Goal: Information Seeking & Learning: Learn about a topic

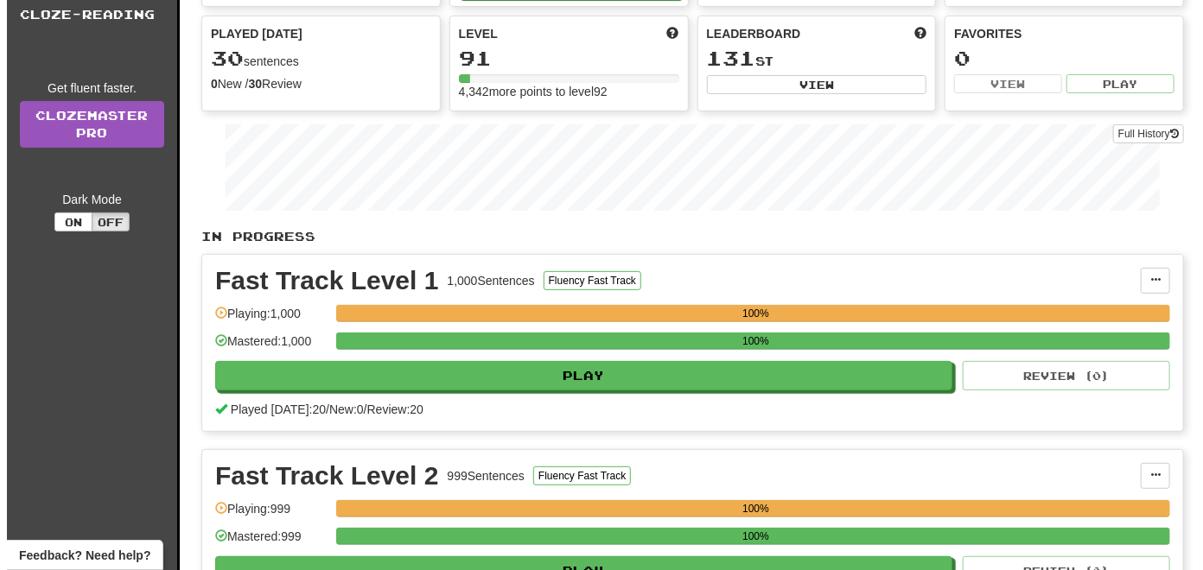
scroll to position [173, 0]
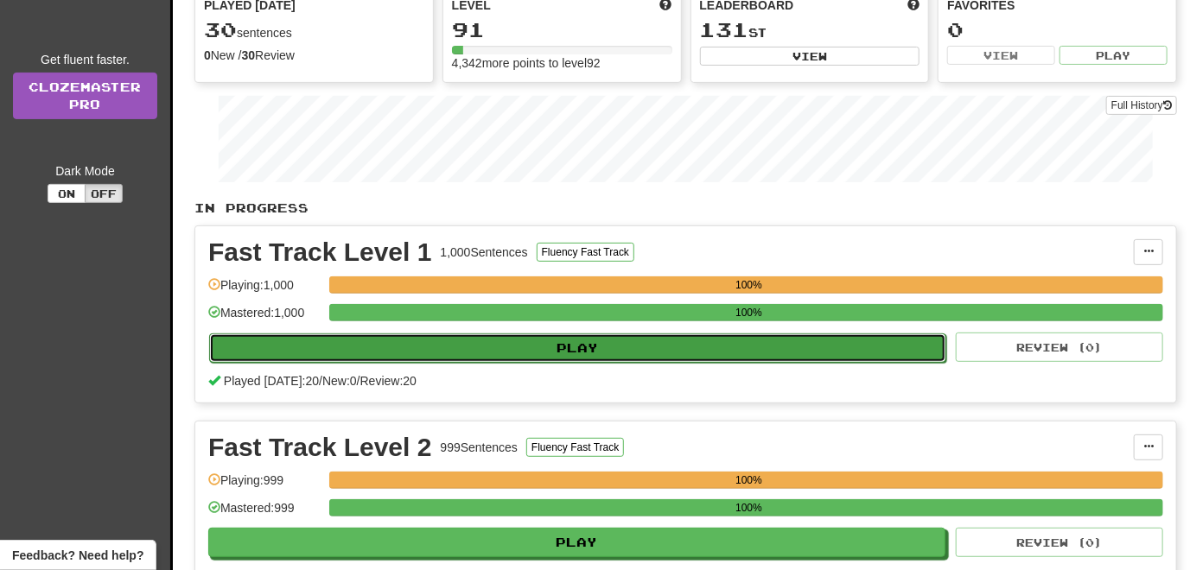
click at [566, 340] on button "Play" at bounding box center [577, 347] width 737 height 29
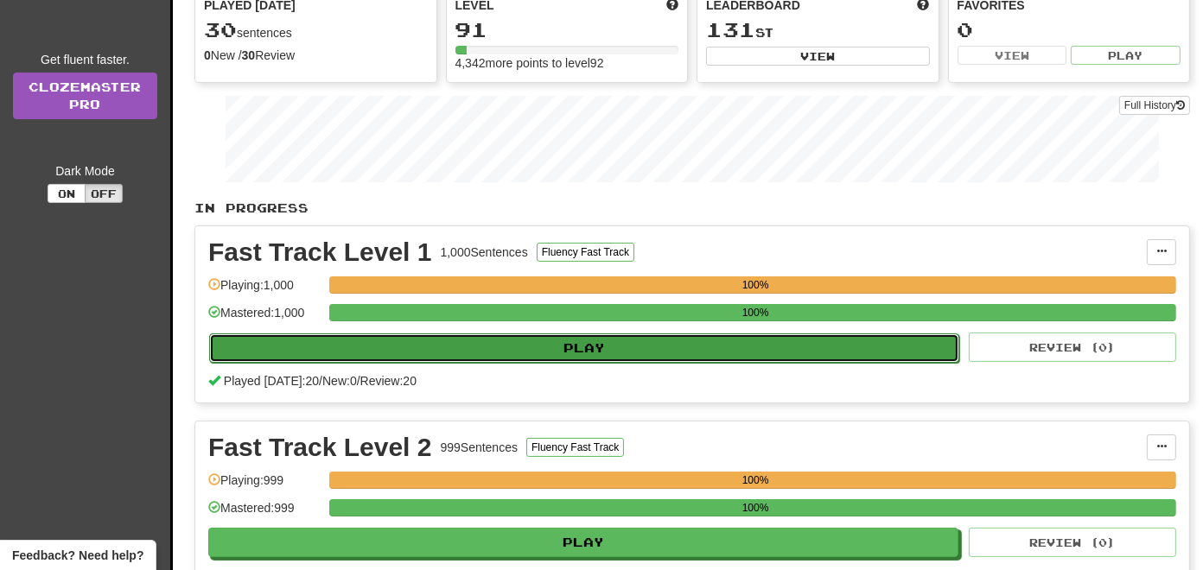
select select "**"
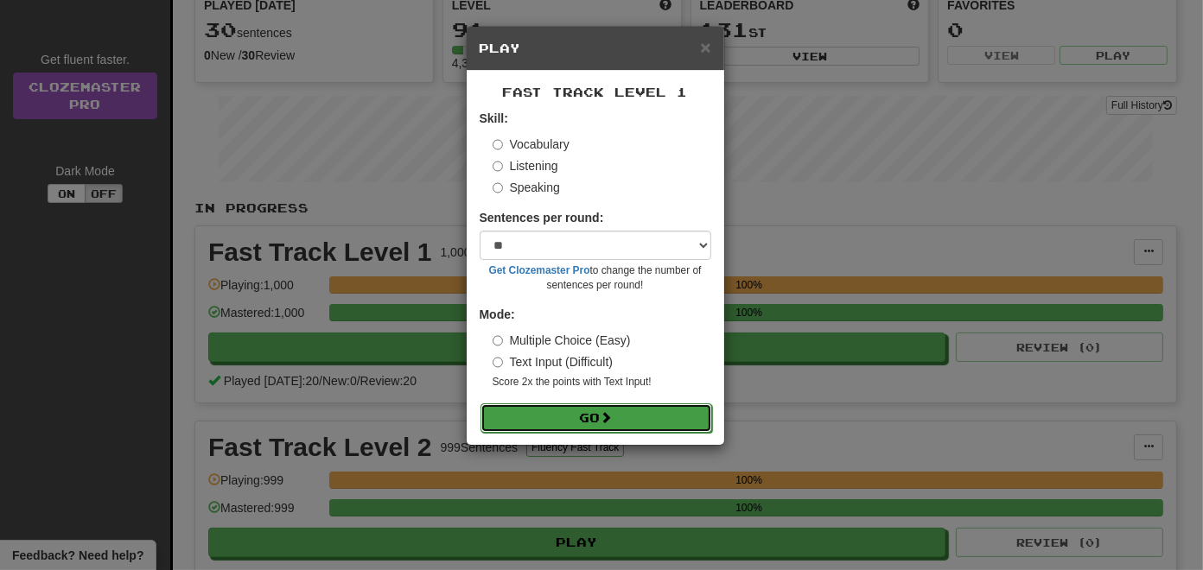
click at [571, 418] on button "Go" at bounding box center [596, 417] width 232 height 29
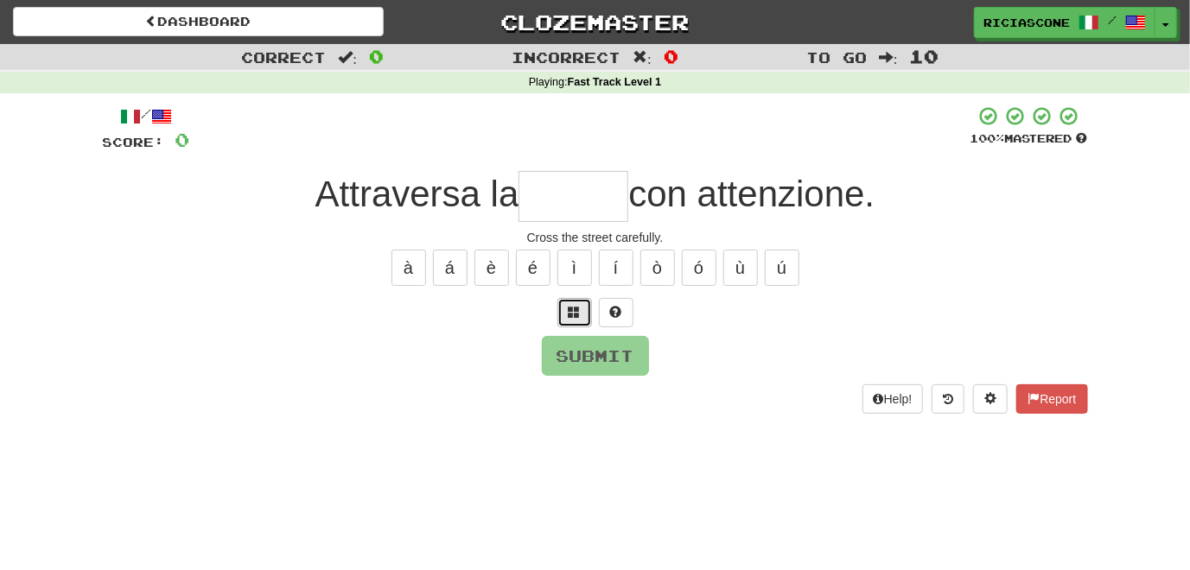
click at [570, 309] on span at bounding box center [574, 312] width 12 height 12
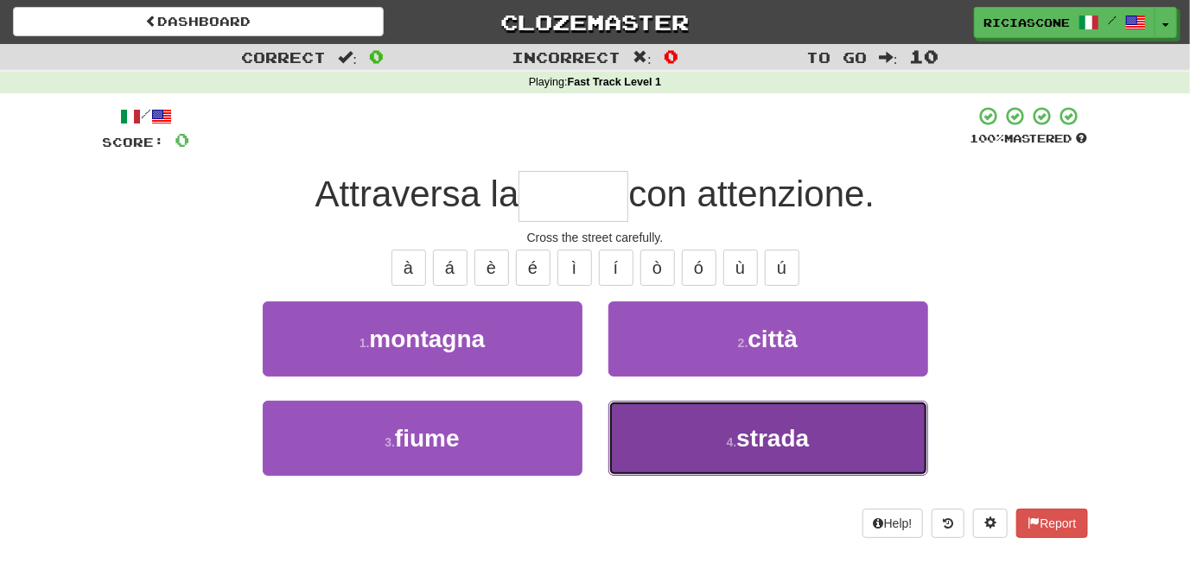
click at [674, 437] on button "4 . strada" at bounding box center [768, 438] width 320 height 75
type input "******"
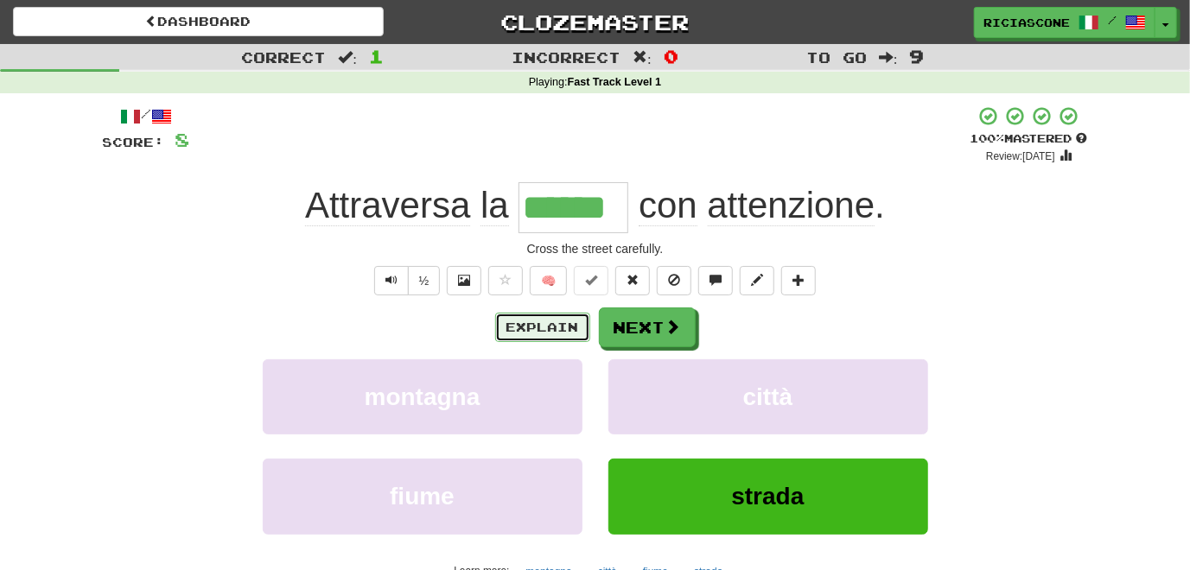
click at [543, 333] on button "Explain" at bounding box center [542, 327] width 95 height 29
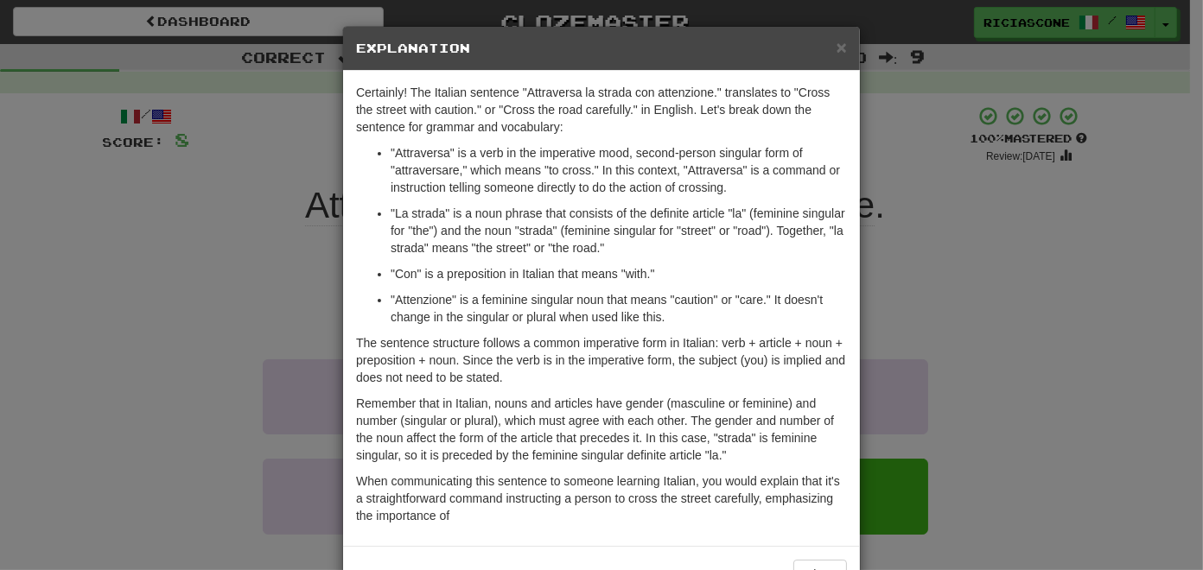
click at [228, 283] on div "× Explanation Certainly! The Italian sentence "Attraversa la strada con attenzi…" at bounding box center [601, 285] width 1203 height 570
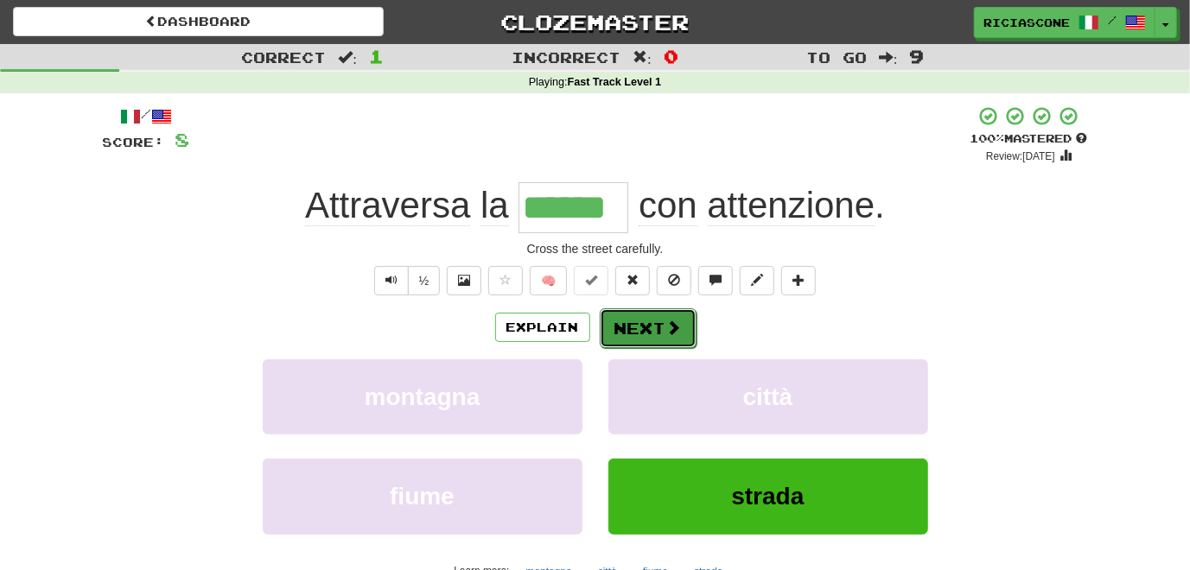
click at [648, 325] on button "Next" at bounding box center [648, 328] width 97 height 40
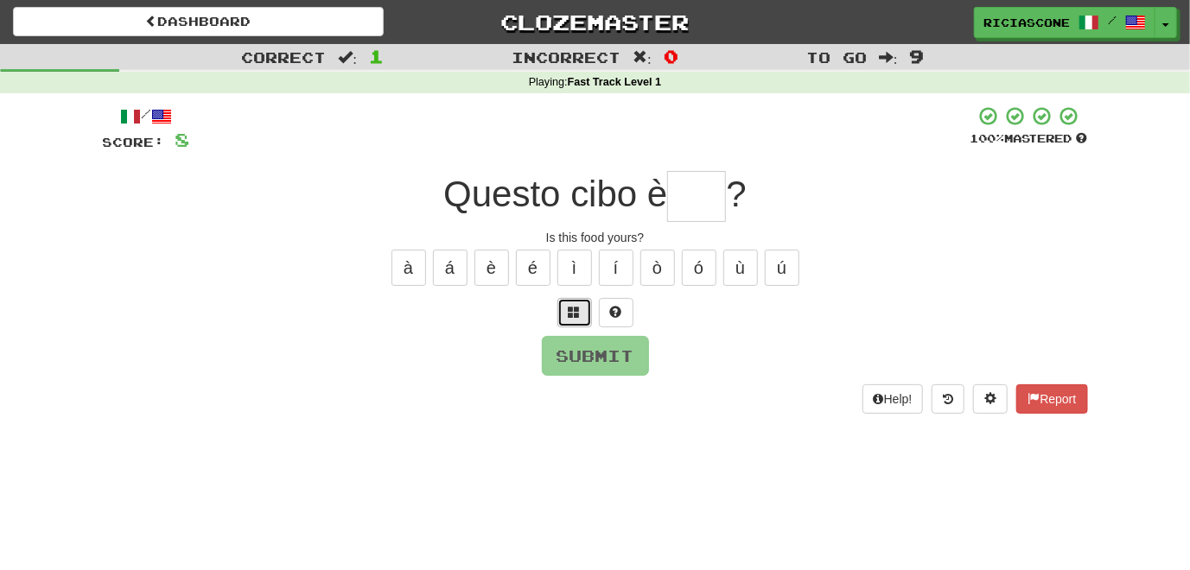
click at [573, 308] on span at bounding box center [574, 312] width 12 height 12
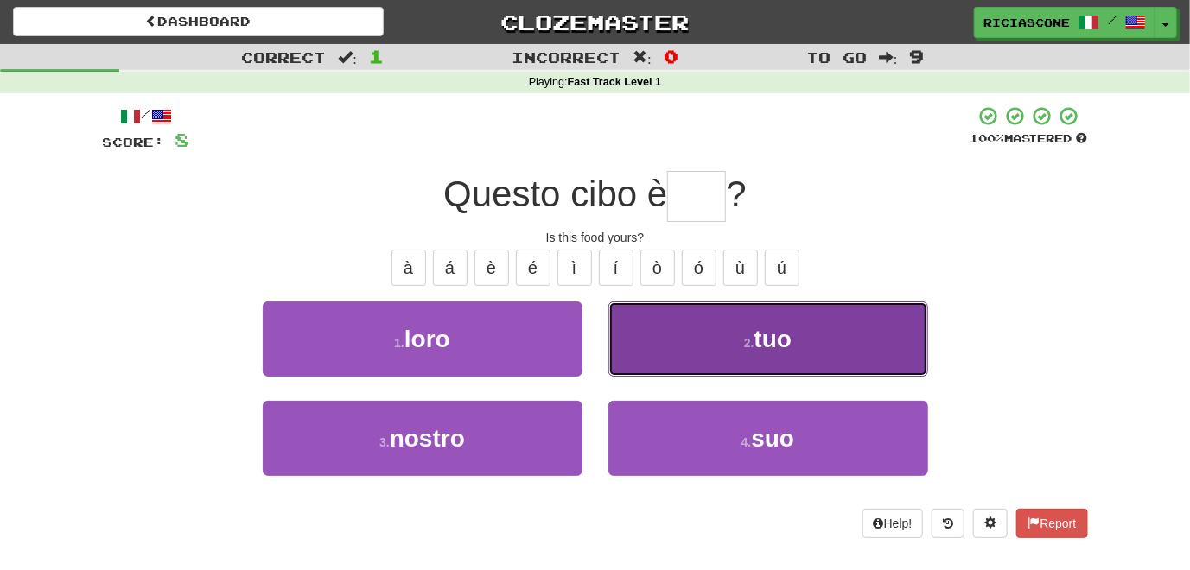
click at [664, 350] on button "2 . tuo" at bounding box center [768, 339] width 320 height 75
type input "***"
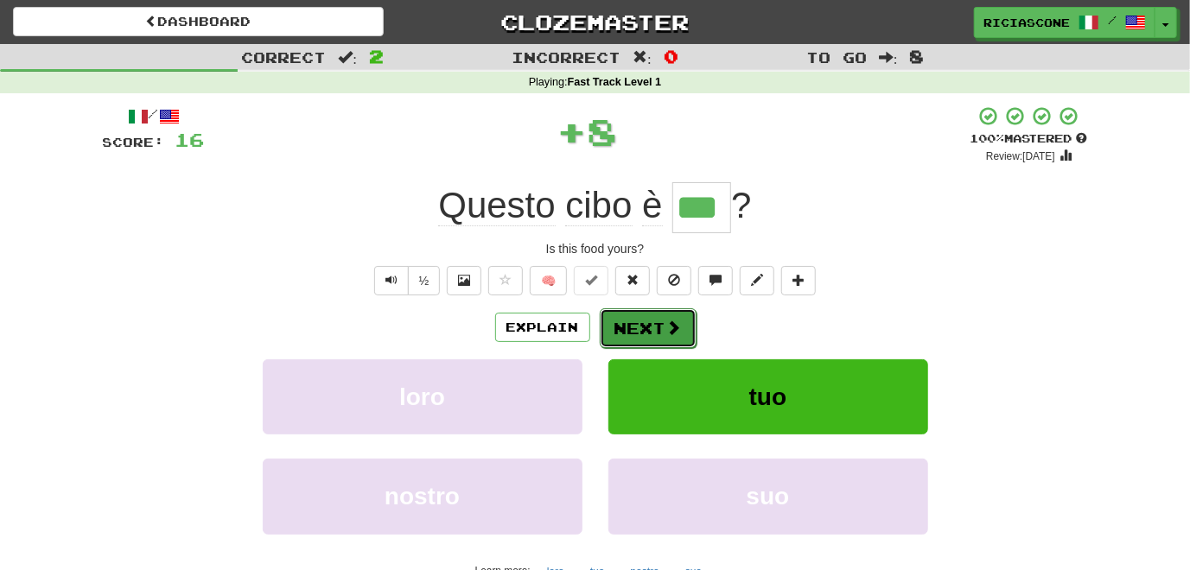
click at [645, 333] on button "Next" at bounding box center [648, 328] width 97 height 40
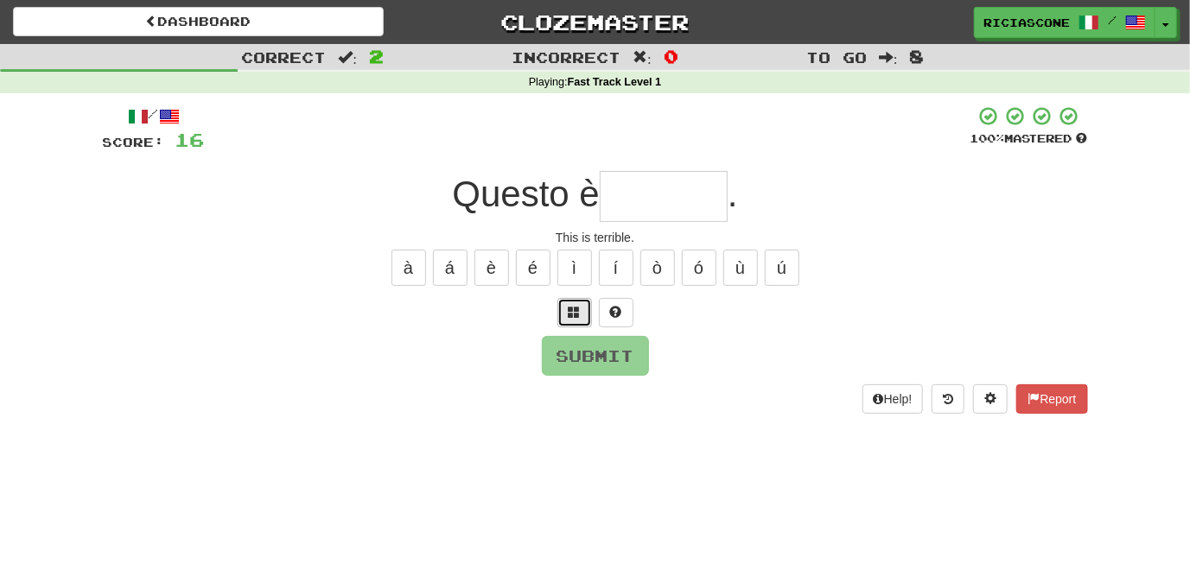
click at [573, 306] on span at bounding box center [574, 312] width 12 height 12
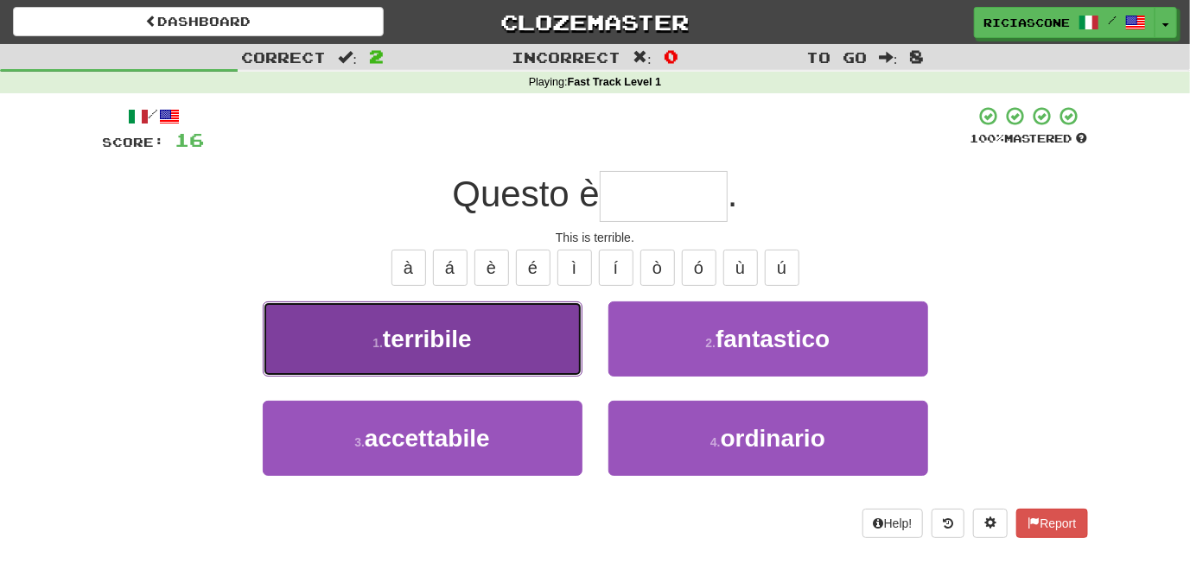
click at [549, 324] on button "1 . terribile" at bounding box center [423, 339] width 320 height 75
type input "*********"
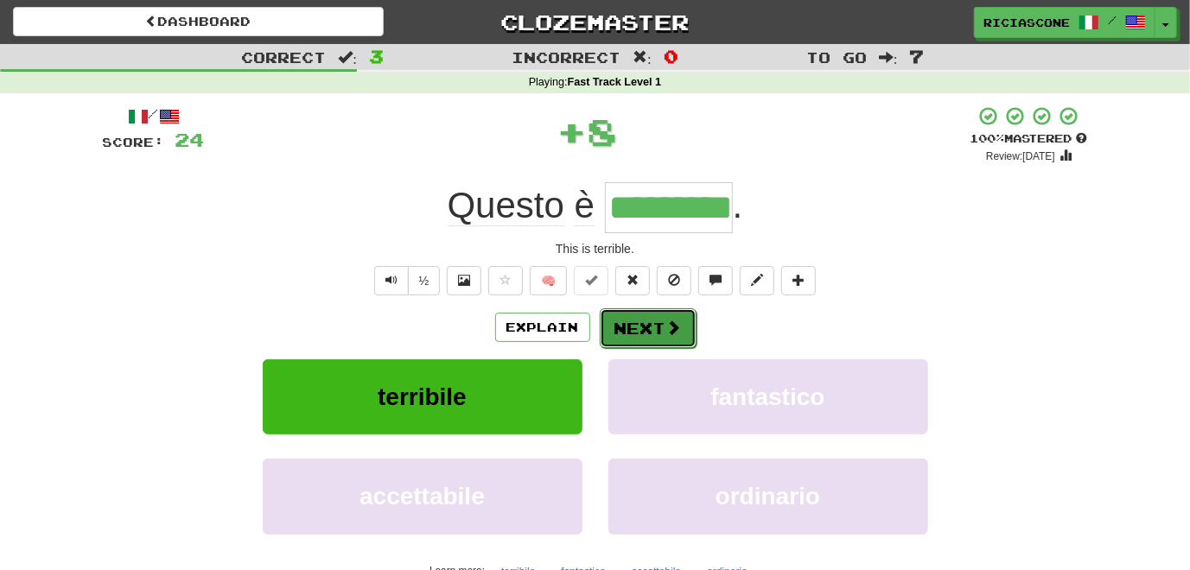
click at [644, 325] on button "Next" at bounding box center [648, 328] width 97 height 40
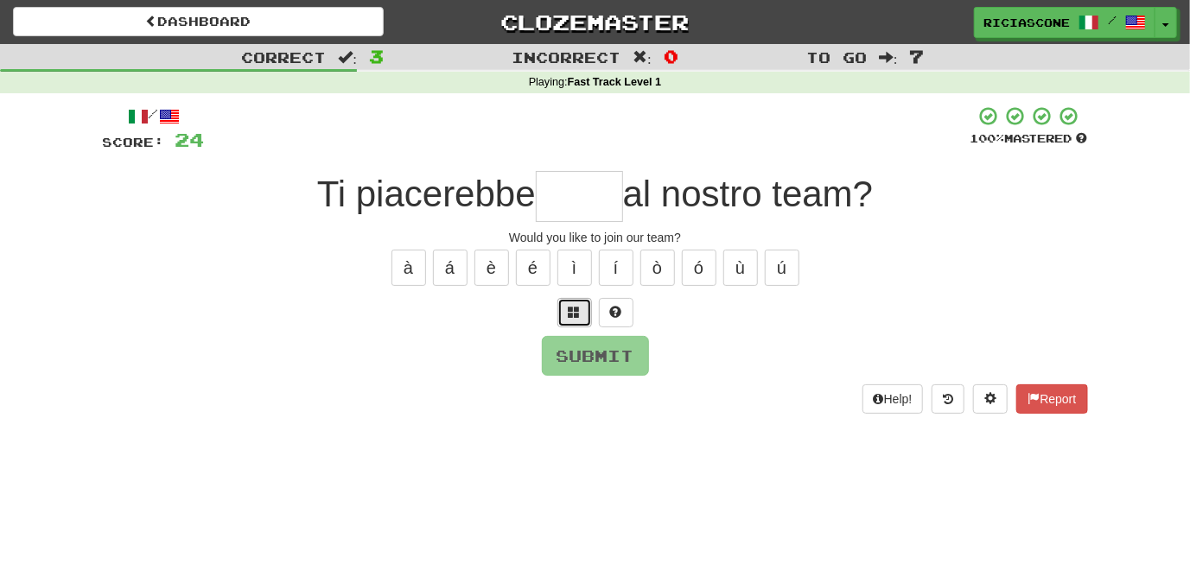
click at [570, 312] on span at bounding box center [574, 312] width 12 height 12
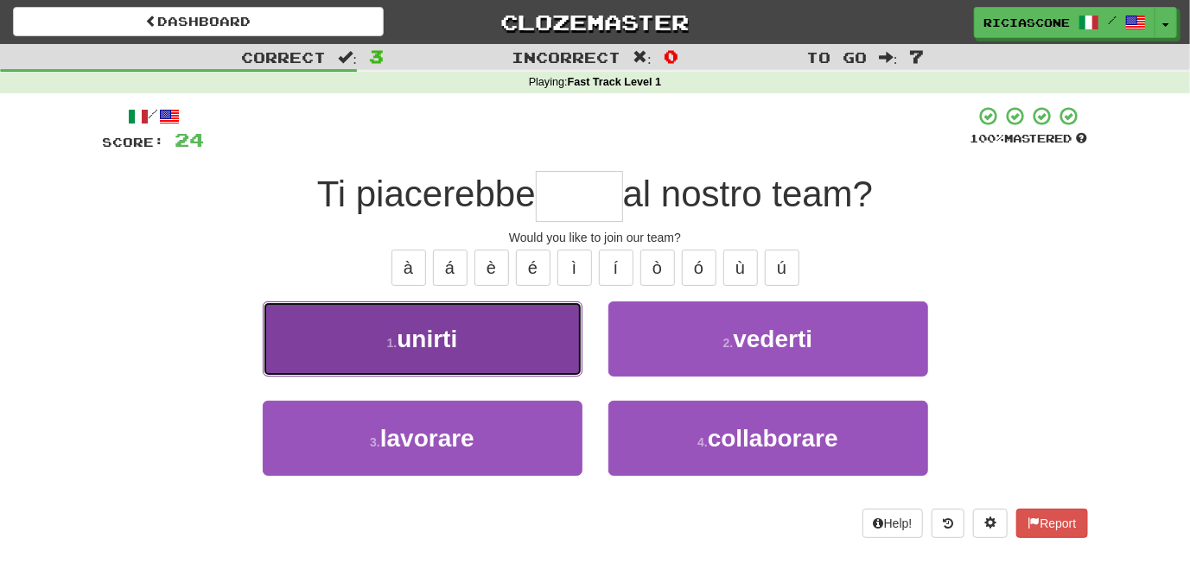
click at [524, 344] on button "1 . unirti" at bounding box center [423, 339] width 320 height 75
type input "******"
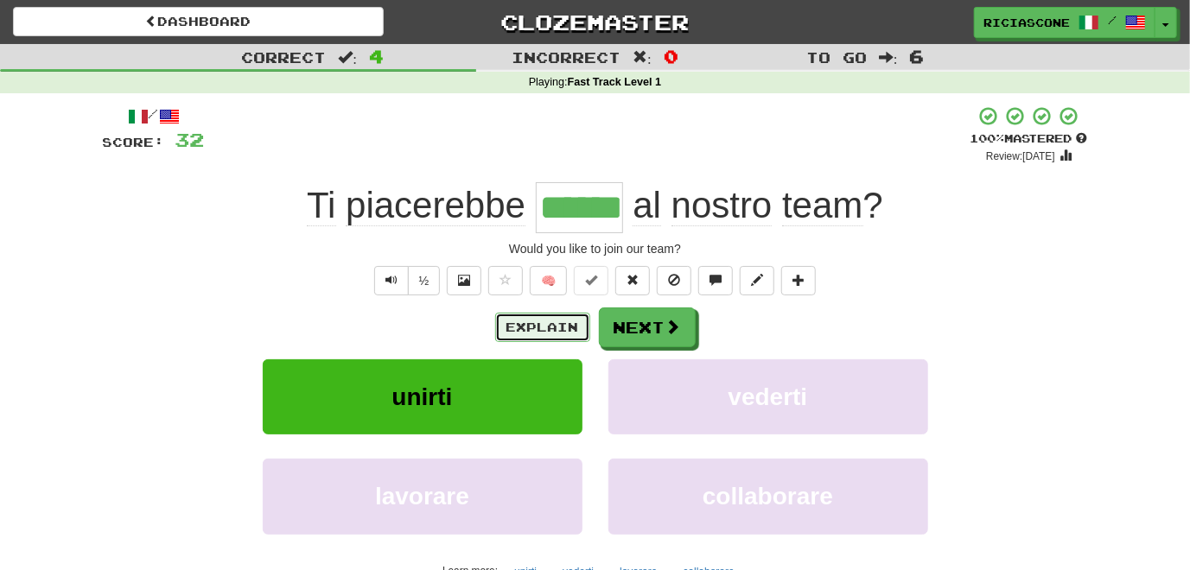
click at [570, 322] on button "Explain" at bounding box center [542, 327] width 95 height 29
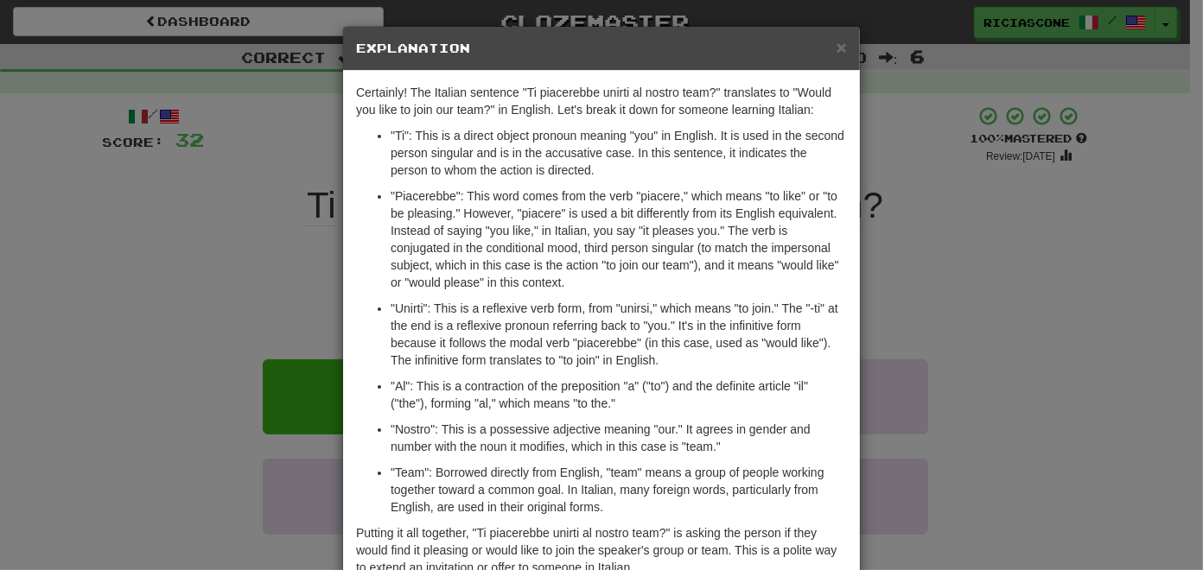
click at [121, 360] on div "× Explanation Certainly! The Italian sentence "Ti piacerebbe unirti al nostro t…" at bounding box center [601, 285] width 1203 height 570
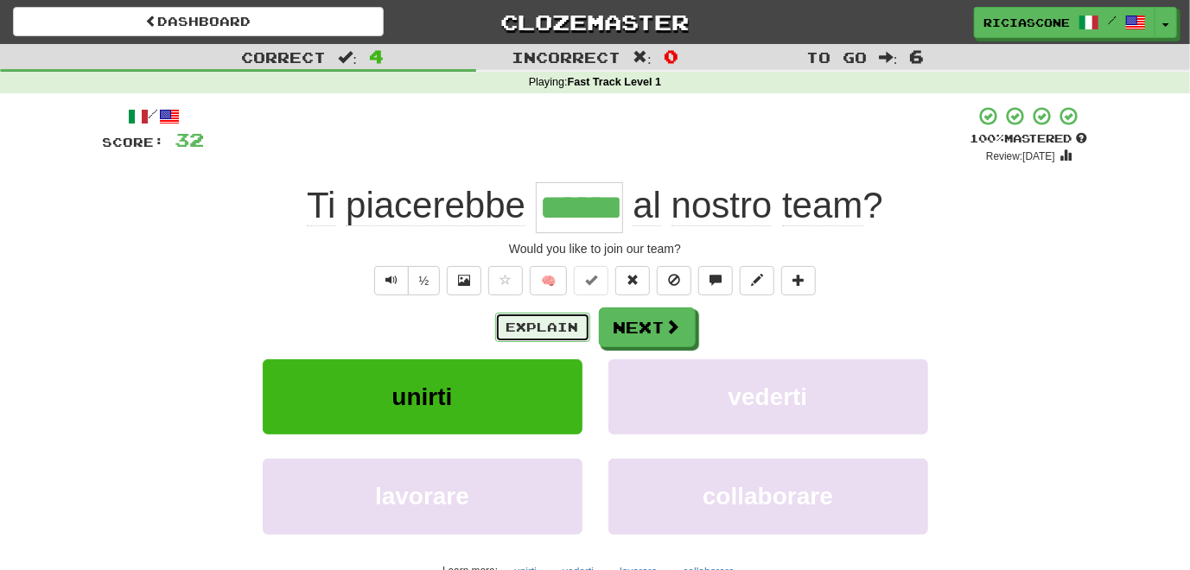
click at [540, 335] on button "Explain" at bounding box center [542, 327] width 95 height 29
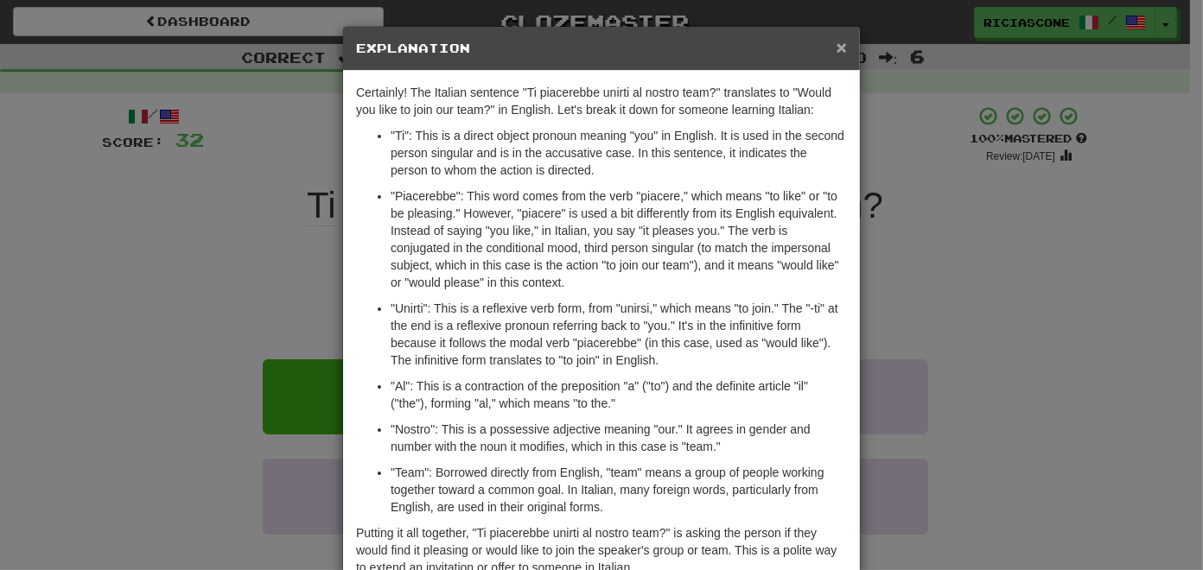
click at [836, 49] on span "×" at bounding box center [841, 47] width 10 height 20
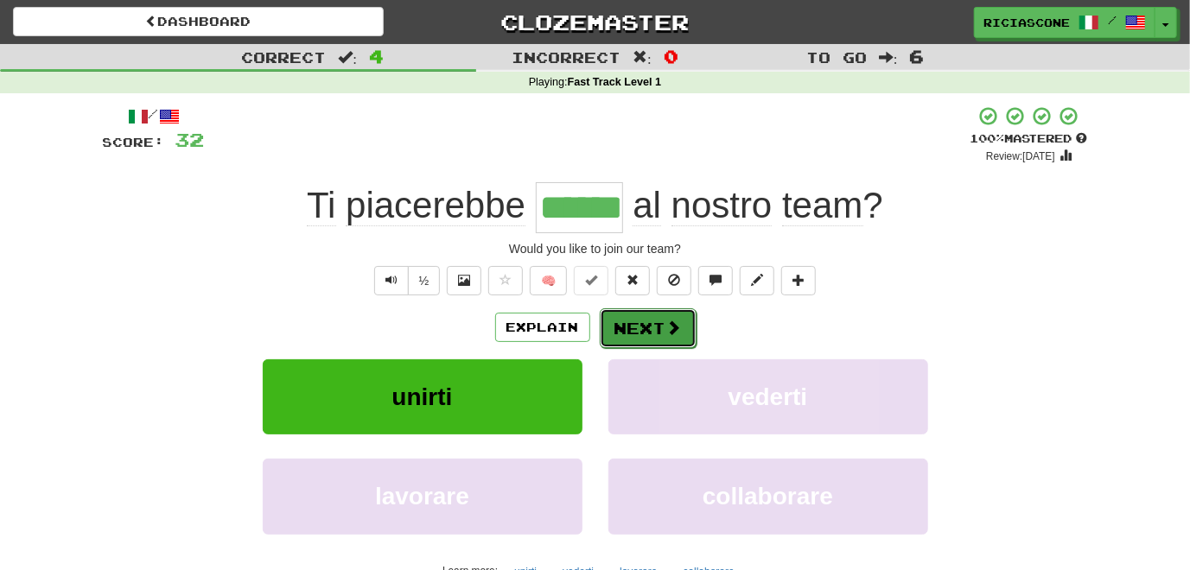
click at [625, 331] on button "Next" at bounding box center [648, 328] width 97 height 40
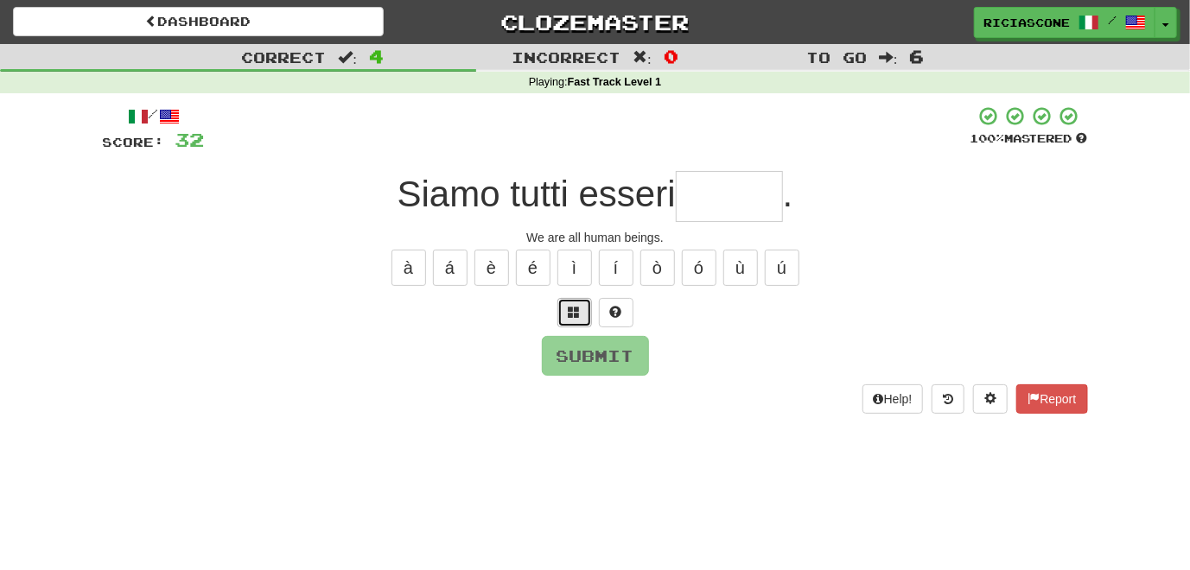
click at [579, 316] on span at bounding box center [574, 312] width 12 height 12
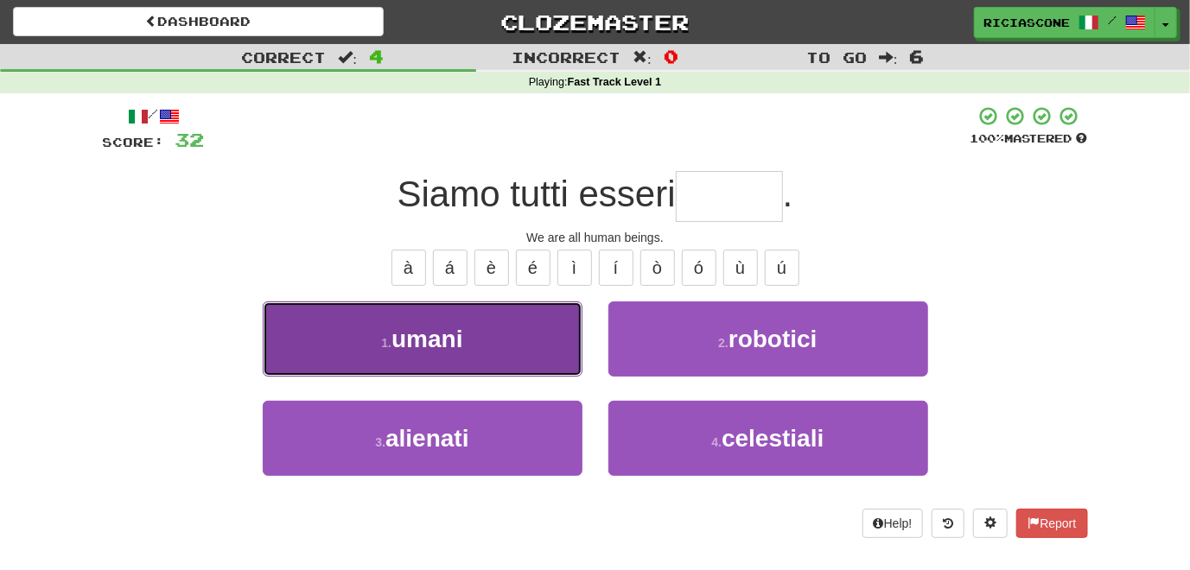
click at [544, 355] on button "1 . umani" at bounding box center [423, 339] width 320 height 75
type input "*****"
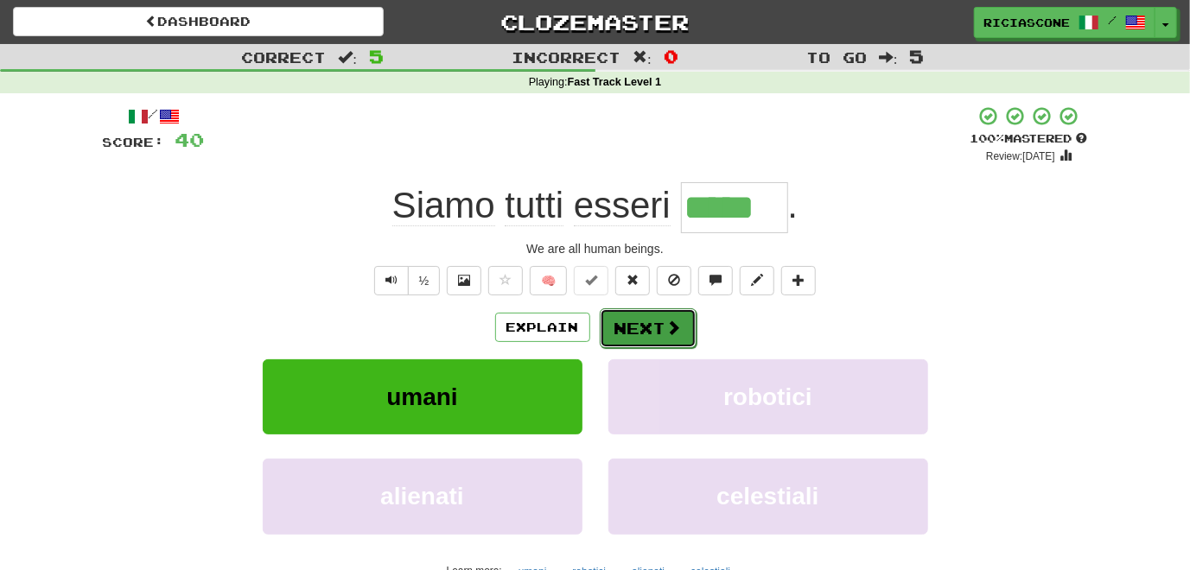
click at [650, 336] on button "Next" at bounding box center [648, 328] width 97 height 40
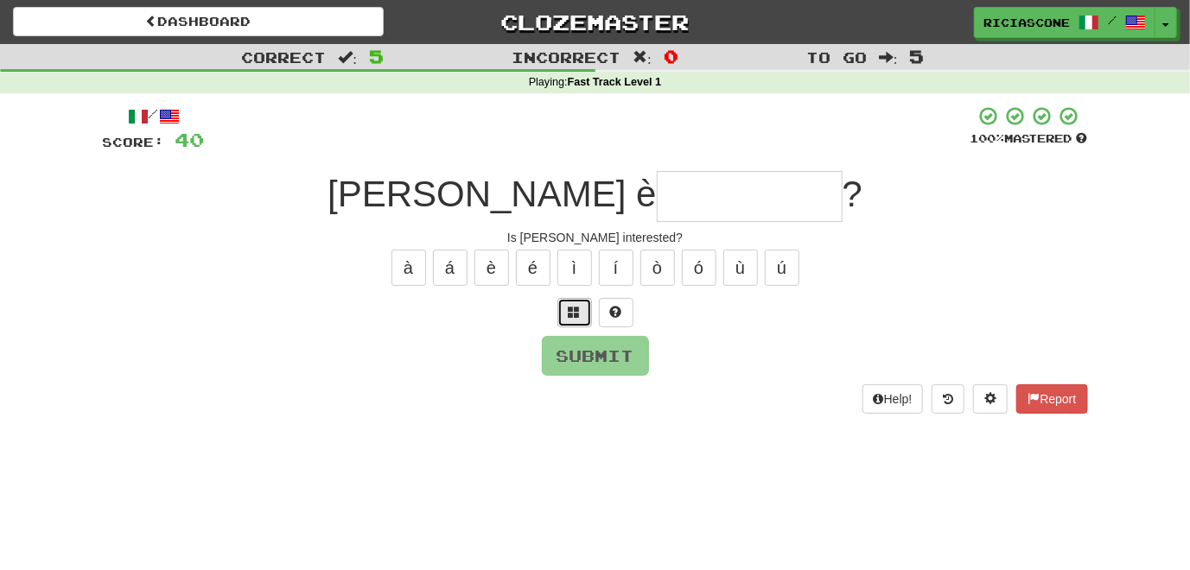
click at [575, 306] on span at bounding box center [574, 312] width 12 height 12
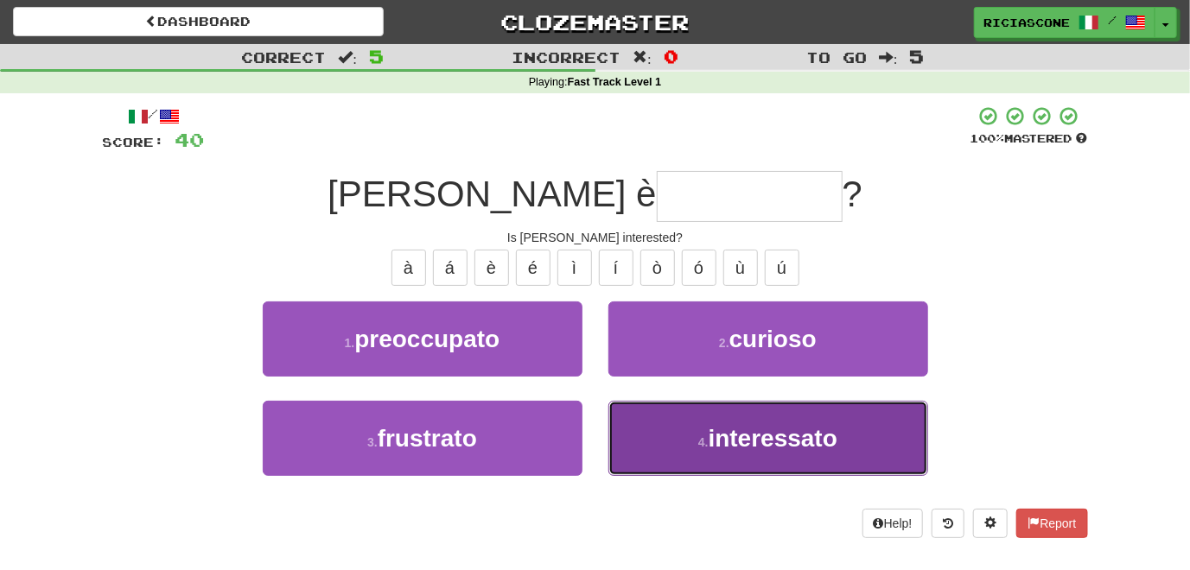
click at [615, 418] on button "4 . interessato" at bounding box center [768, 438] width 320 height 75
type input "**********"
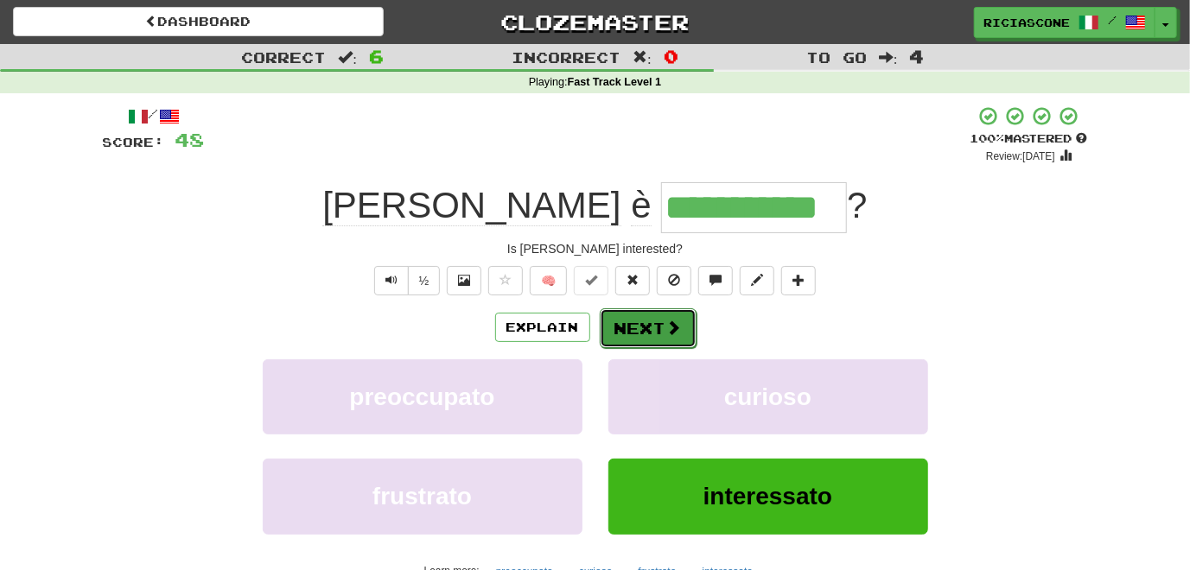
click at [640, 329] on button "Next" at bounding box center [648, 328] width 97 height 40
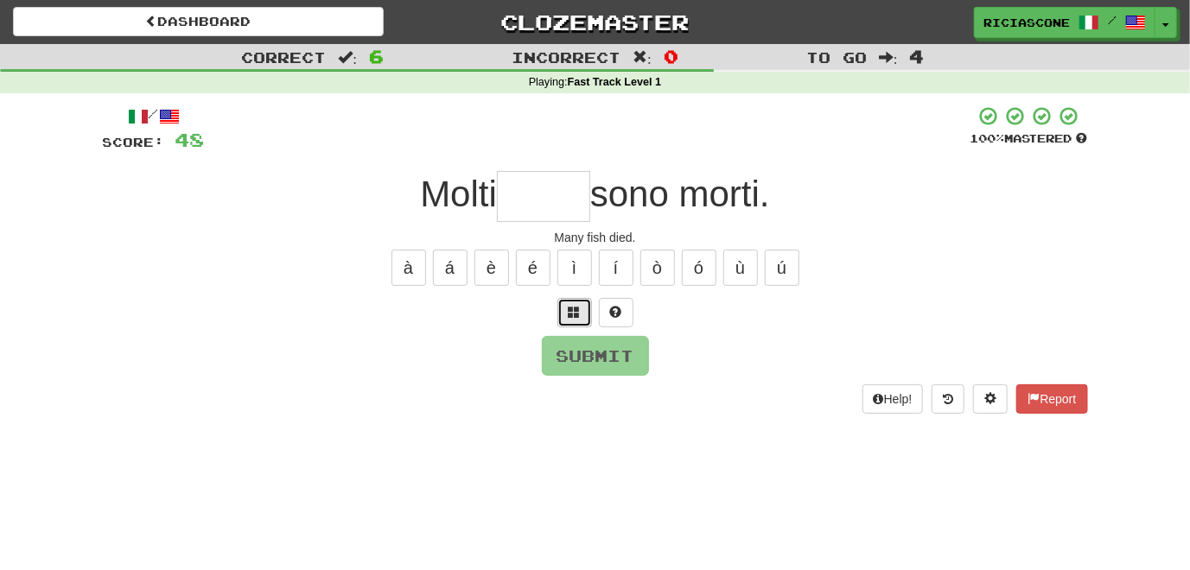
click at [577, 308] on span at bounding box center [574, 312] width 12 height 12
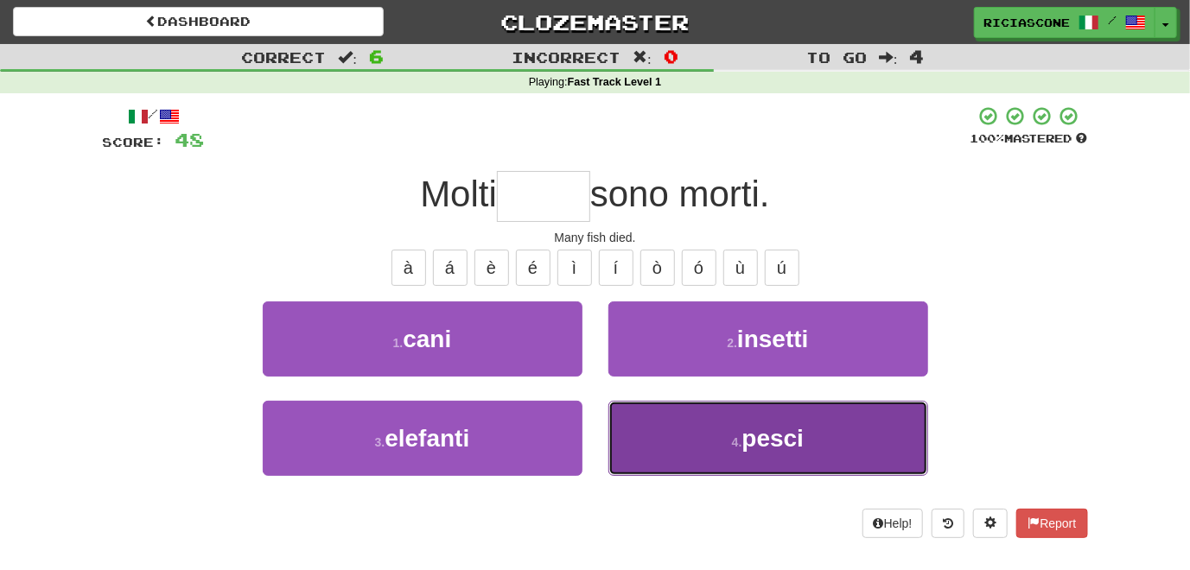
click at [626, 422] on button "4 . pesci" at bounding box center [768, 438] width 320 height 75
type input "*****"
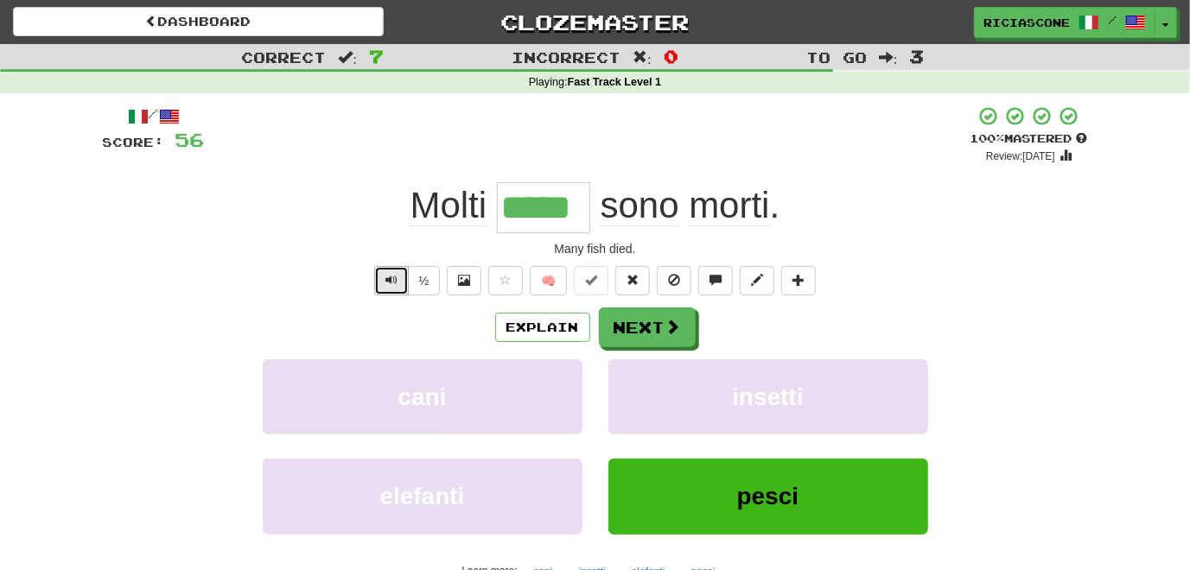
click at [394, 276] on span "Text-to-speech controls" at bounding box center [391, 280] width 12 height 12
click at [636, 327] on button "Next" at bounding box center [648, 328] width 97 height 40
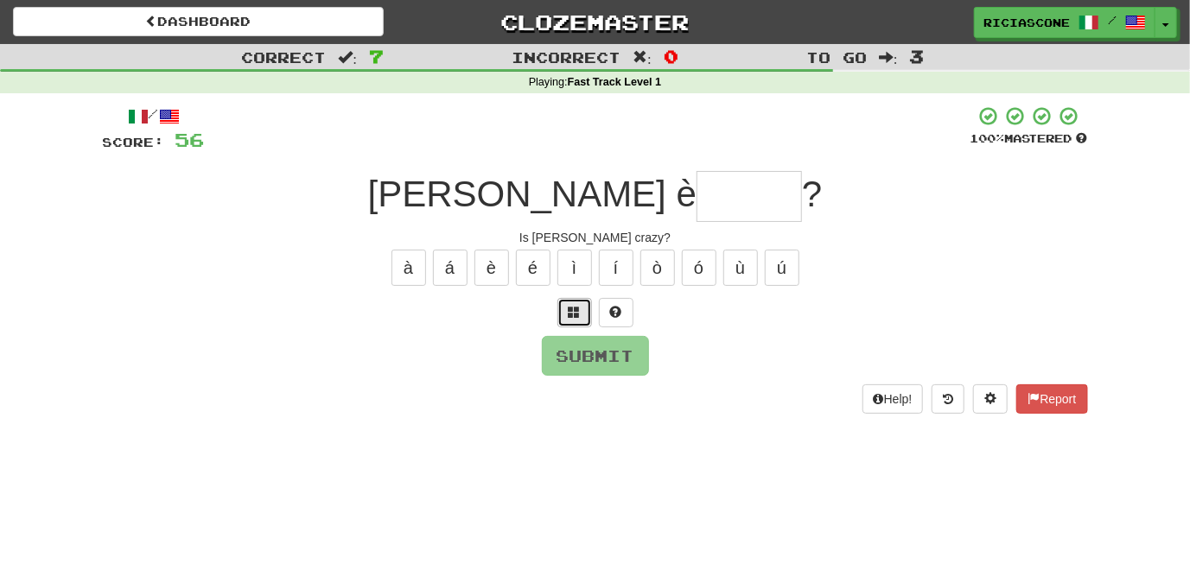
click at [575, 319] on button at bounding box center [574, 312] width 35 height 29
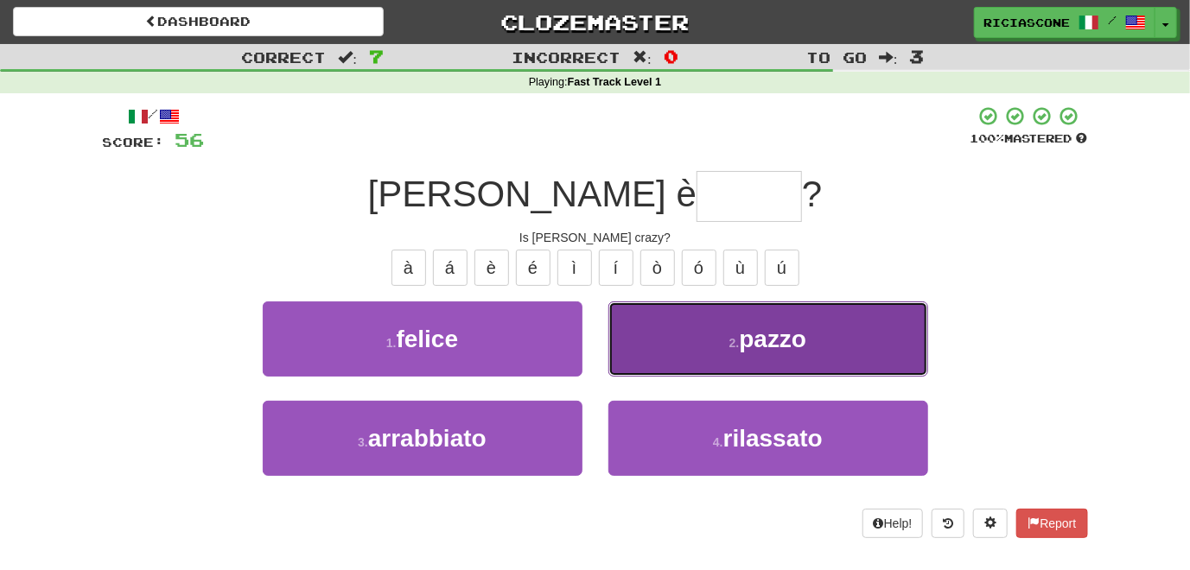
click at [631, 333] on button "2 . pazzo" at bounding box center [768, 339] width 320 height 75
type input "*****"
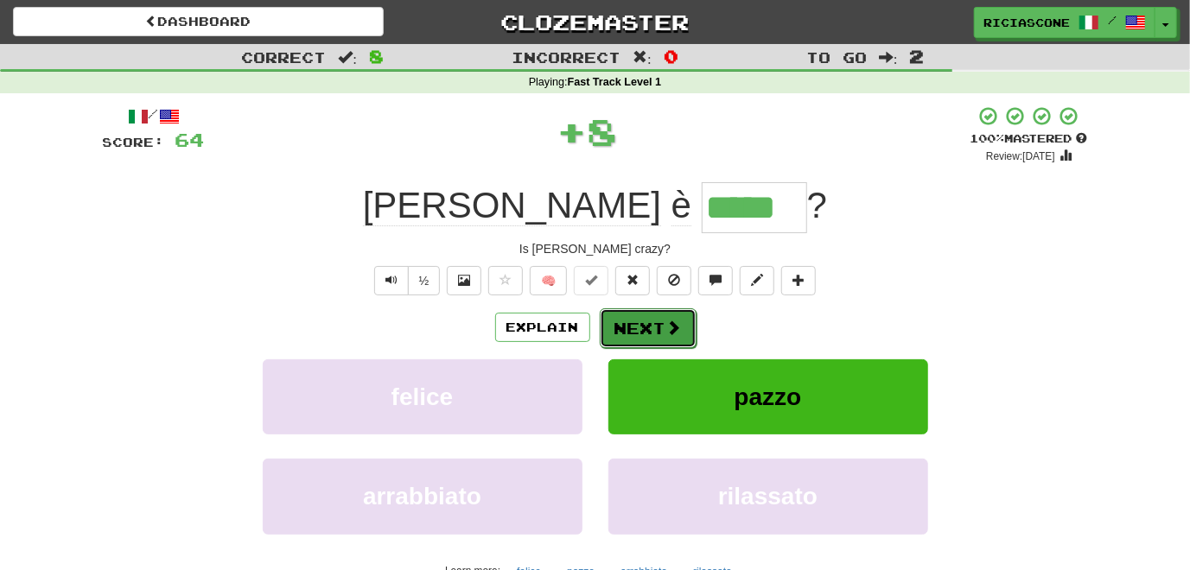
click at [644, 328] on button "Next" at bounding box center [648, 328] width 97 height 40
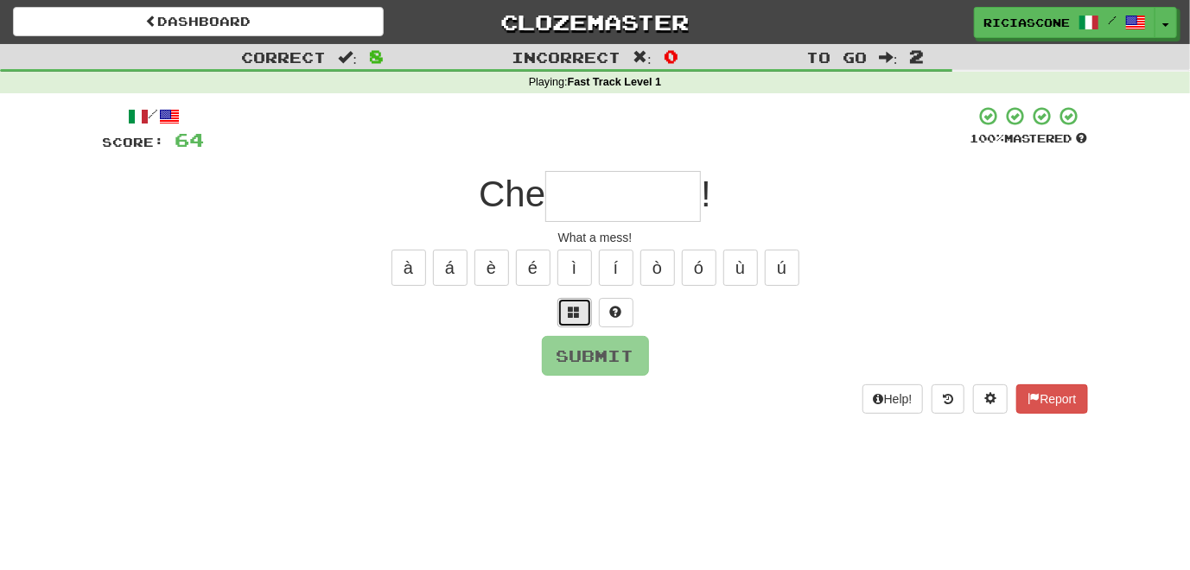
click at [575, 310] on span at bounding box center [574, 312] width 12 height 12
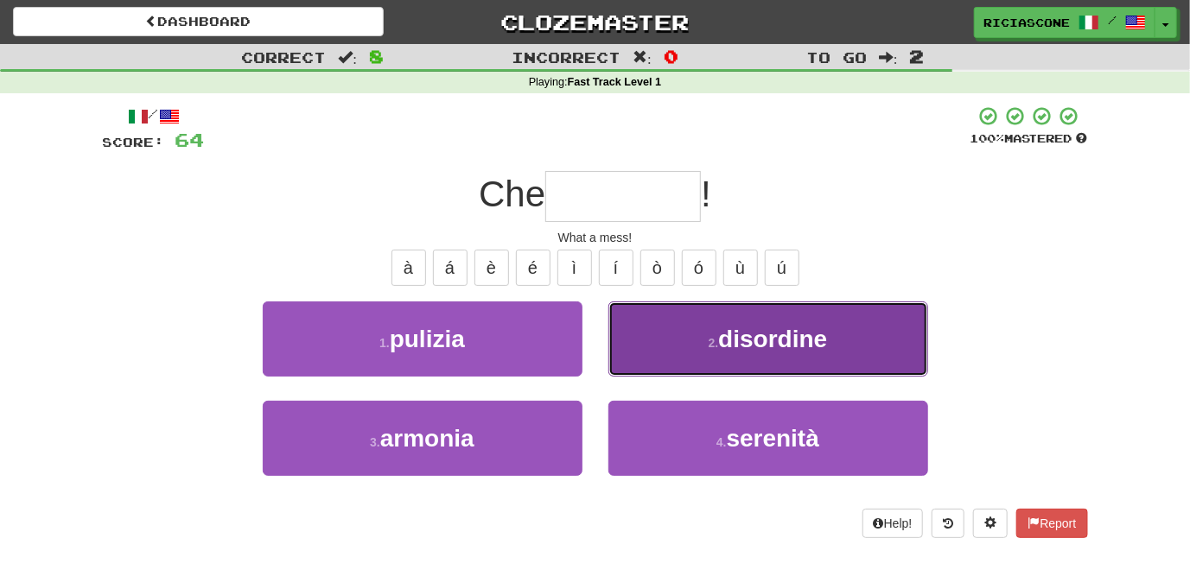
click at [639, 331] on button "2 . disordine" at bounding box center [768, 339] width 320 height 75
type input "*********"
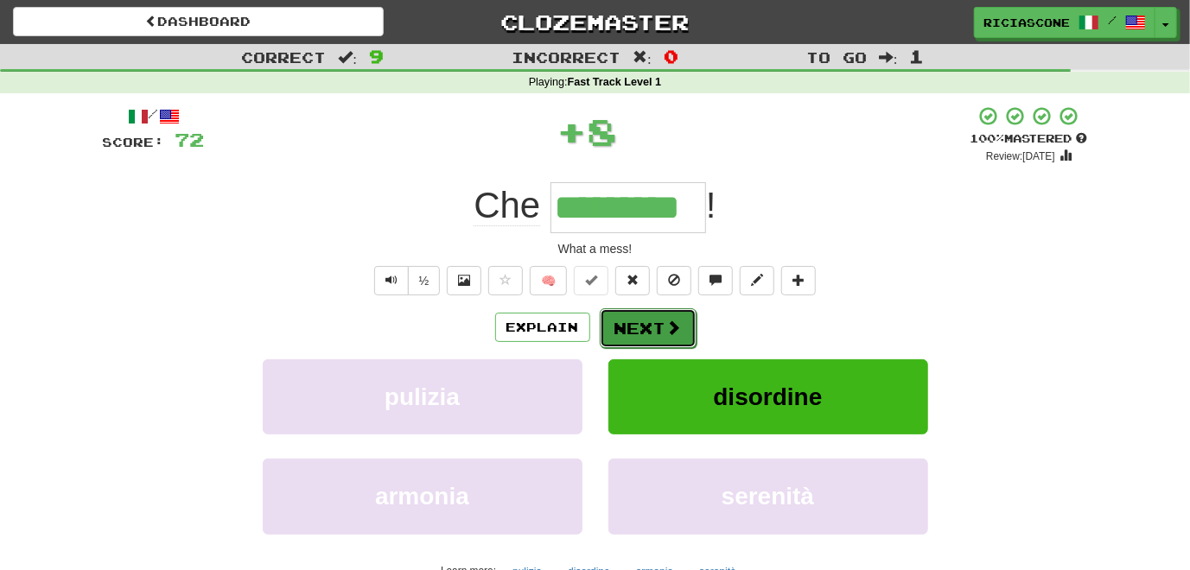
click at [623, 335] on button "Next" at bounding box center [648, 328] width 97 height 40
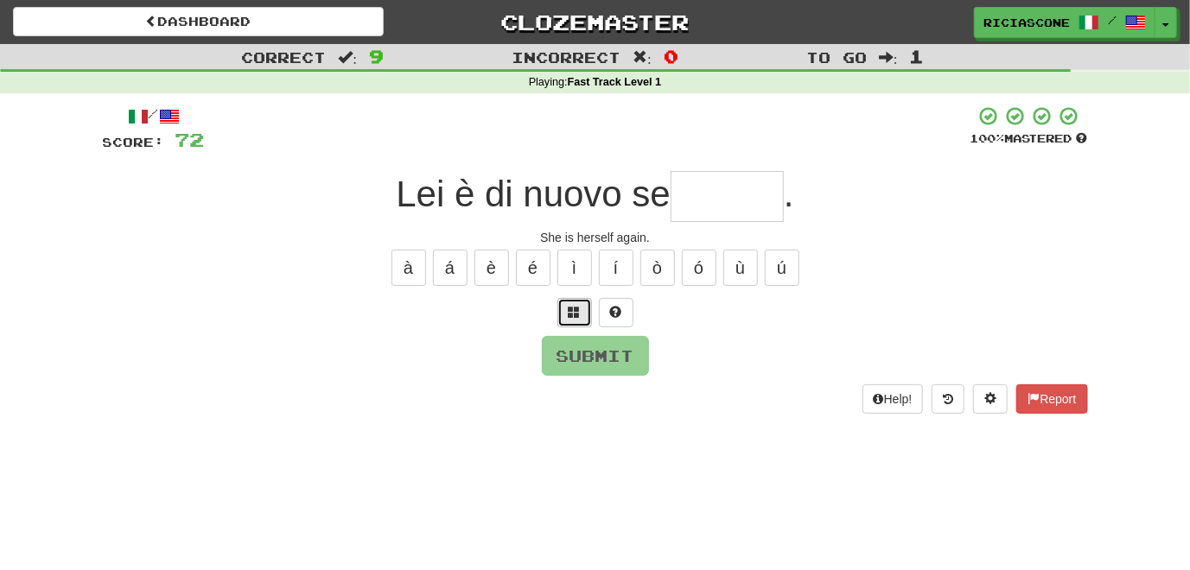
click at [564, 314] on button at bounding box center [574, 312] width 35 height 29
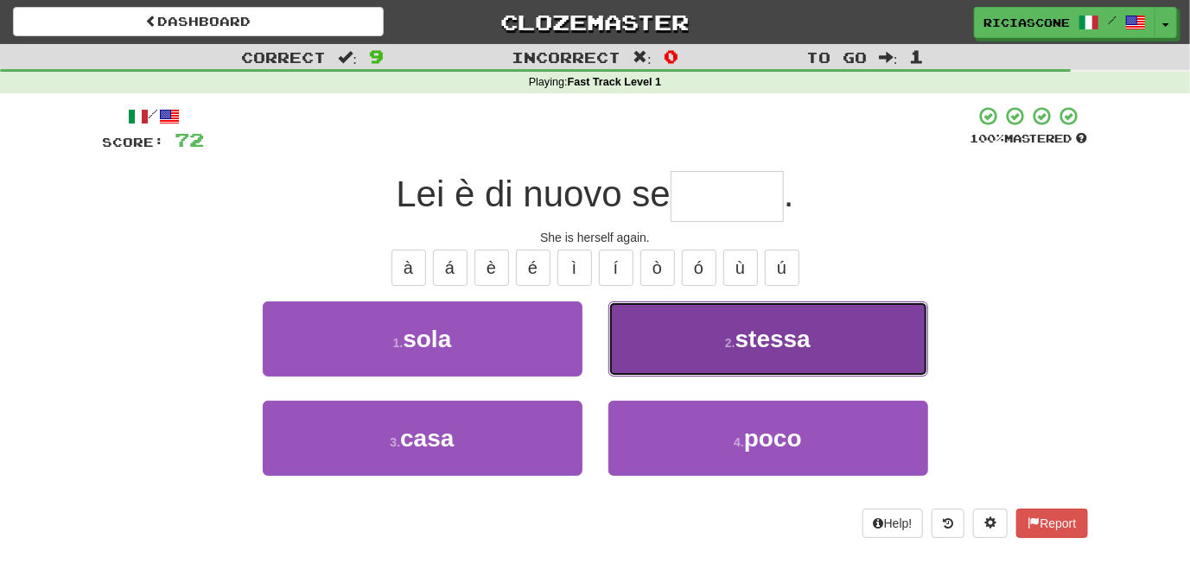
click at [623, 346] on button "2 . stessa" at bounding box center [768, 339] width 320 height 75
type input "******"
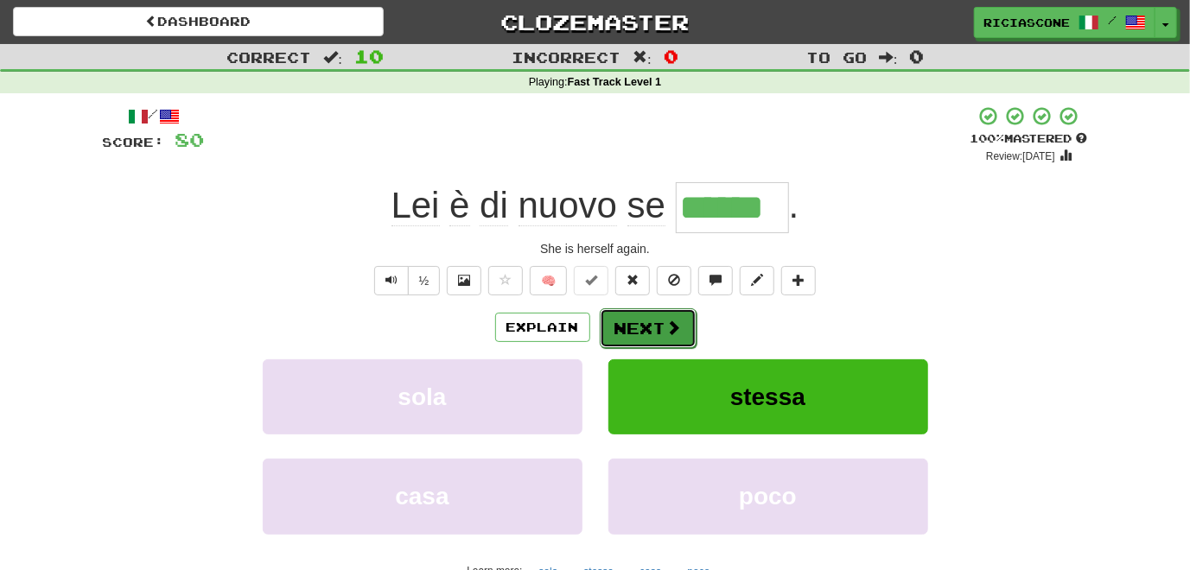
click at [637, 324] on button "Next" at bounding box center [648, 328] width 97 height 40
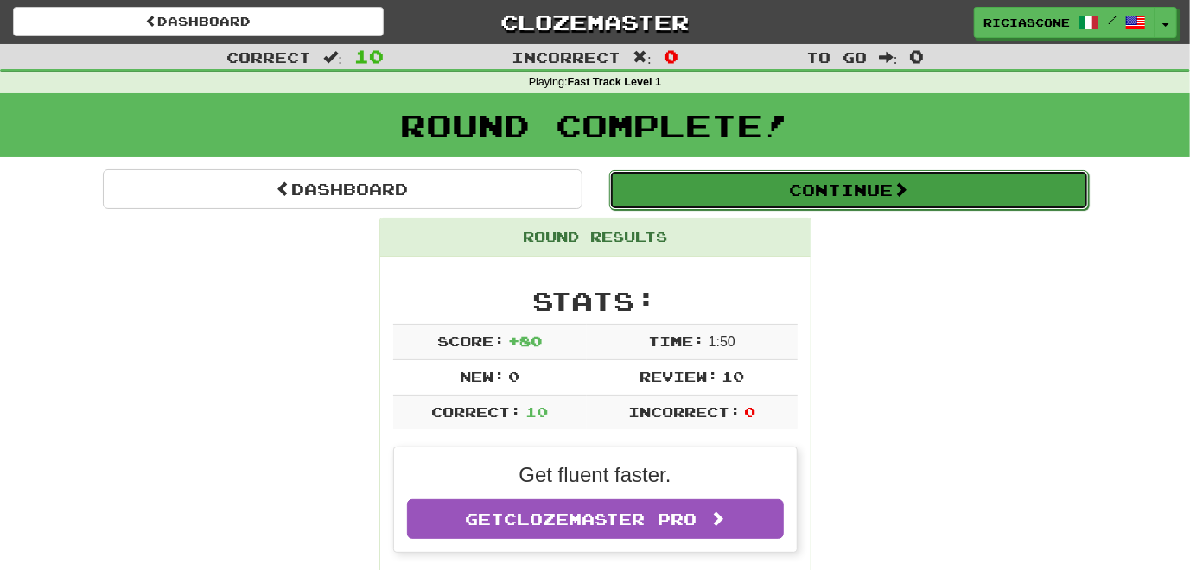
click at [750, 204] on button "Continue" at bounding box center [848, 190] width 479 height 40
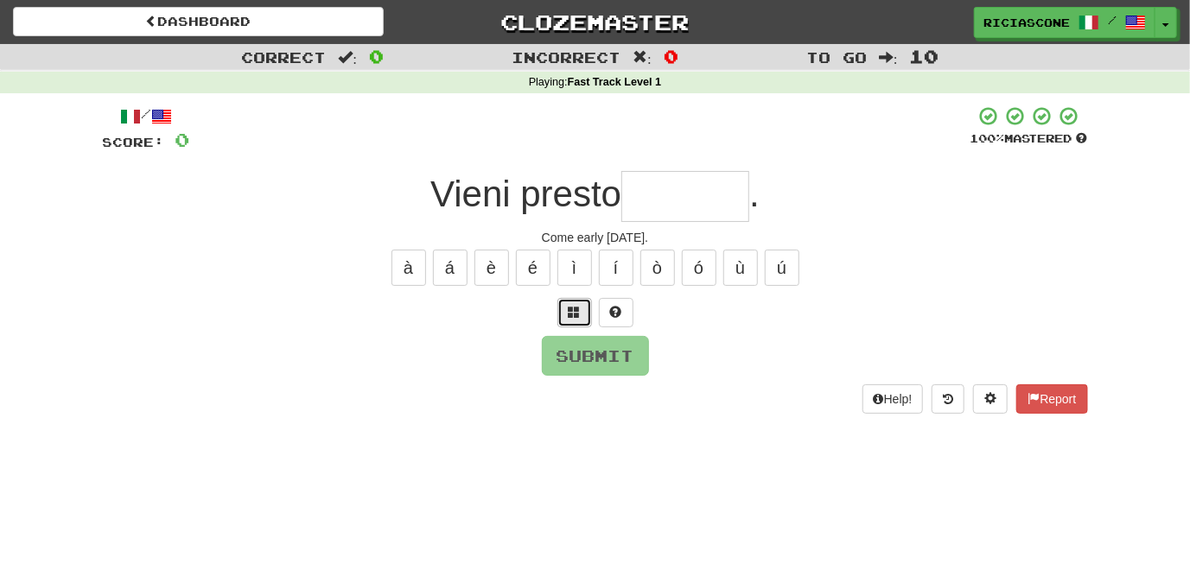
click at [572, 313] on span at bounding box center [574, 312] width 12 height 12
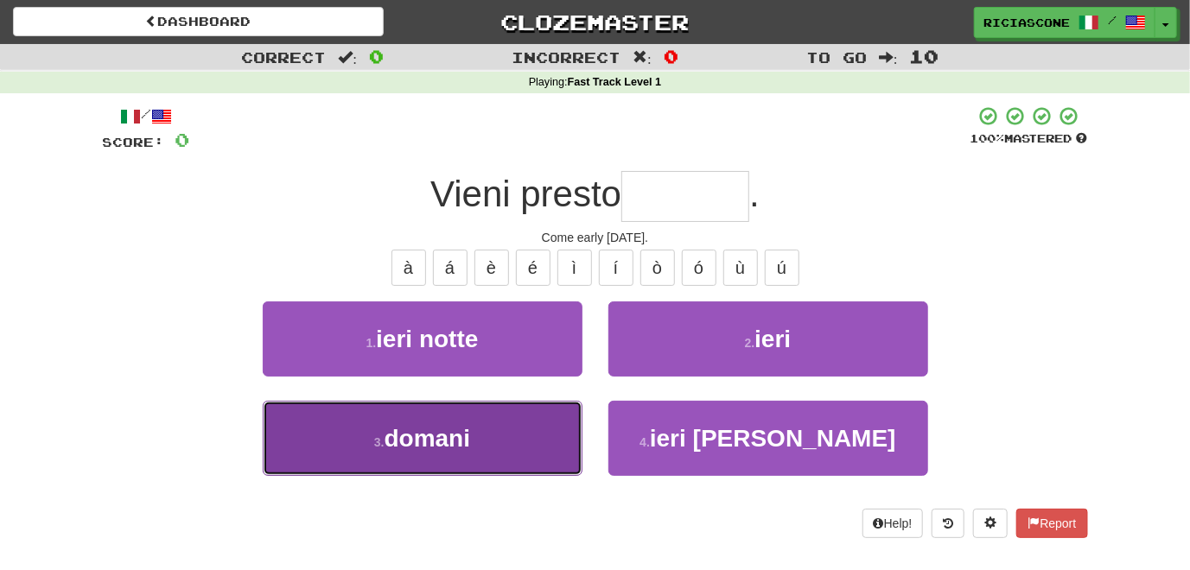
click at [489, 418] on button "3 . domani" at bounding box center [423, 438] width 320 height 75
type input "******"
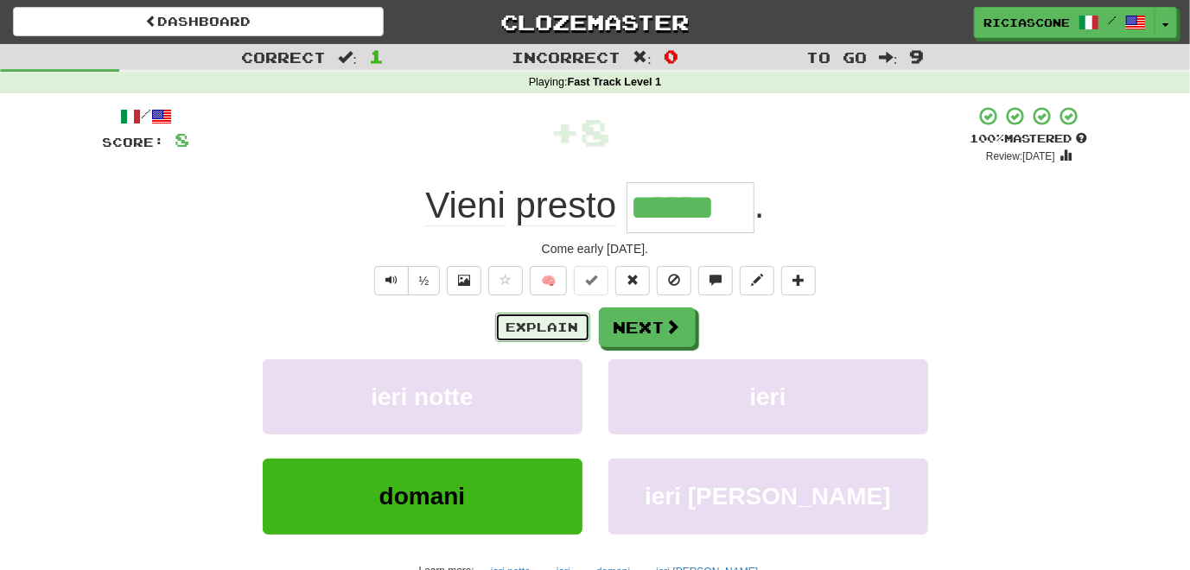
click at [534, 328] on button "Explain" at bounding box center [542, 327] width 95 height 29
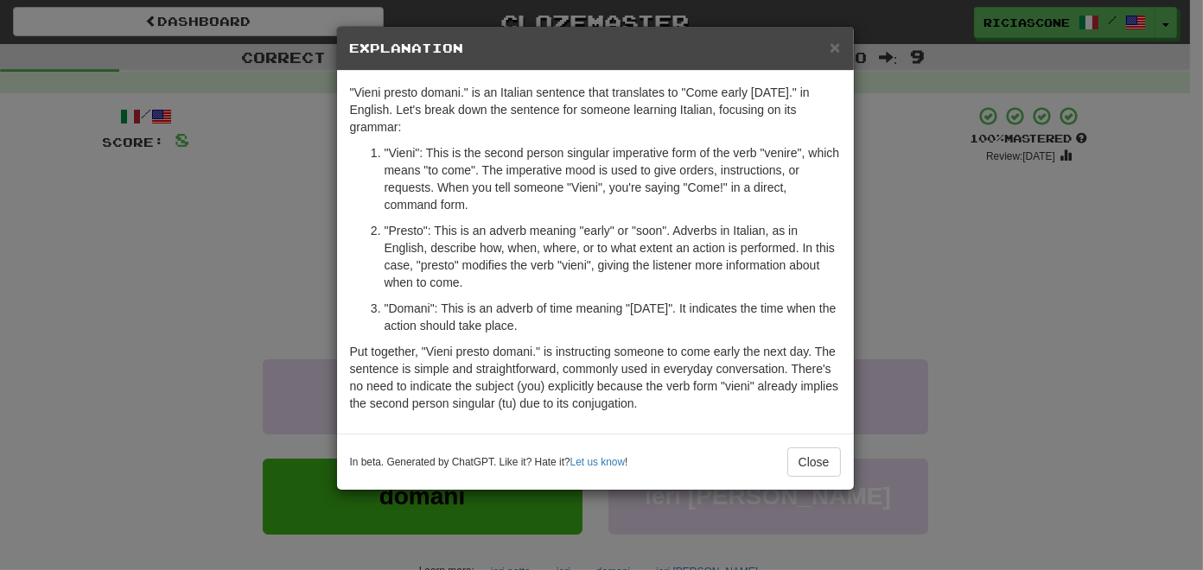
click at [205, 242] on div "× Explanation "Vieni presto domani." is an Italian sentence that translates to …" at bounding box center [601, 285] width 1203 height 570
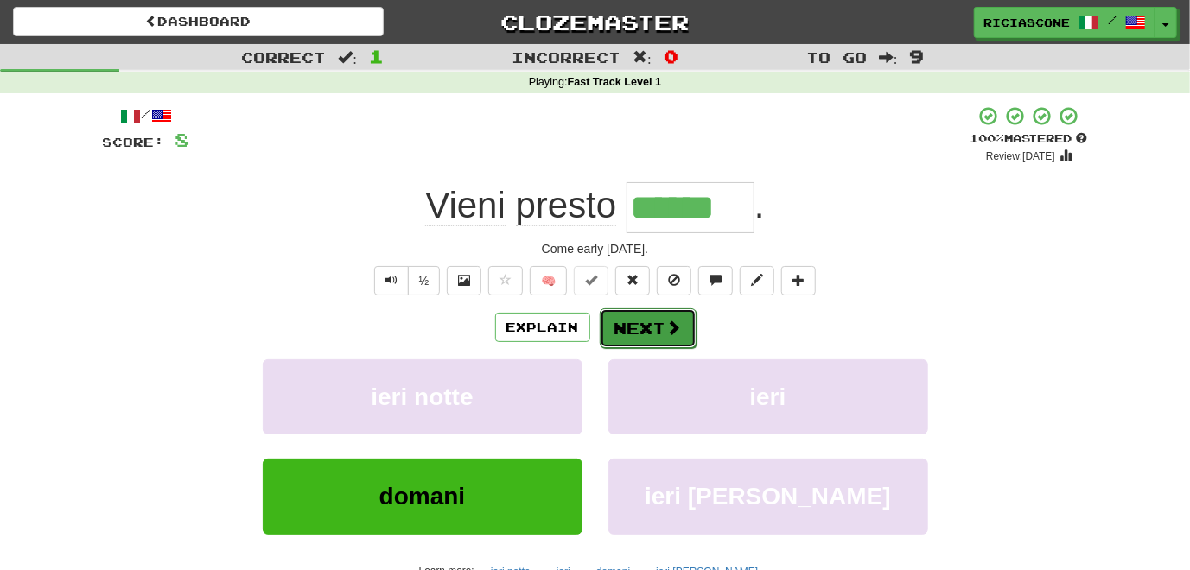
click at [658, 331] on button "Next" at bounding box center [648, 328] width 97 height 40
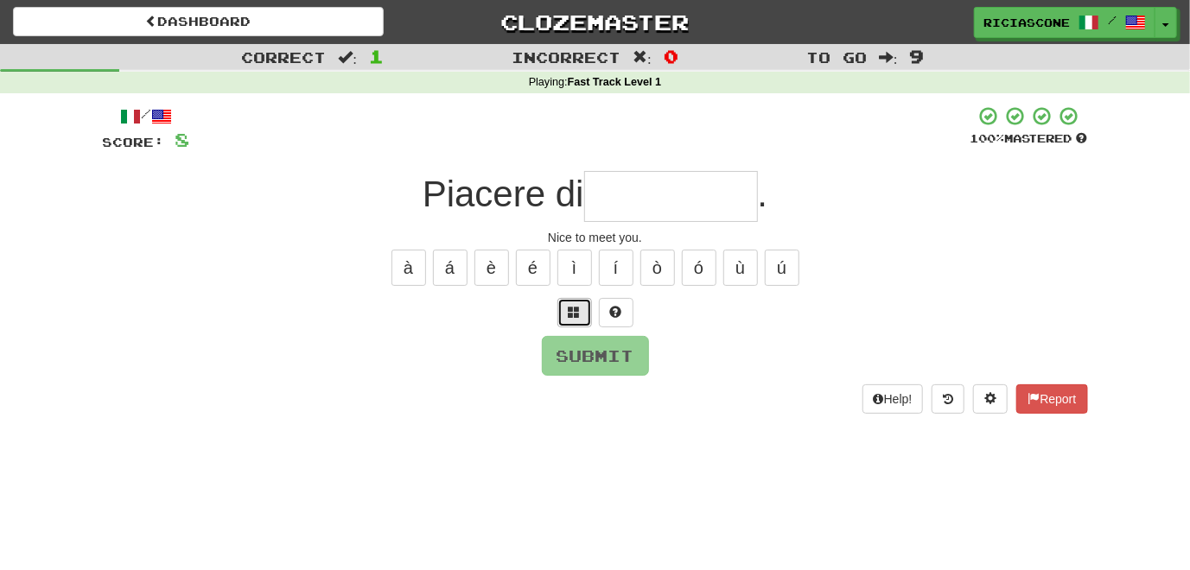
click at [577, 315] on span at bounding box center [574, 312] width 12 height 12
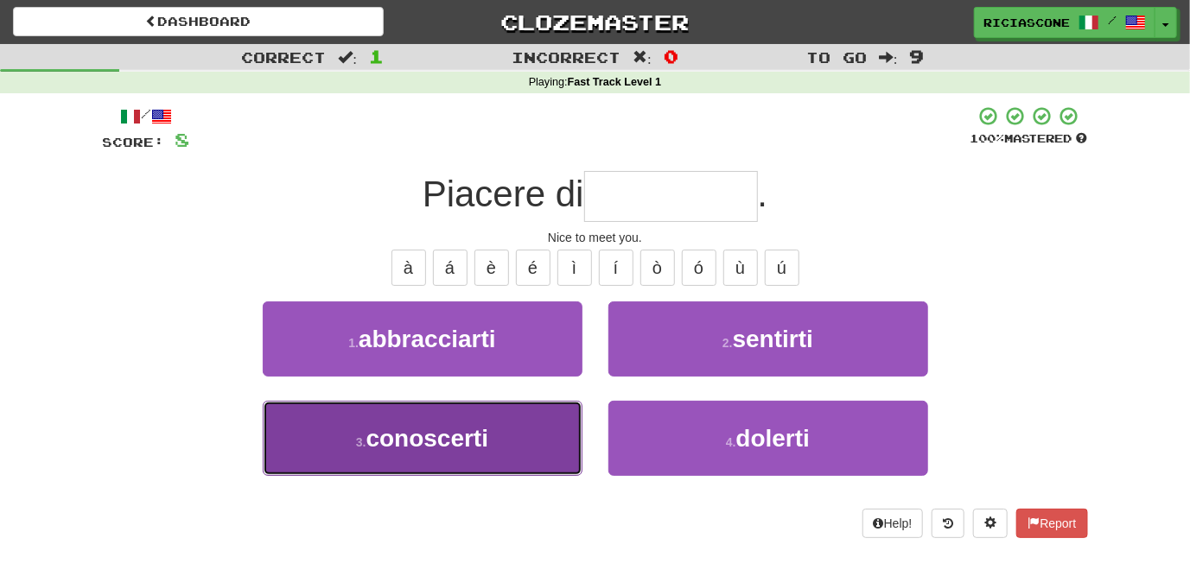
click at [533, 419] on button "3 . conoscerti" at bounding box center [423, 438] width 320 height 75
type input "**********"
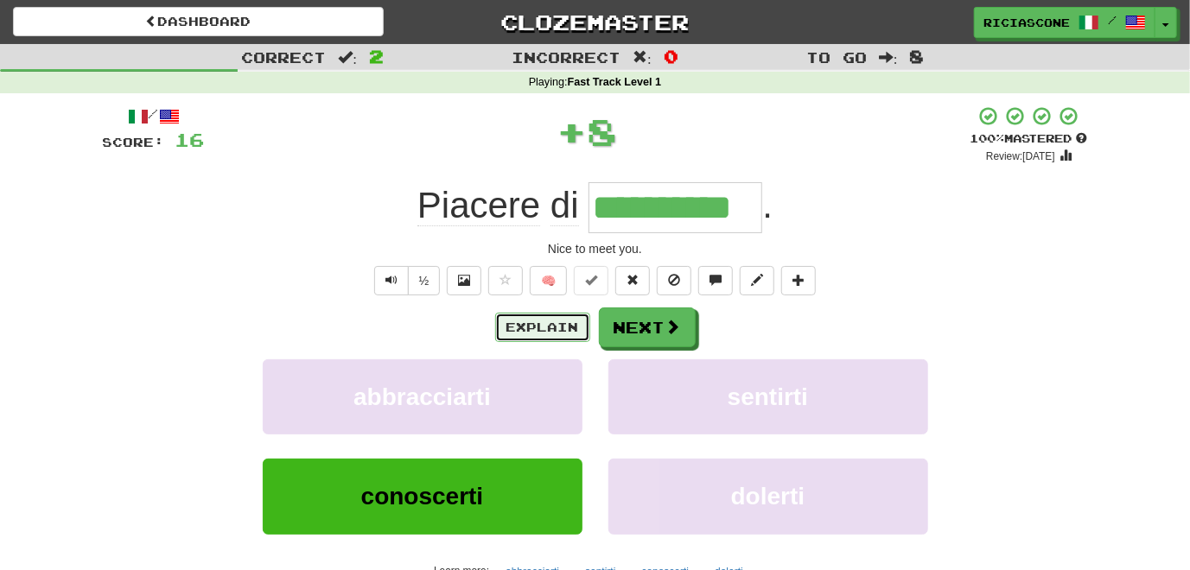
click at [554, 333] on button "Explain" at bounding box center [542, 327] width 95 height 29
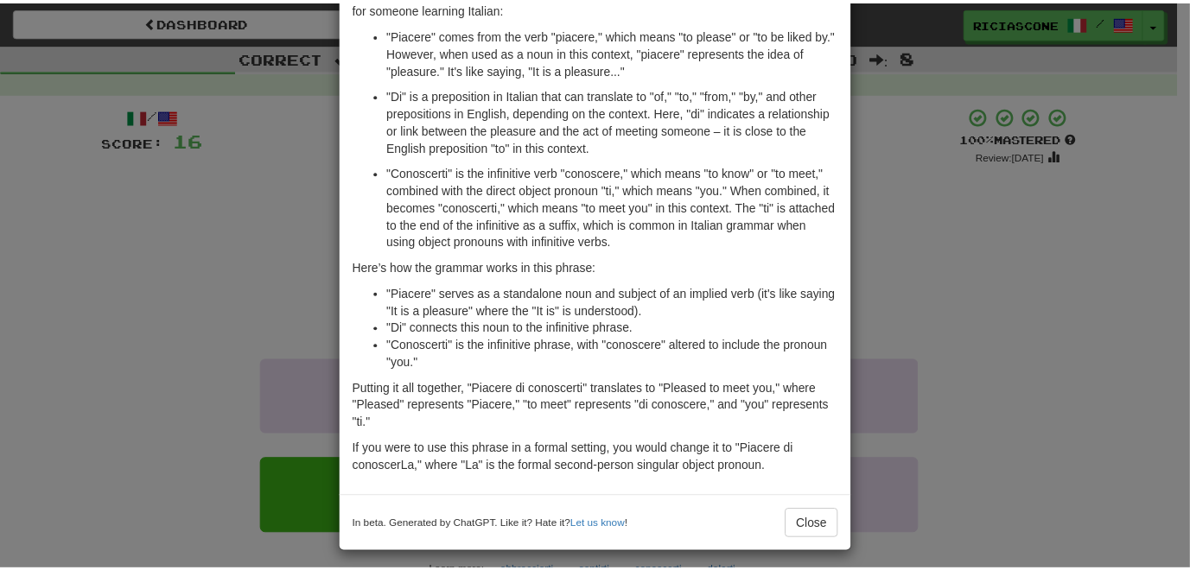
scroll to position [126, 0]
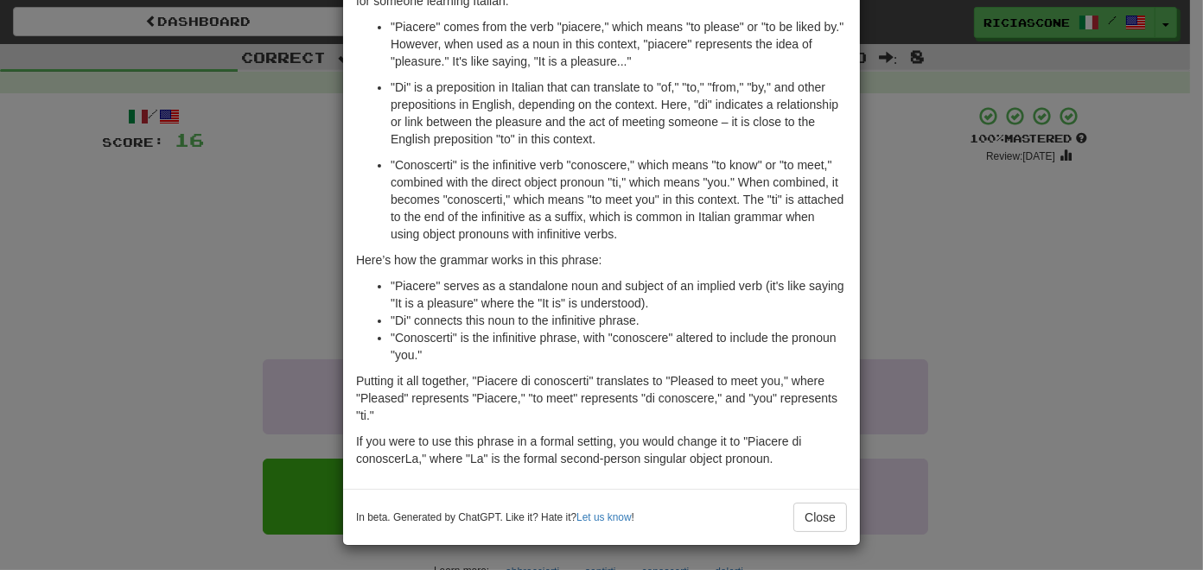
click at [212, 321] on div "× Explanation "Piacere di conoscerti" is an Italian phrase that is used in casu…" at bounding box center [601, 285] width 1203 height 570
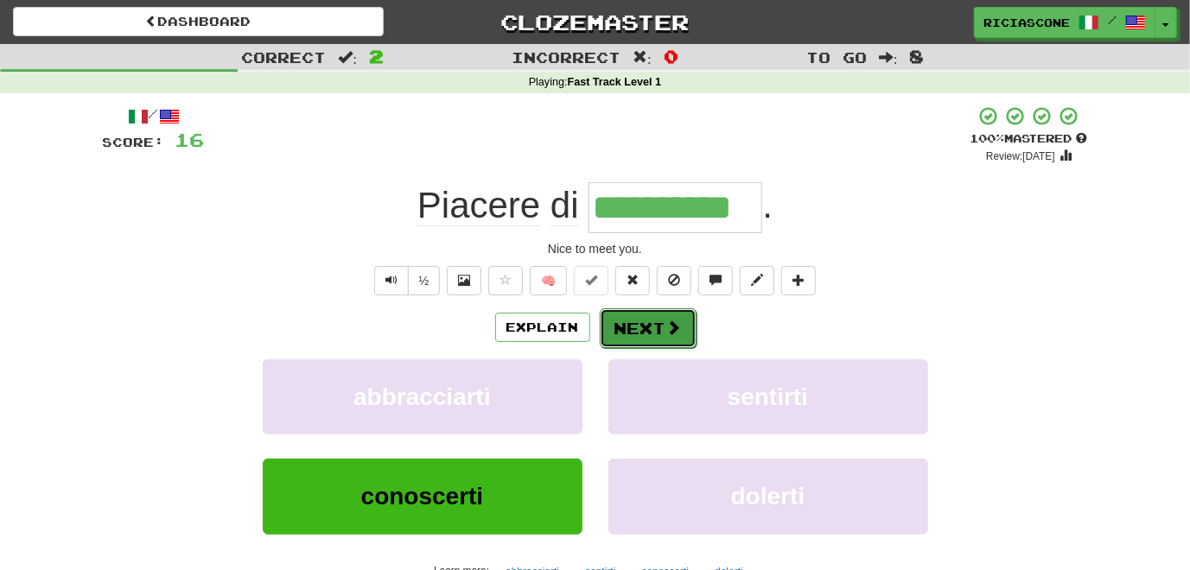
click at [656, 327] on button "Next" at bounding box center [648, 328] width 97 height 40
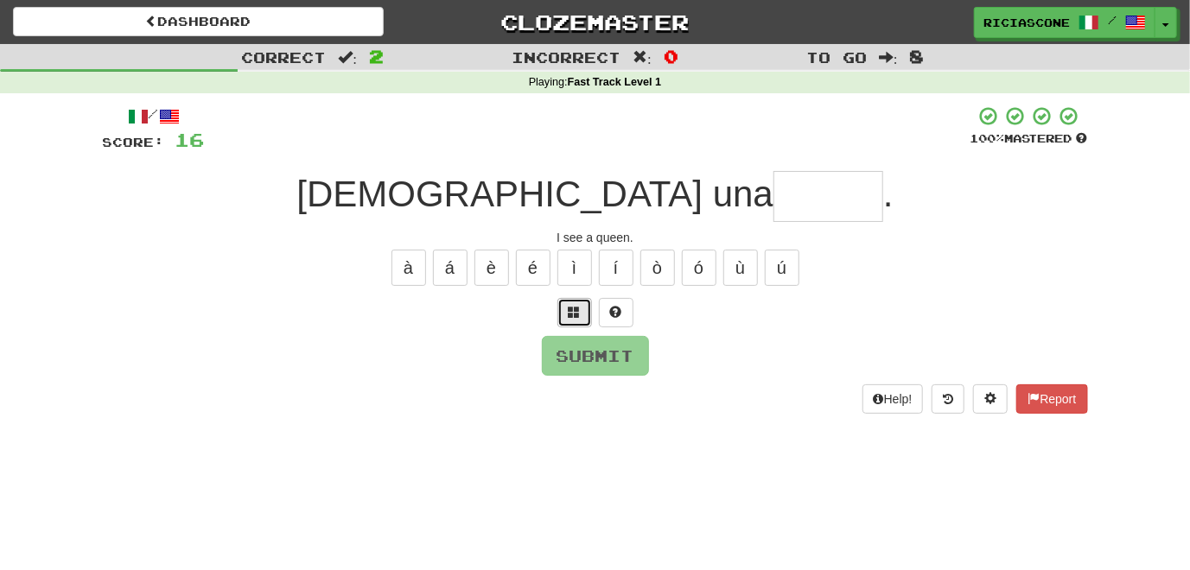
click at [567, 317] on button at bounding box center [574, 312] width 35 height 29
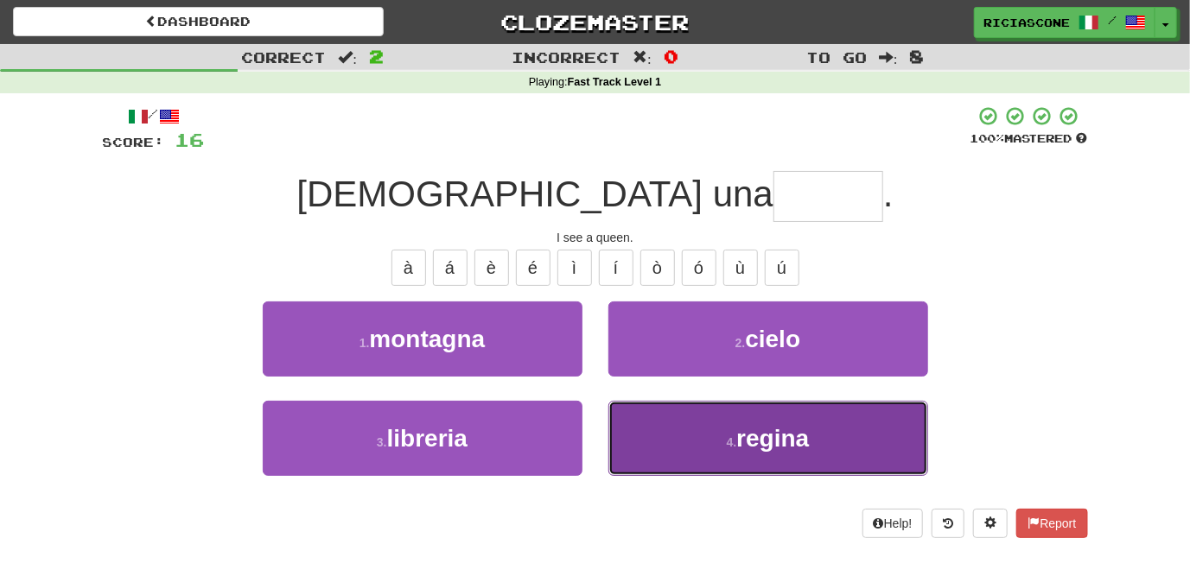
click at [632, 429] on button "4 . regina" at bounding box center [768, 438] width 320 height 75
type input "******"
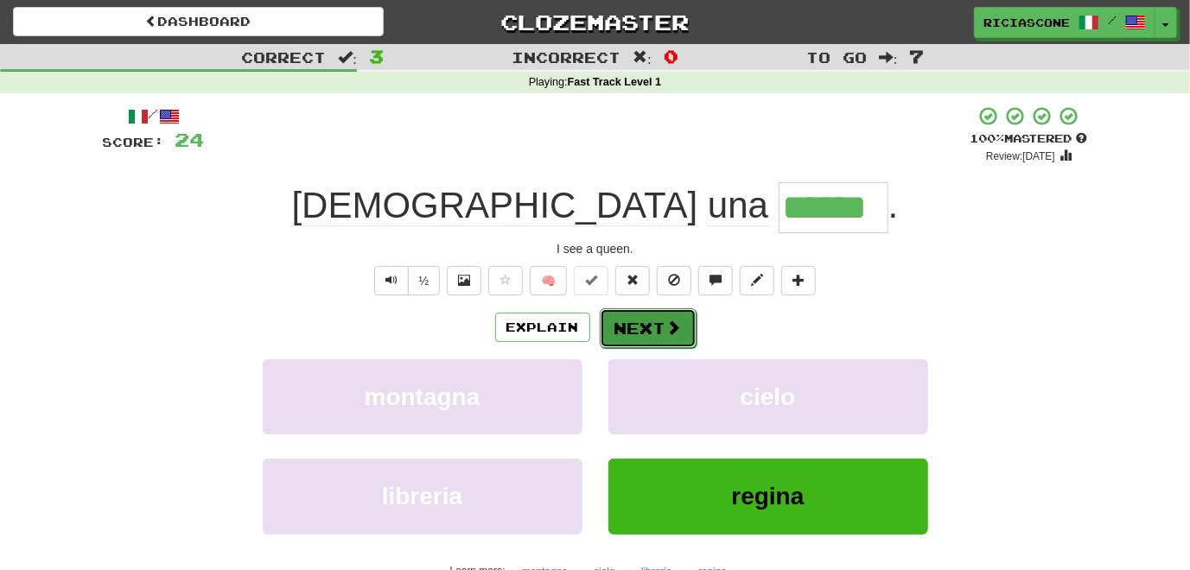
click at [640, 327] on button "Next" at bounding box center [648, 328] width 97 height 40
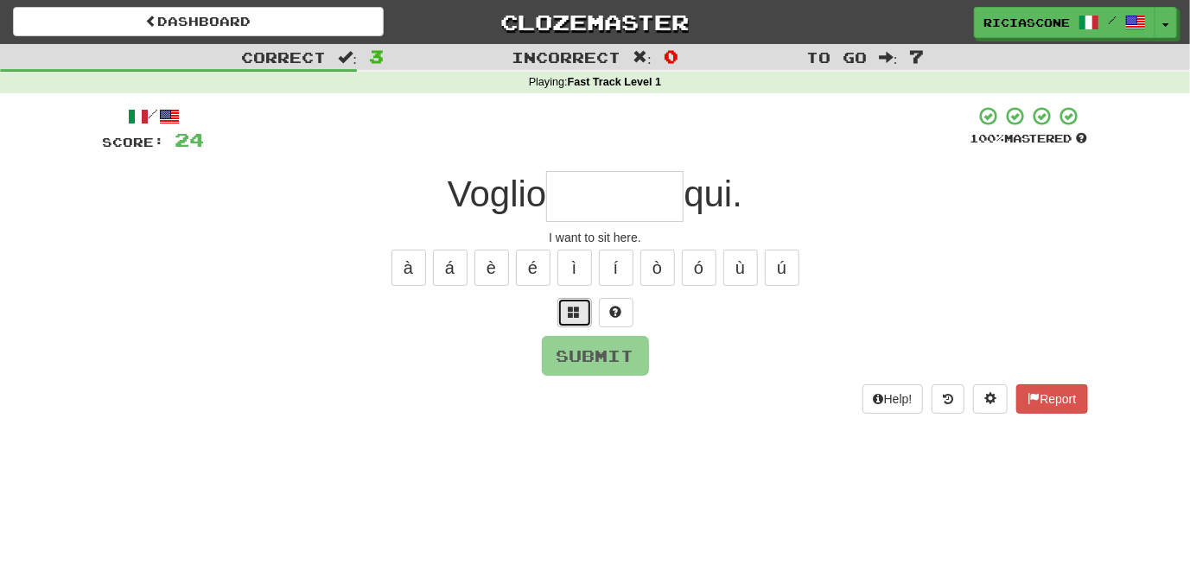
click at [575, 309] on span at bounding box center [574, 312] width 12 height 12
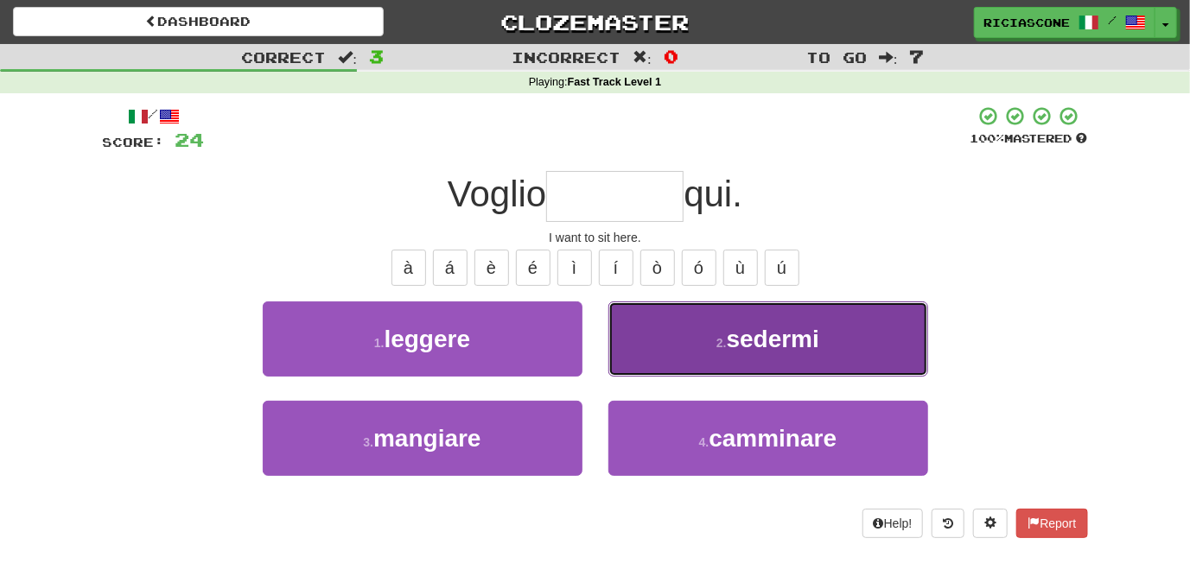
click at [632, 330] on button "2 . sedermi" at bounding box center [768, 339] width 320 height 75
type input "*******"
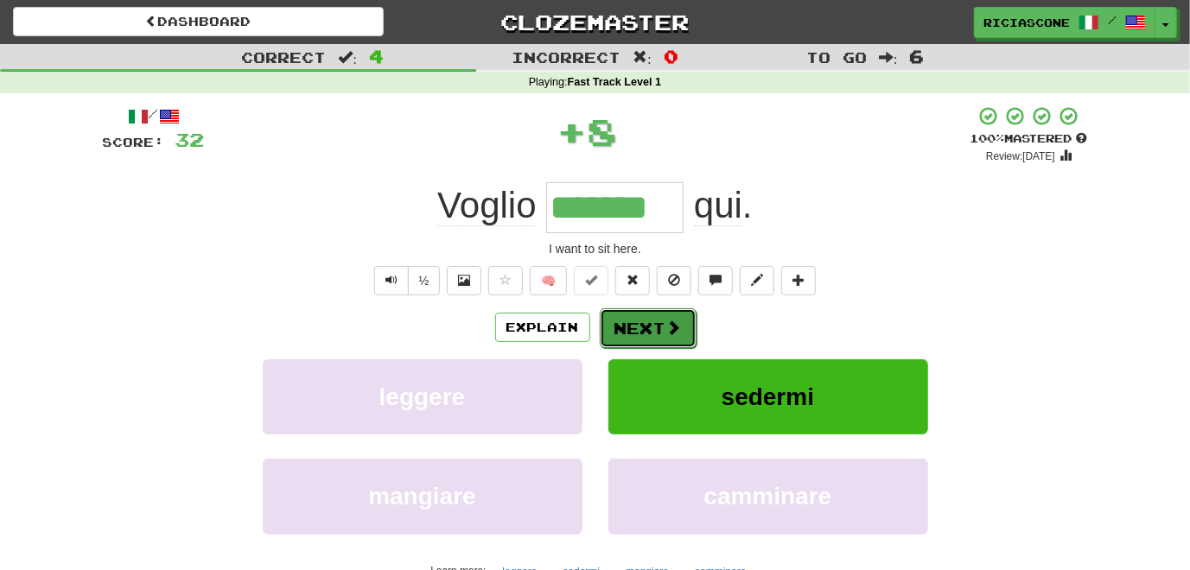
click at [641, 336] on button "Next" at bounding box center [648, 328] width 97 height 40
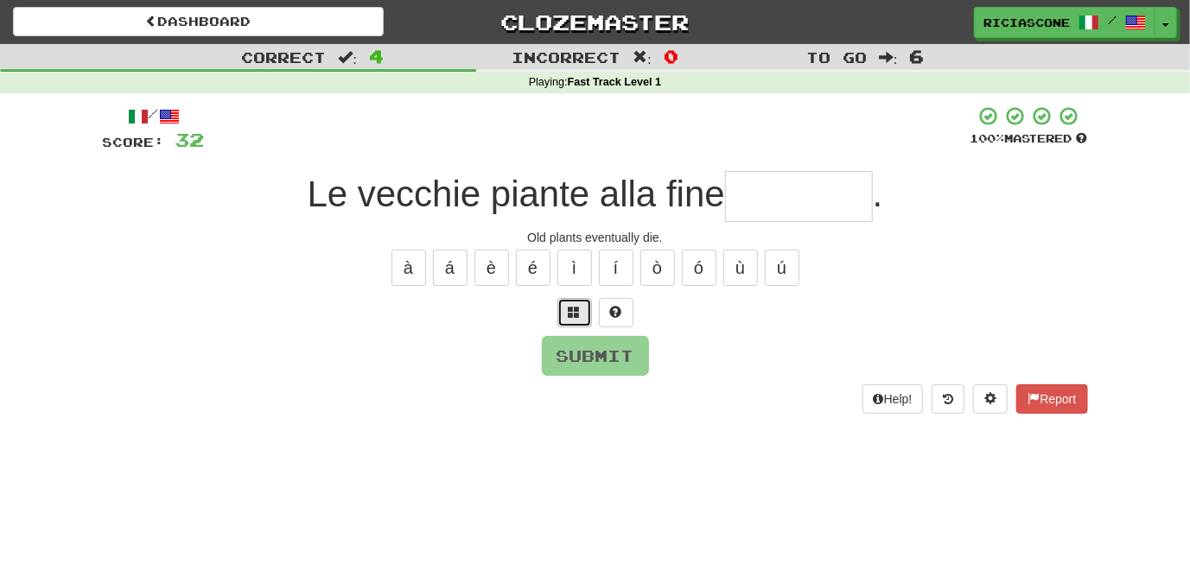
click at [573, 308] on span at bounding box center [574, 312] width 12 height 12
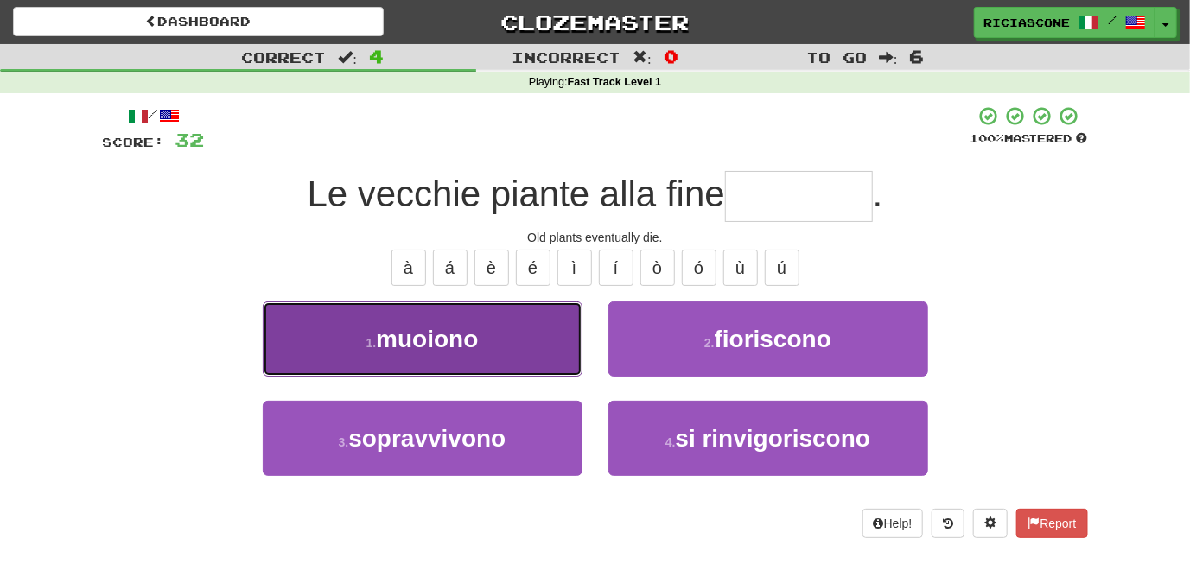
click at [549, 360] on button "1 . muoiono" at bounding box center [423, 339] width 320 height 75
type input "*******"
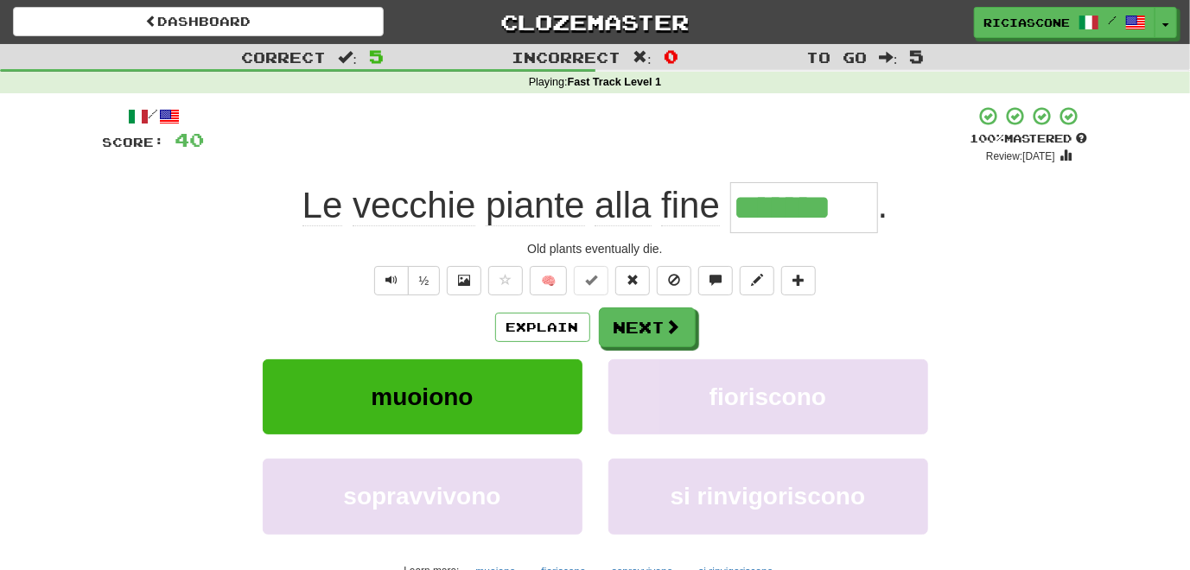
click at [212, 235] on div "/ Score: 40 + 8 100 % Mastered Review: 2026-03-15 Le vecchie piante alla fine *…" at bounding box center [595, 363] width 985 height 517
click at [632, 333] on button "Next" at bounding box center [648, 328] width 97 height 40
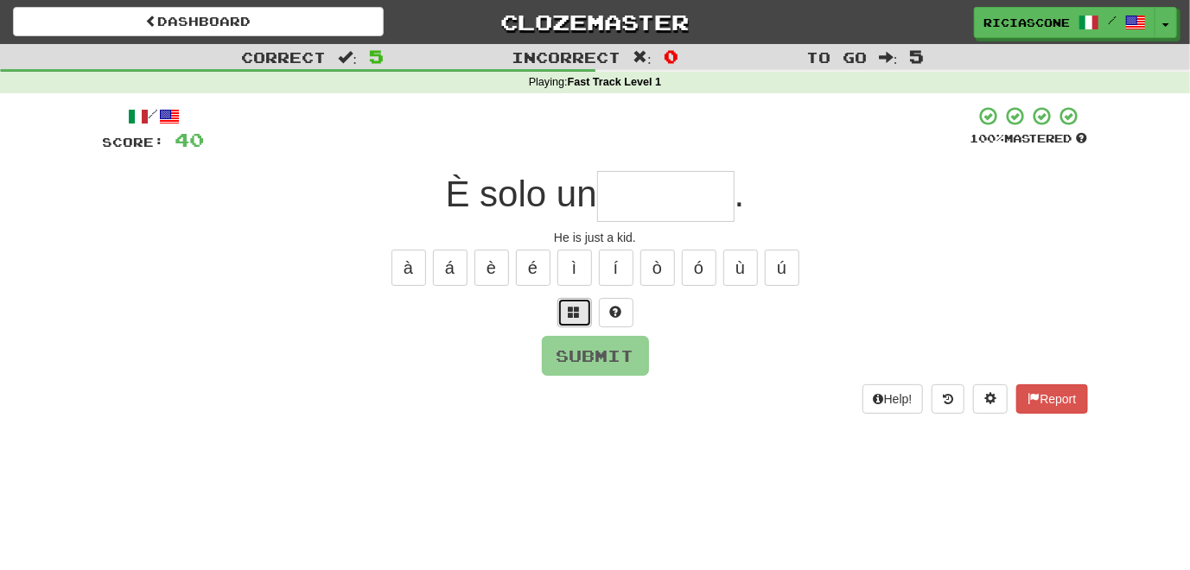
click at [572, 308] on span at bounding box center [574, 312] width 12 height 12
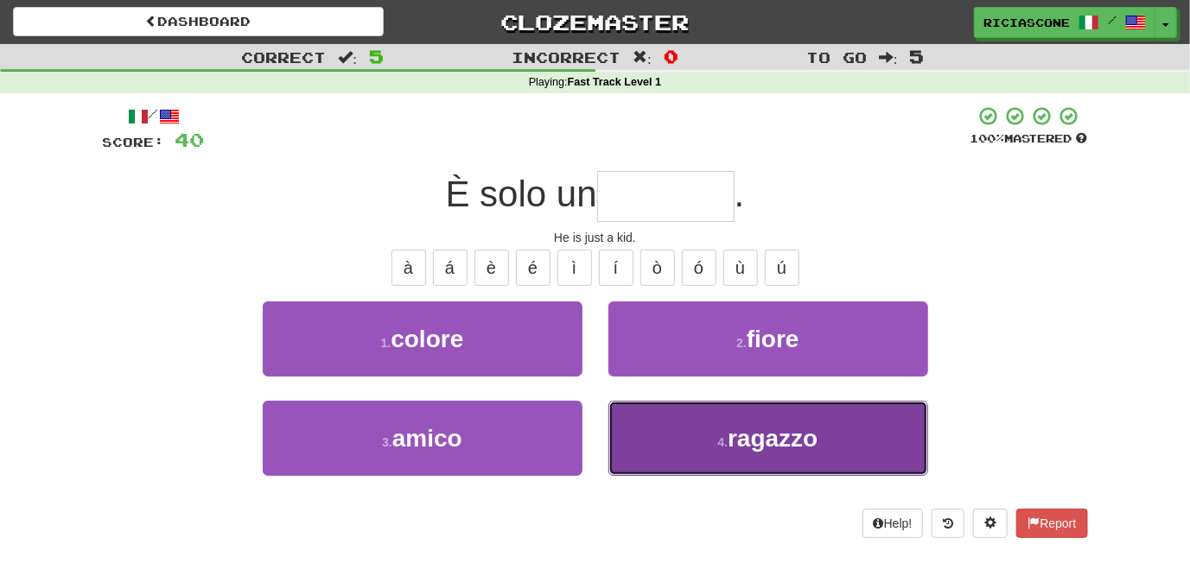
click at [664, 402] on button "4 . ragazzo" at bounding box center [768, 438] width 320 height 75
type input "*******"
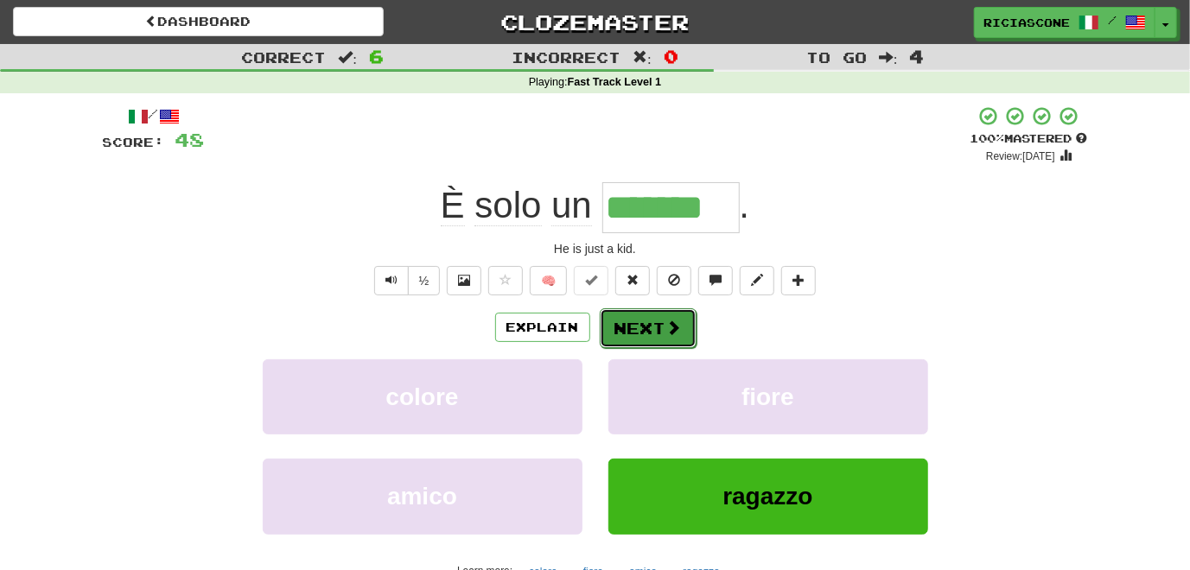
click at [644, 319] on button "Next" at bounding box center [648, 328] width 97 height 40
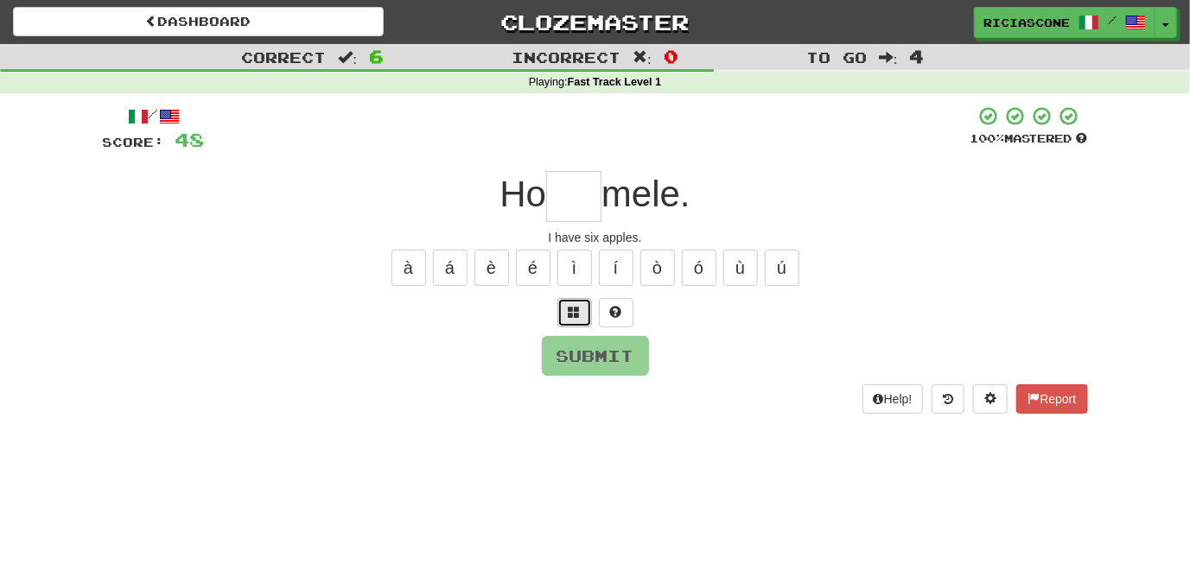
click at [579, 311] on span at bounding box center [574, 312] width 12 height 12
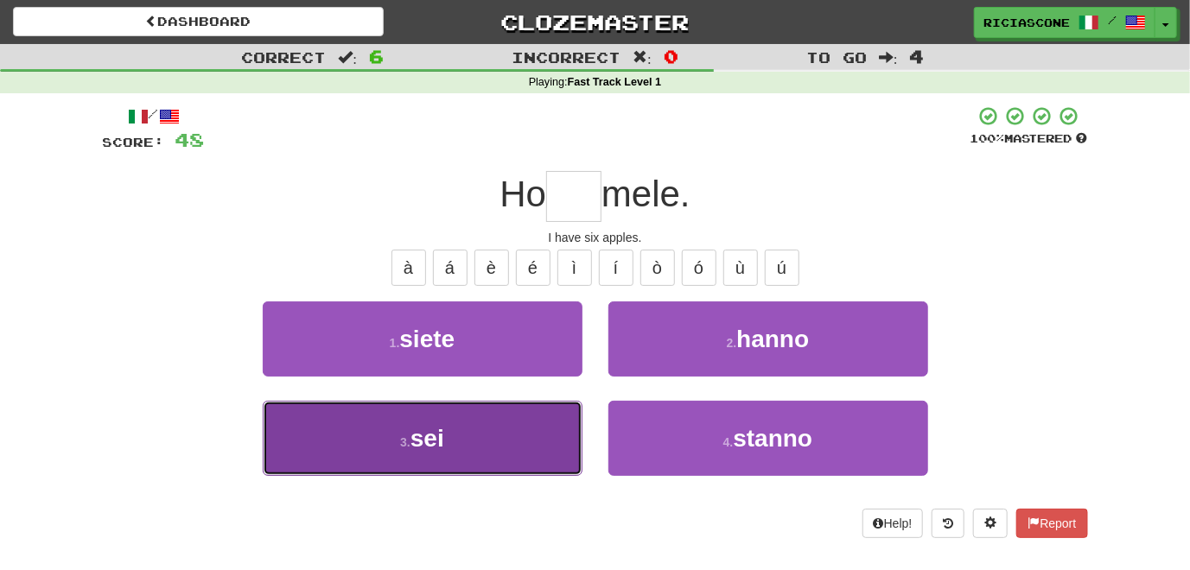
click at [522, 415] on button "3 . sei" at bounding box center [423, 438] width 320 height 75
type input "***"
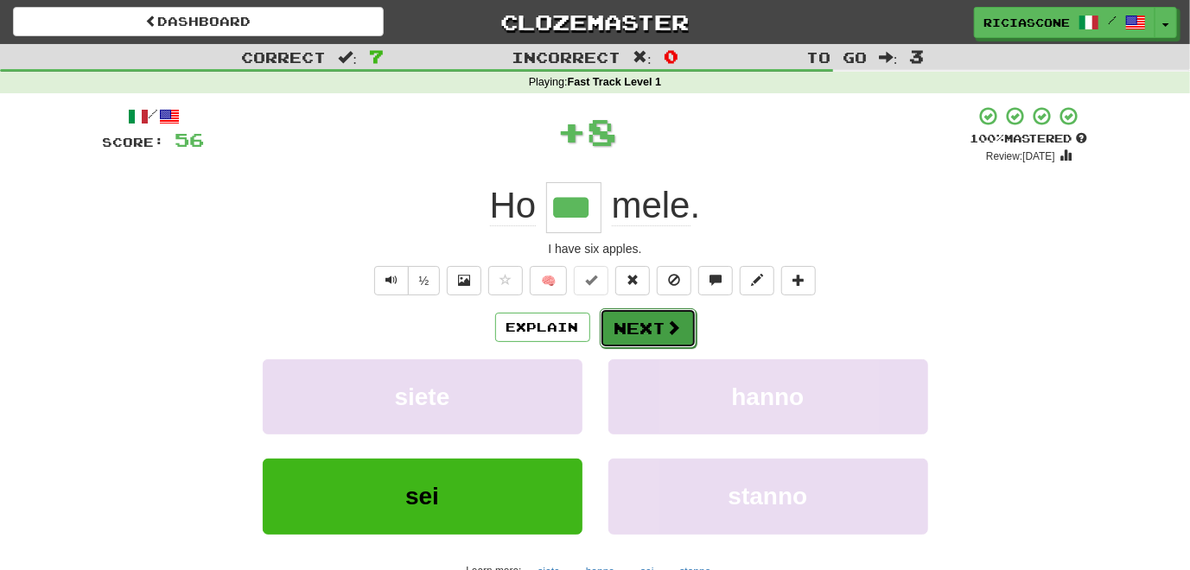
click at [630, 326] on button "Next" at bounding box center [648, 328] width 97 height 40
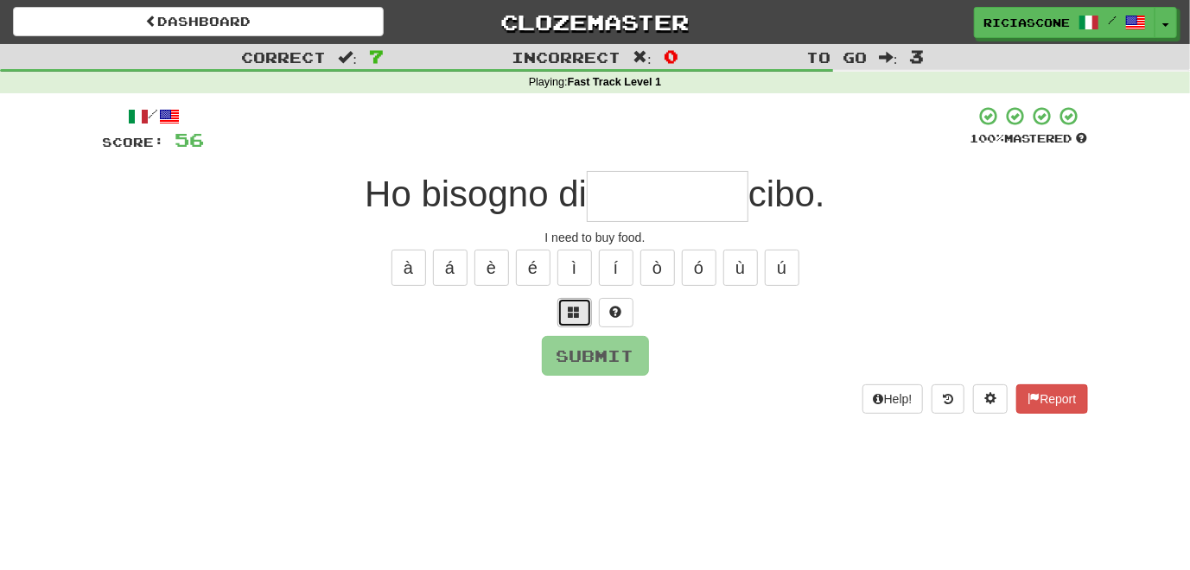
click at [573, 310] on span at bounding box center [574, 312] width 12 height 12
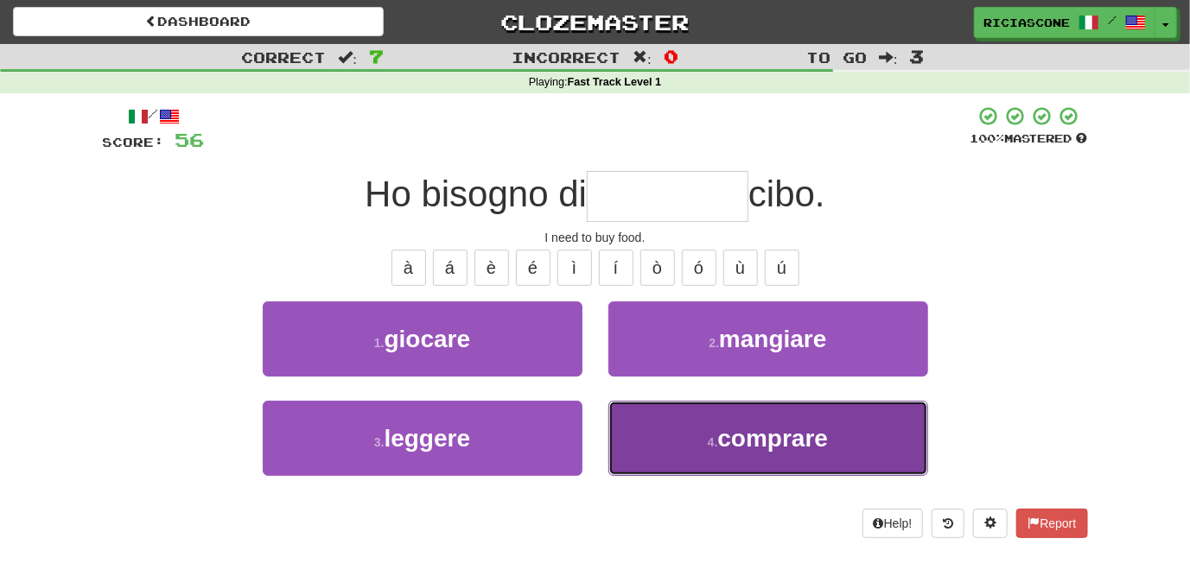
click at [657, 429] on button "4 . comprare" at bounding box center [768, 438] width 320 height 75
type input "********"
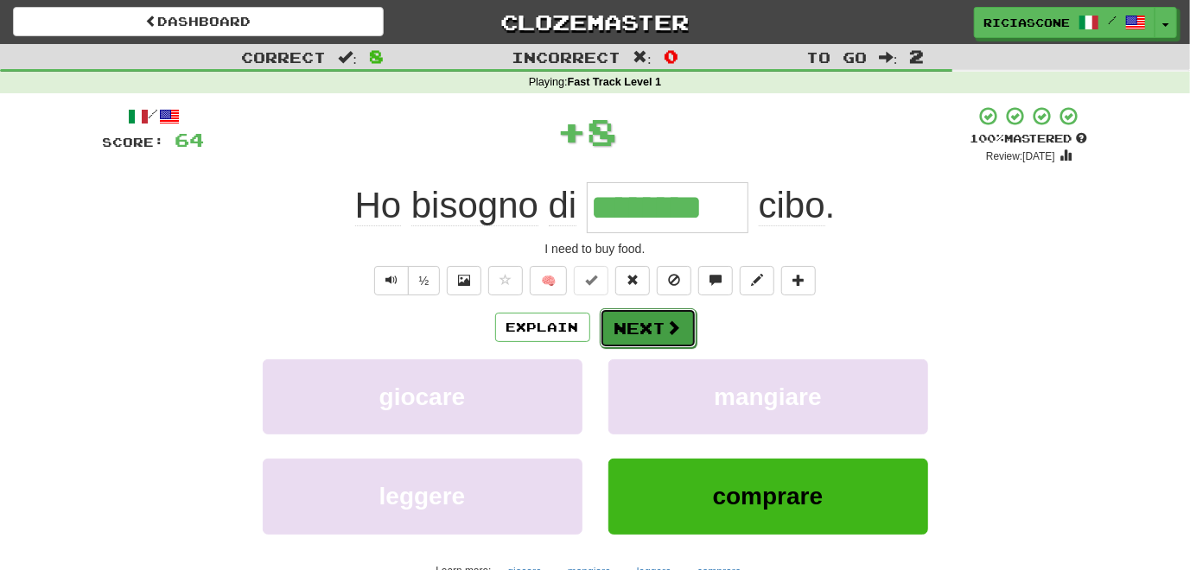
click at [652, 321] on button "Next" at bounding box center [648, 328] width 97 height 40
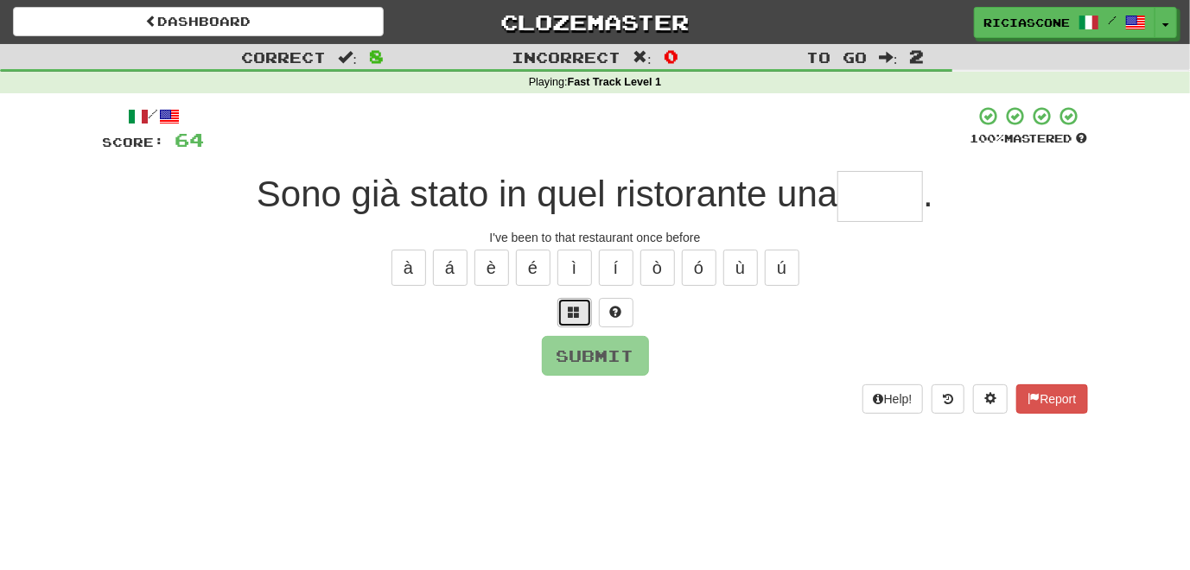
click at [570, 311] on span at bounding box center [574, 312] width 12 height 12
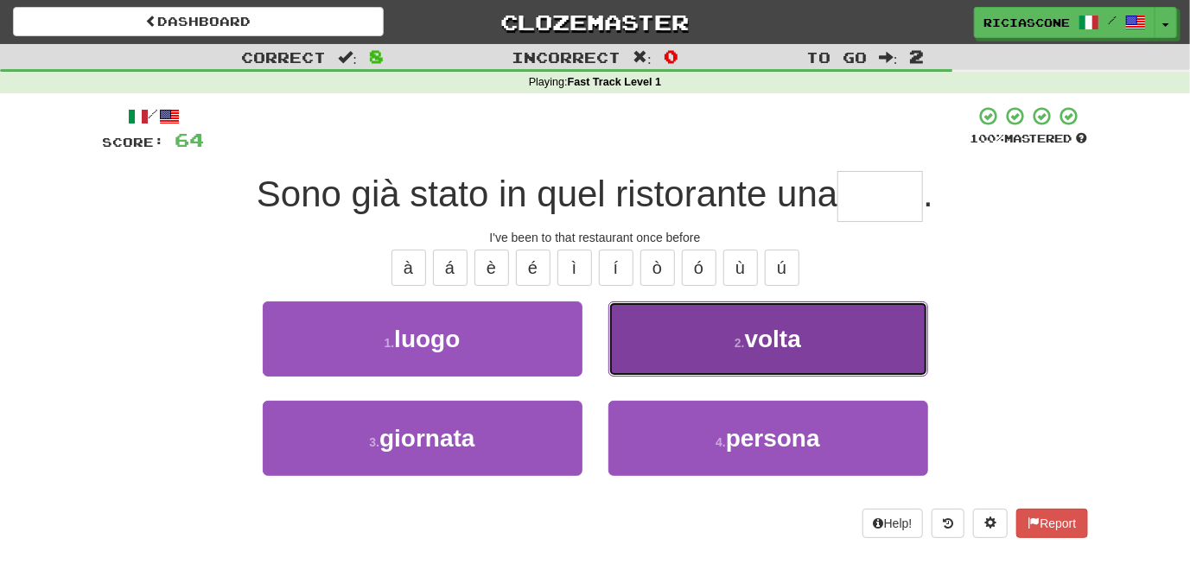
click at [670, 338] on button "2 . volta" at bounding box center [768, 339] width 320 height 75
type input "*****"
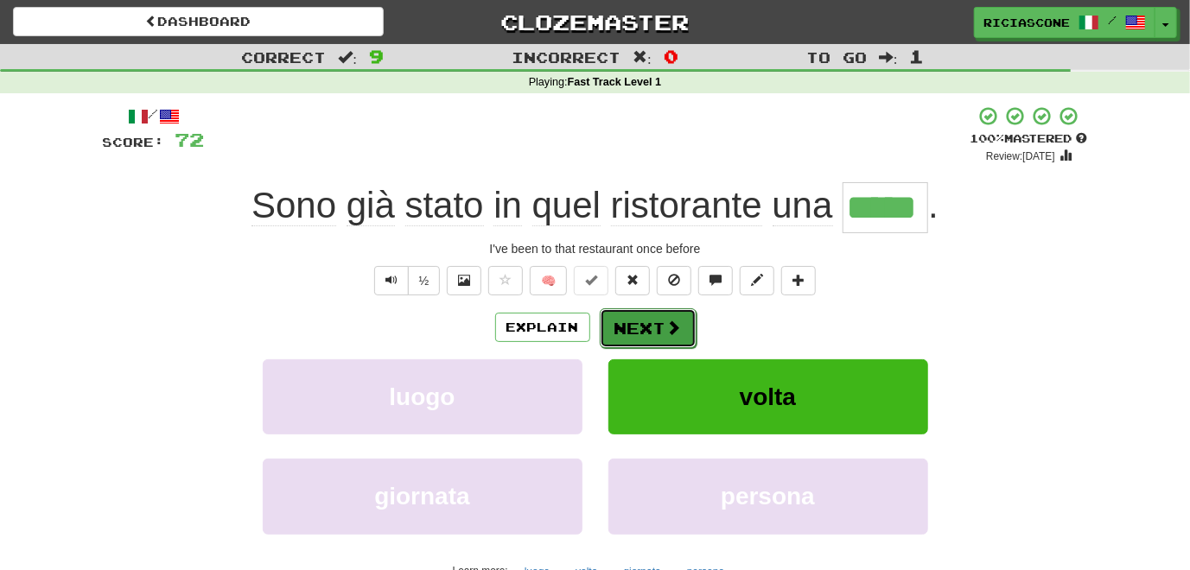
click at [644, 333] on button "Next" at bounding box center [648, 328] width 97 height 40
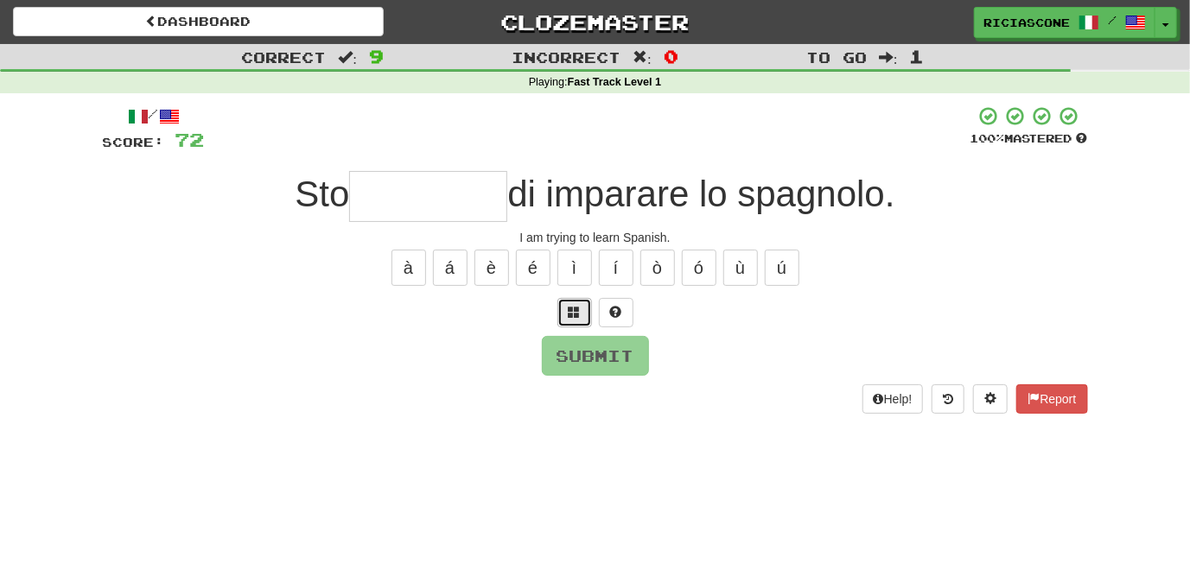
click at [575, 309] on span at bounding box center [574, 312] width 12 height 12
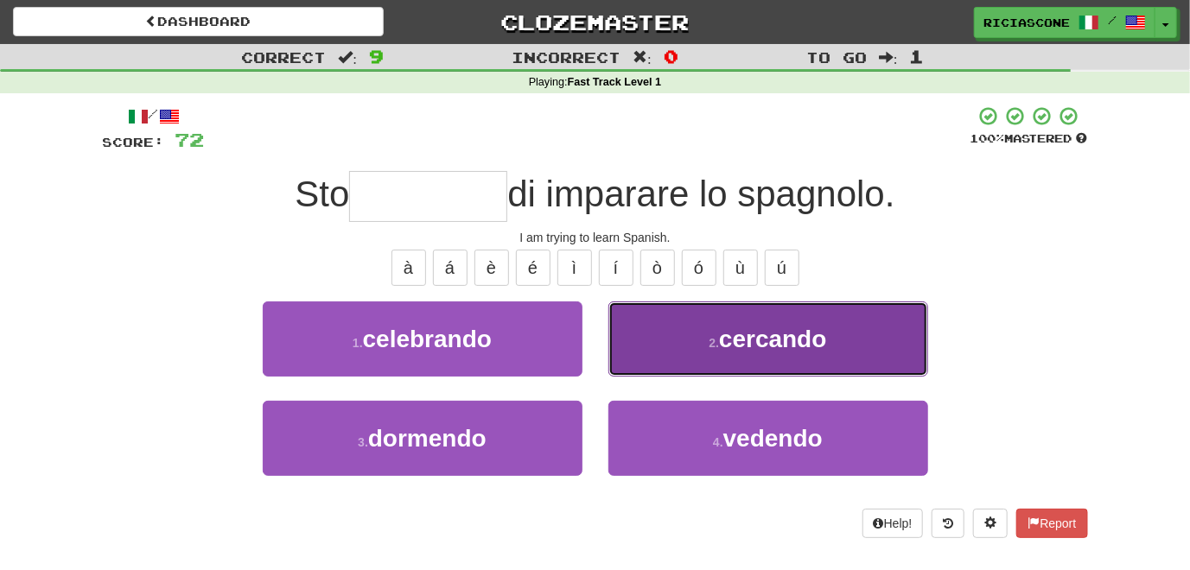
click at [630, 328] on button "2 . cercando" at bounding box center [768, 339] width 320 height 75
type input "********"
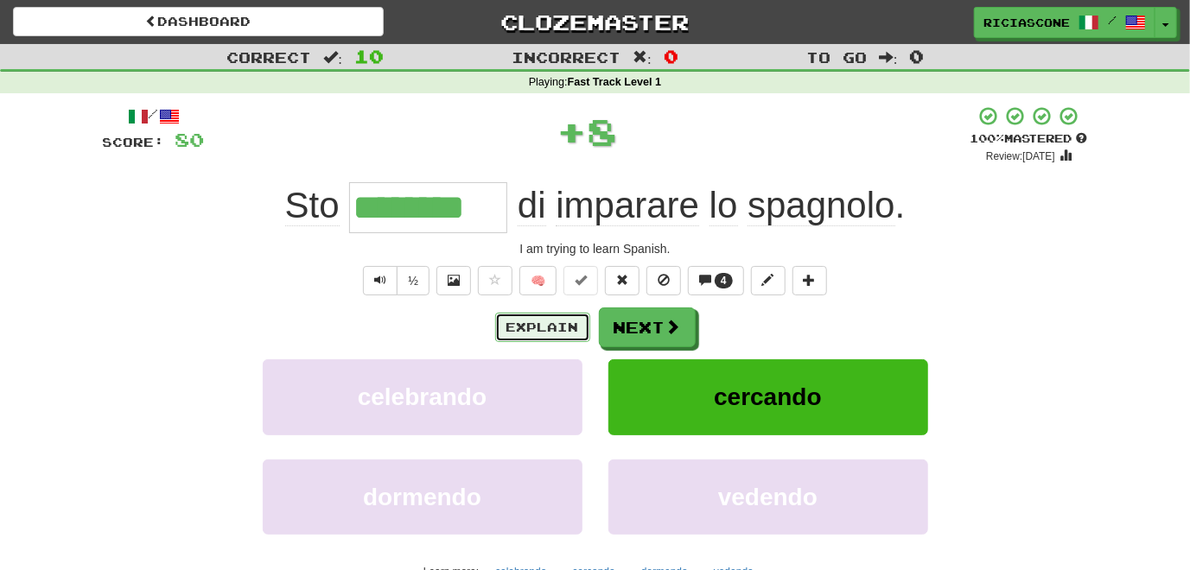
click at [562, 331] on button "Explain" at bounding box center [542, 327] width 95 height 29
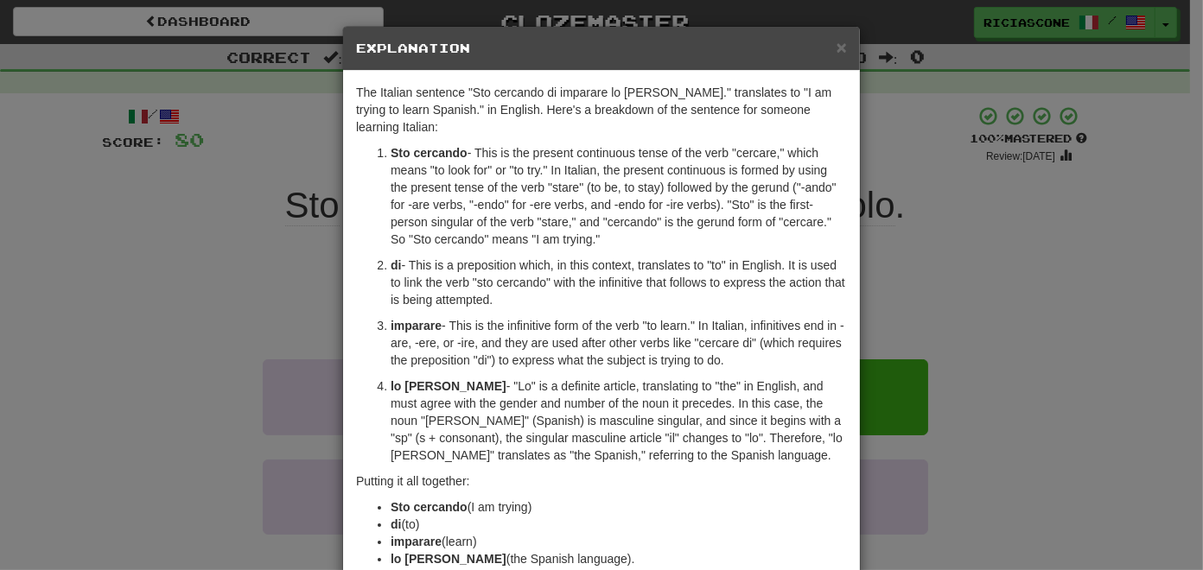
click at [187, 206] on div "× Explanation The Italian sentence "Sto cercando di imparare lo spagnolo." tran…" at bounding box center [601, 285] width 1203 height 570
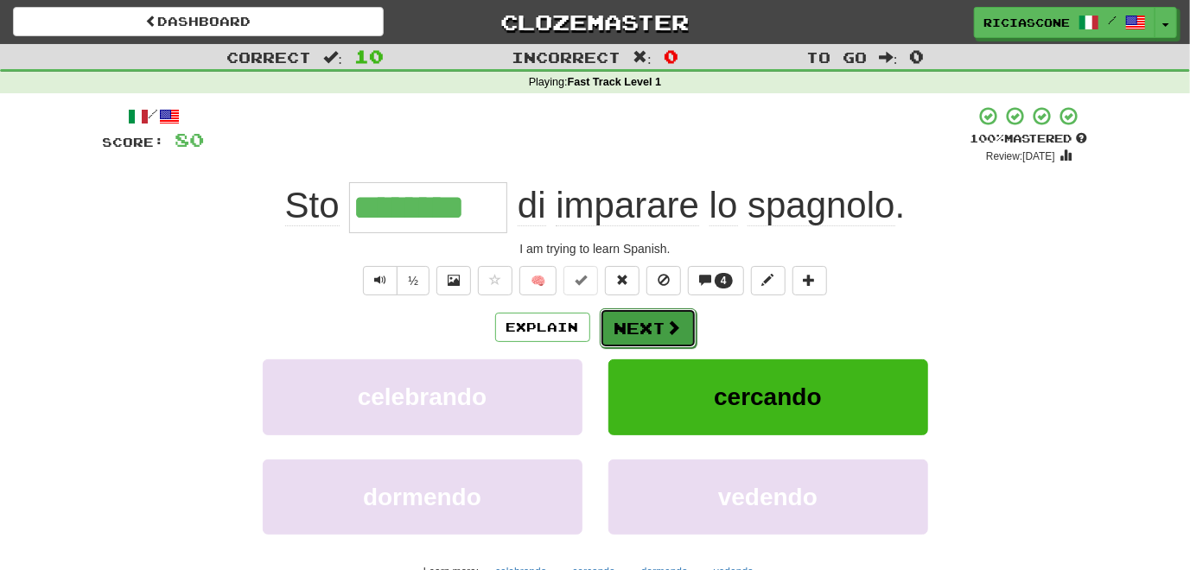
click at [635, 322] on button "Next" at bounding box center [648, 328] width 97 height 40
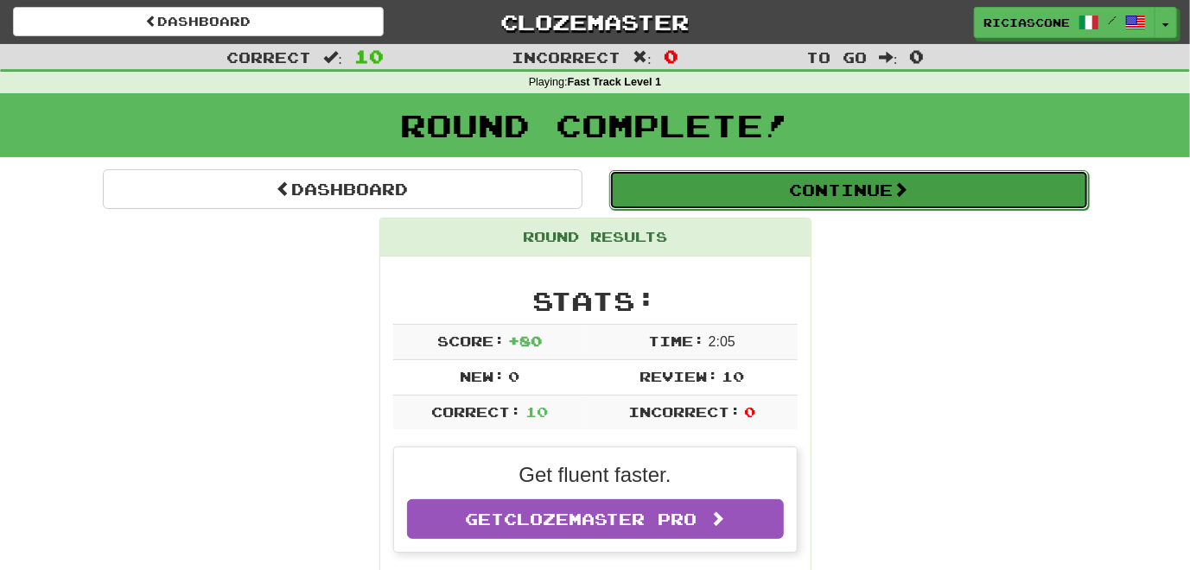
click at [695, 203] on button "Continue" at bounding box center [848, 190] width 479 height 40
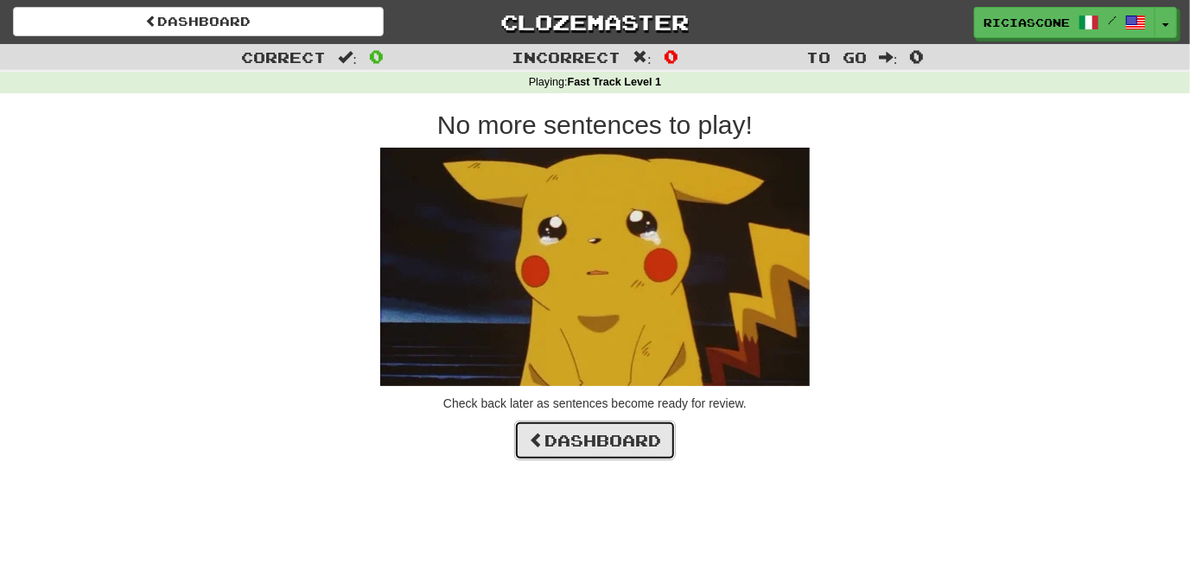
drag, startPoint x: 587, startPoint y: 440, endPoint x: 590, endPoint y: 426, distance: 14.1
click at [587, 438] on link "Dashboard" at bounding box center [595, 441] width 162 height 40
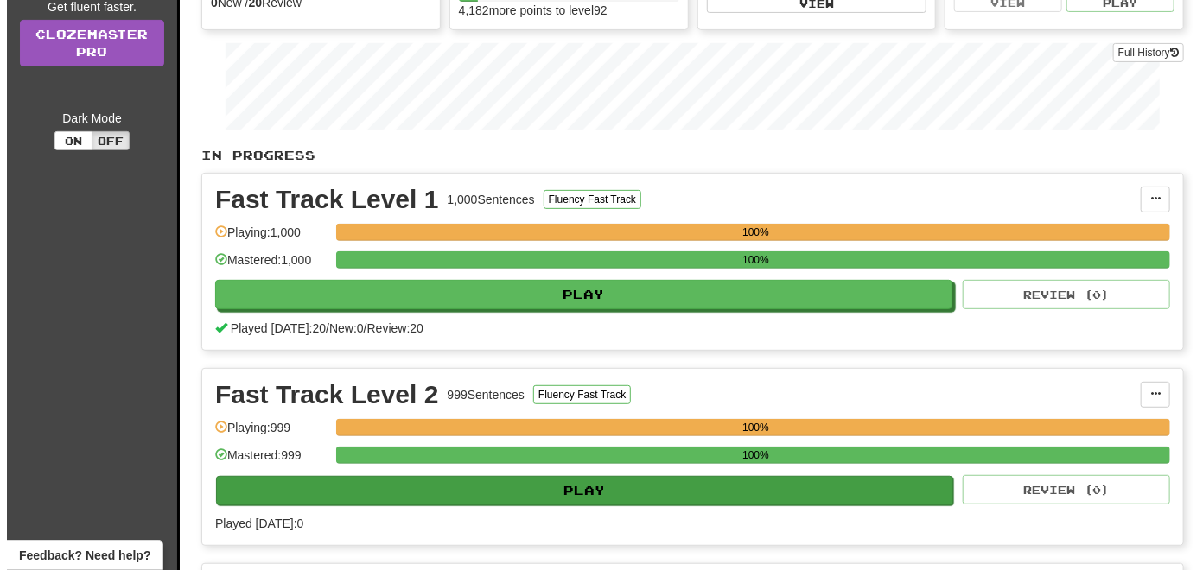
scroll to position [346, 0]
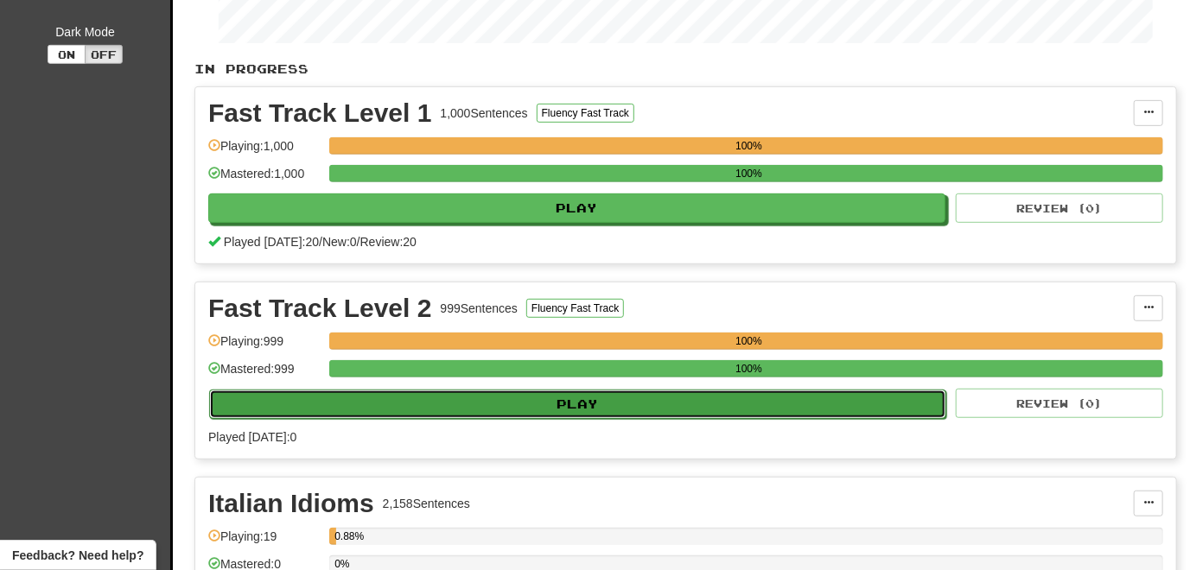
click at [553, 407] on button "Play" at bounding box center [577, 404] width 737 height 29
select select "**"
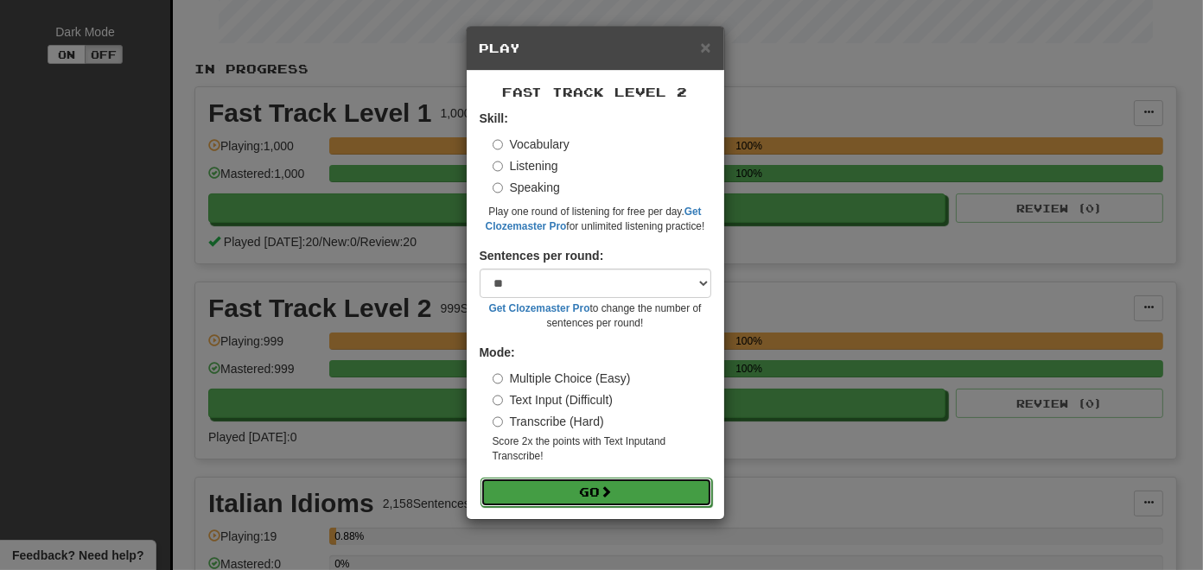
click at [574, 488] on button "Go" at bounding box center [596, 492] width 232 height 29
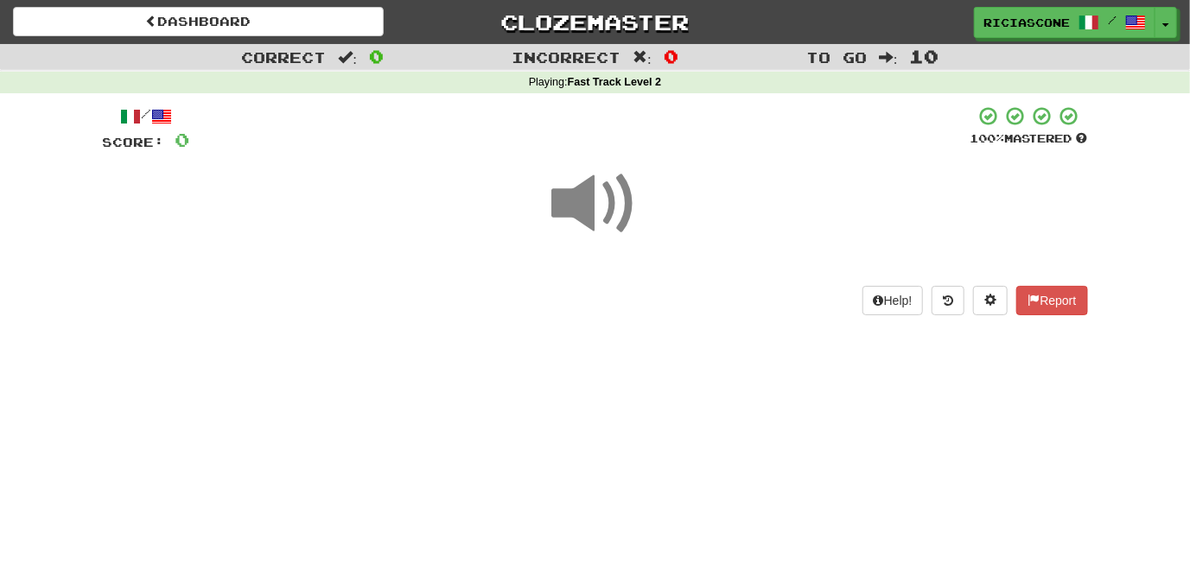
click at [587, 223] on span at bounding box center [595, 204] width 86 height 86
click at [599, 213] on span at bounding box center [595, 204] width 86 height 86
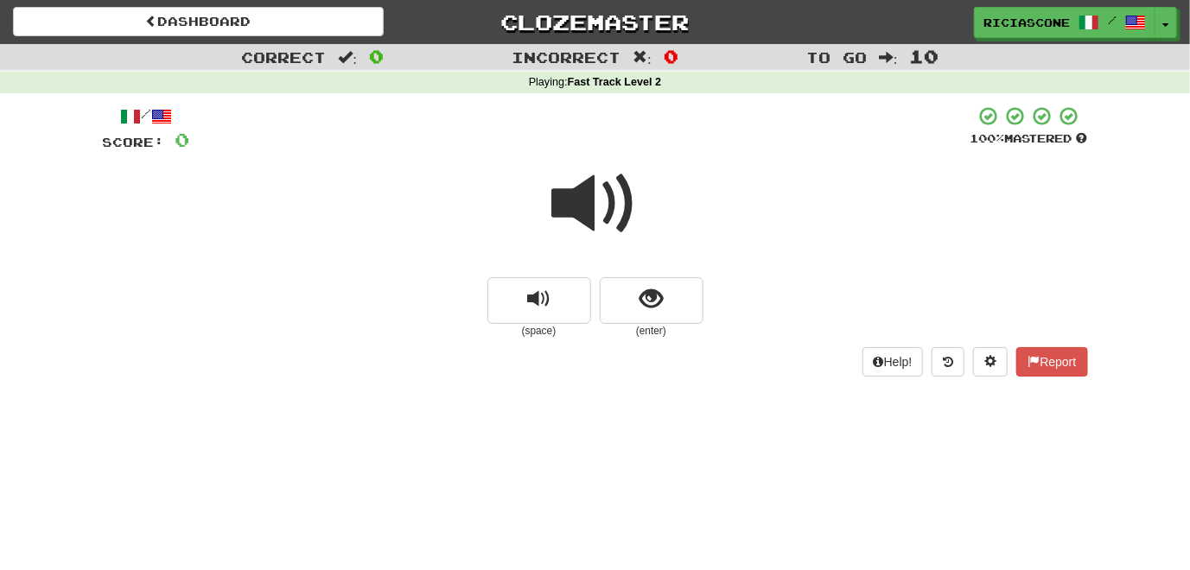
click at [572, 200] on span at bounding box center [595, 204] width 86 height 86
click at [633, 302] on button "show sentence" at bounding box center [652, 300] width 104 height 47
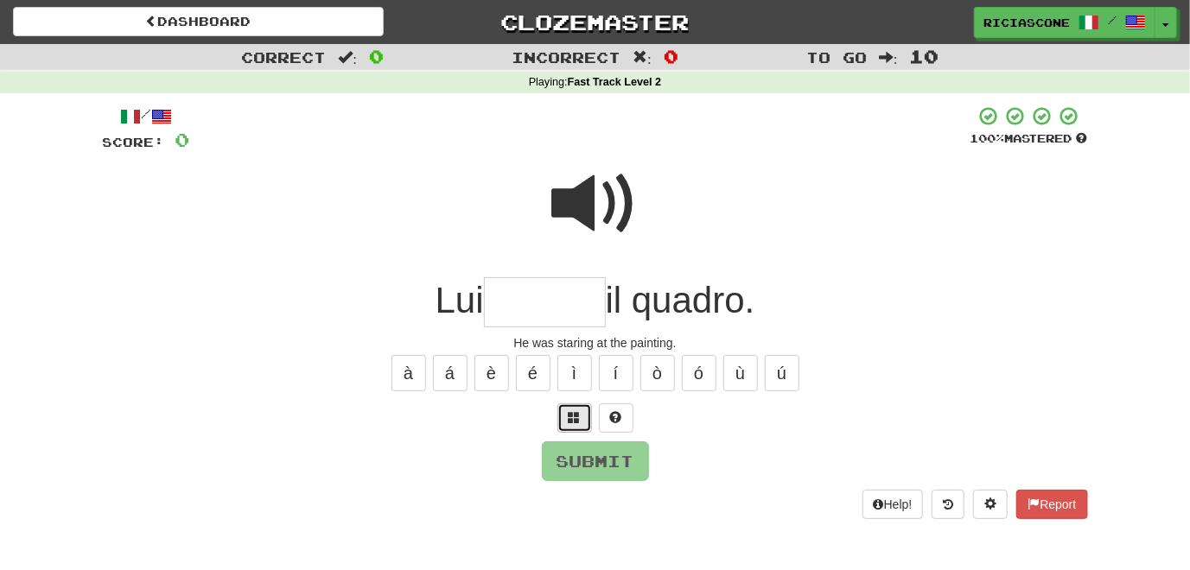
click at [575, 419] on span at bounding box center [574, 417] width 12 height 12
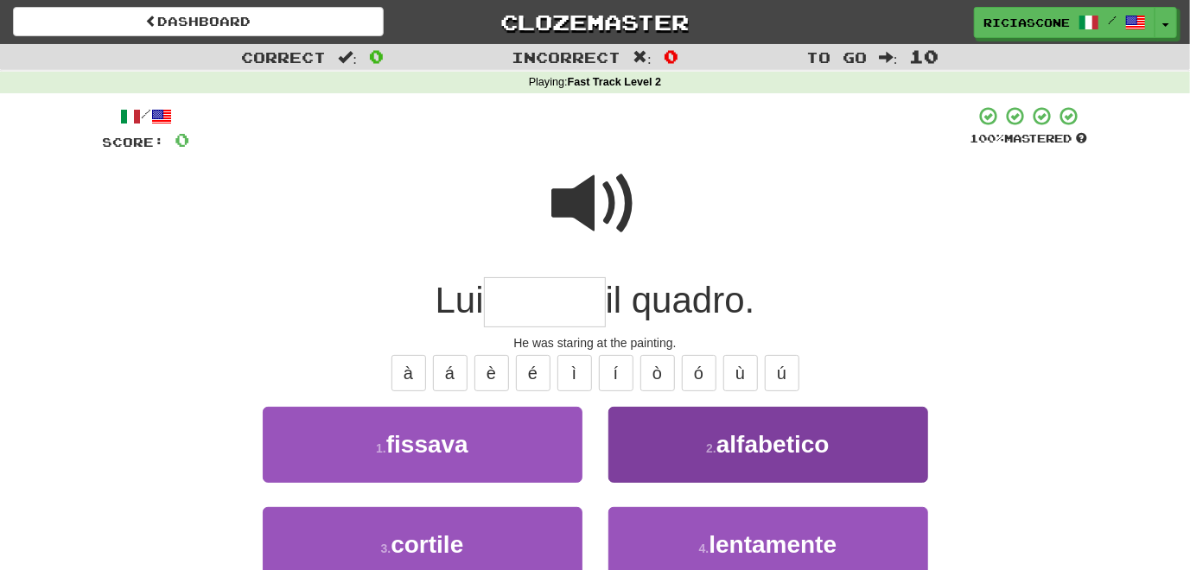
scroll to position [86, 0]
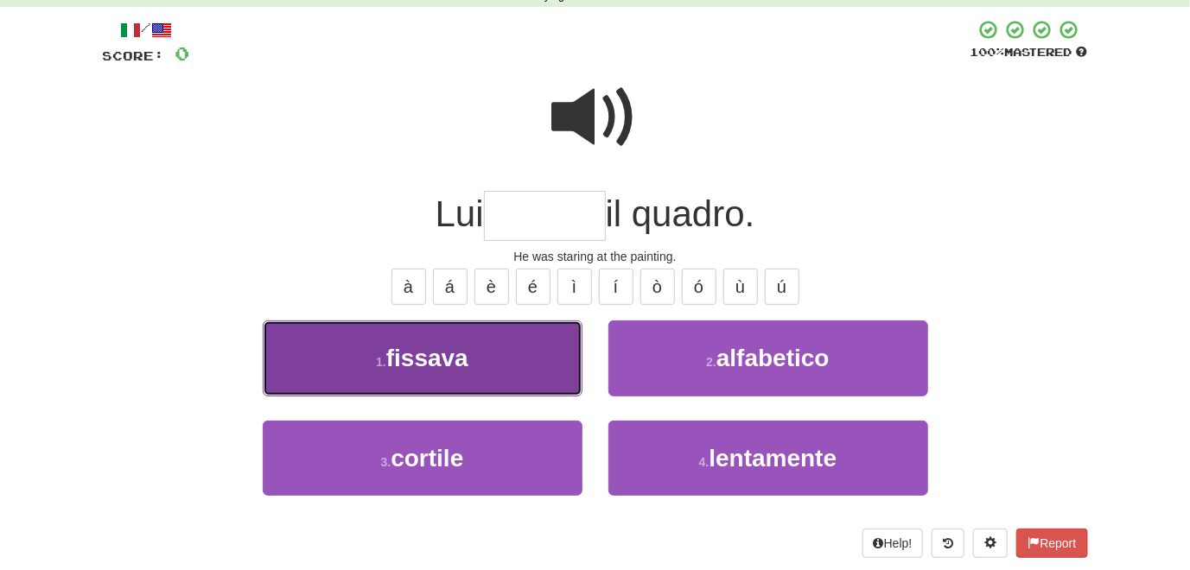
click at [496, 385] on button "1 . fissava" at bounding box center [423, 358] width 320 height 75
type input "*******"
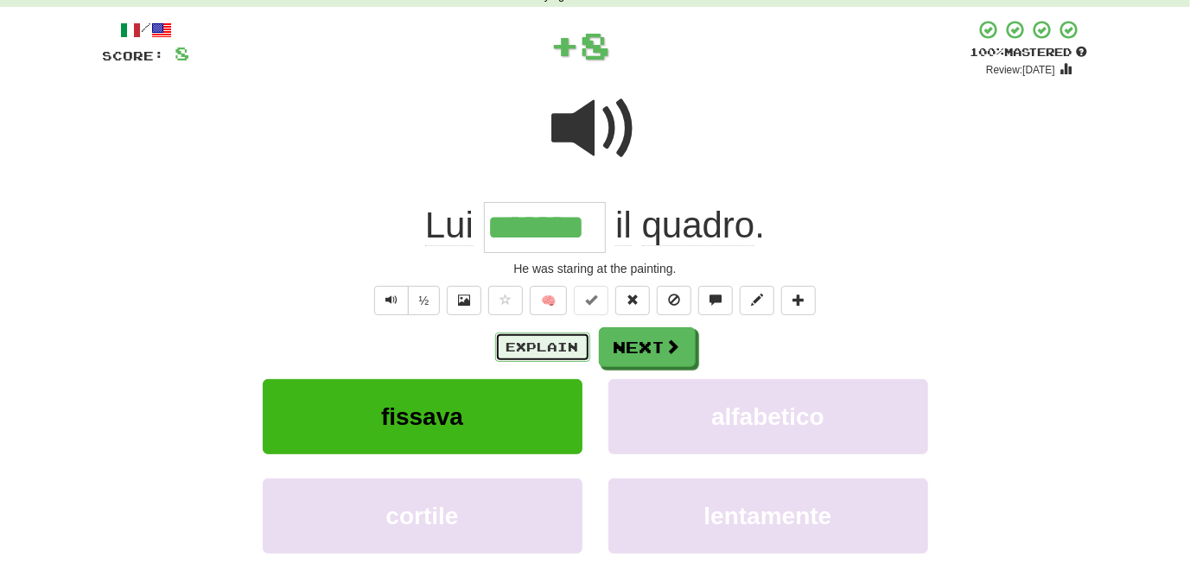
click at [537, 348] on button "Explain" at bounding box center [542, 347] width 95 height 29
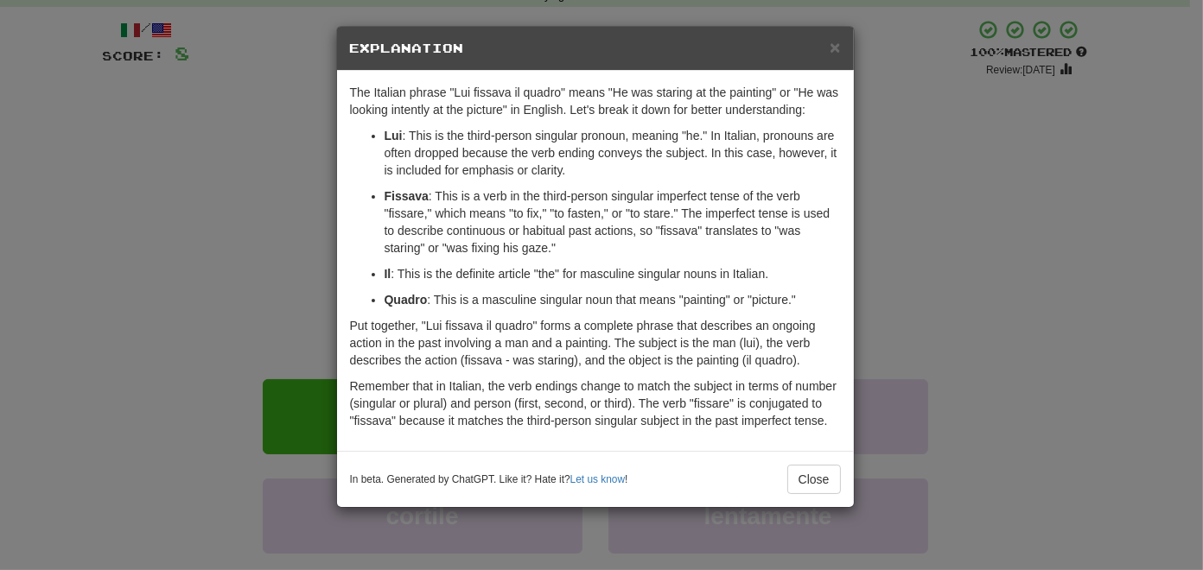
click at [197, 173] on div "× Explanation The Italian phrase "Lui fissava il quadro" means "He was staring …" at bounding box center [601, 285] width 1203 height 570
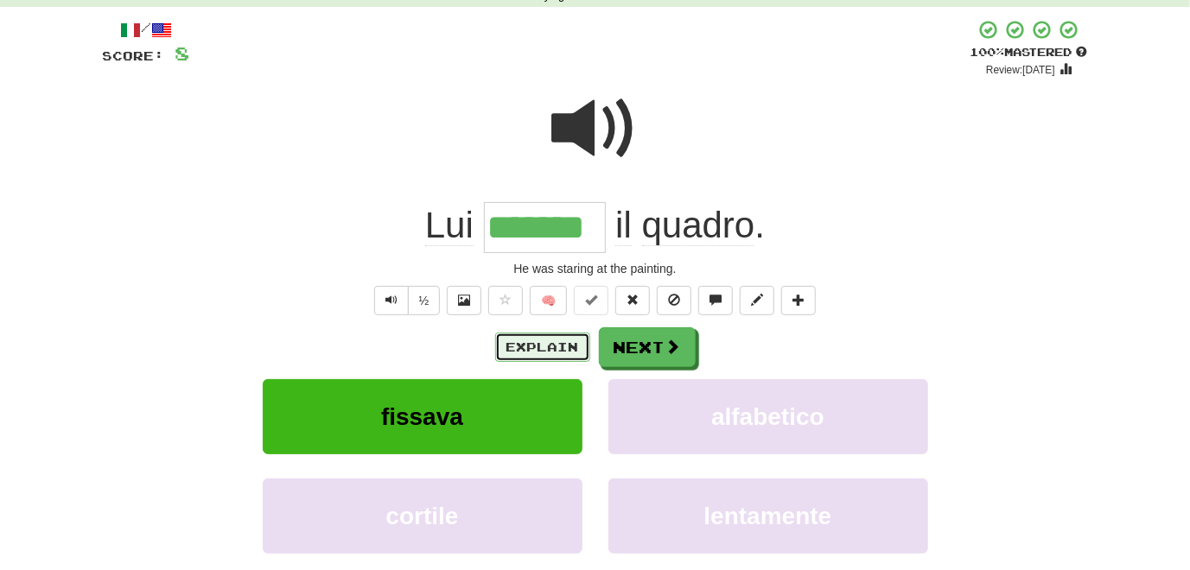
click at [524, 344] on button "Explain" at bounding box center [542, 347] width 95 height 29
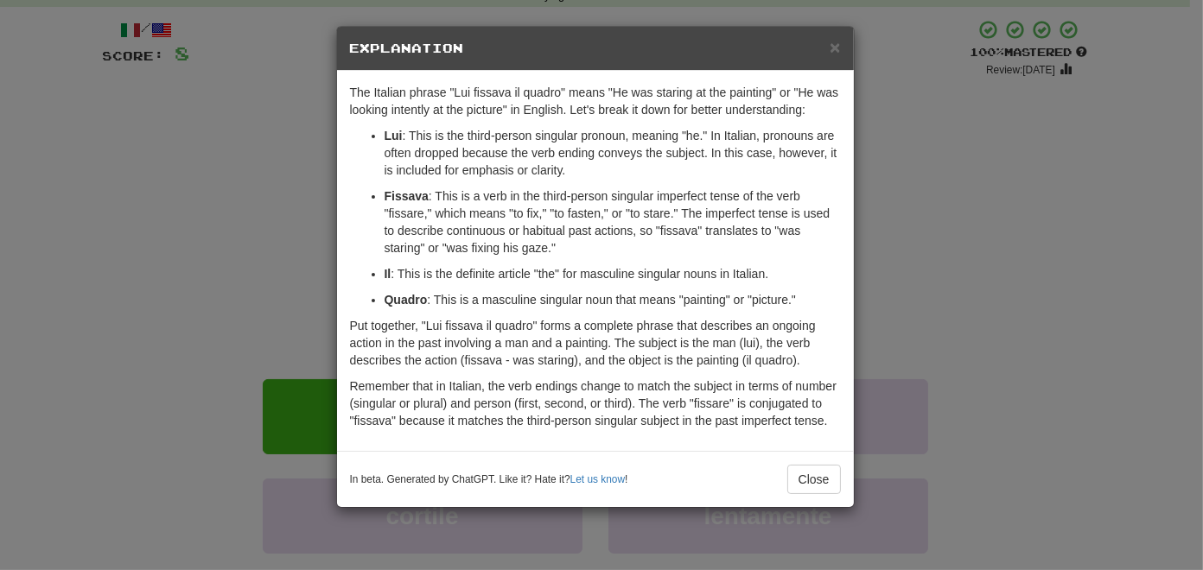
click at [218, 257] on div "× Explanation The Italian phrase "Lui fissava il quadro" means "He was staring …" at bounding box center [601, 285] width 1203 height 570
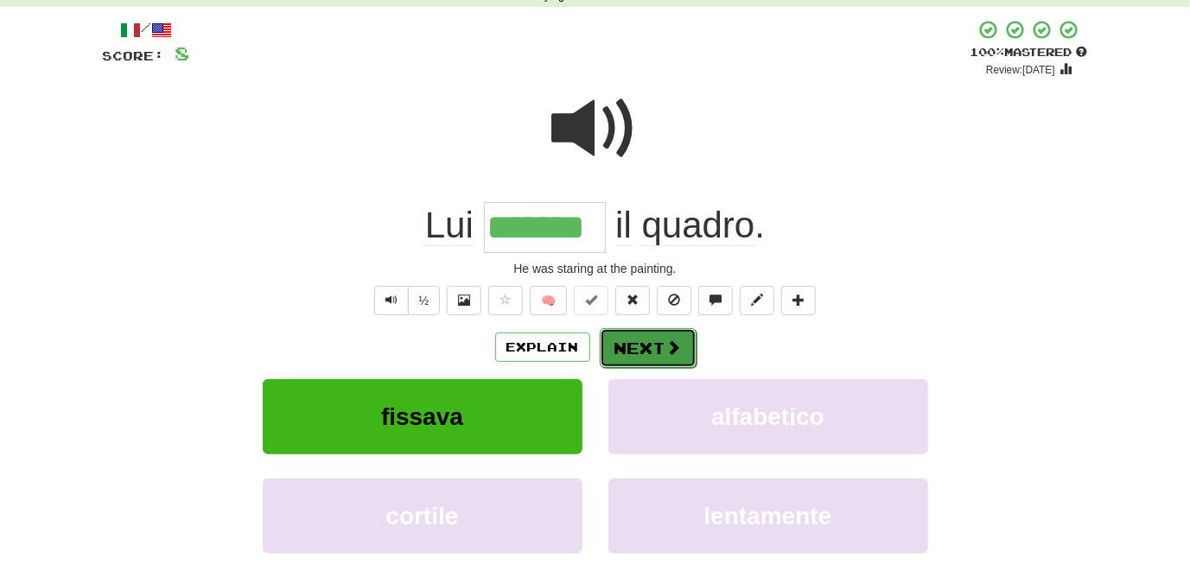
click at [630, 344] on button "Next" at bounding box center [648, 348] width 97 height 40
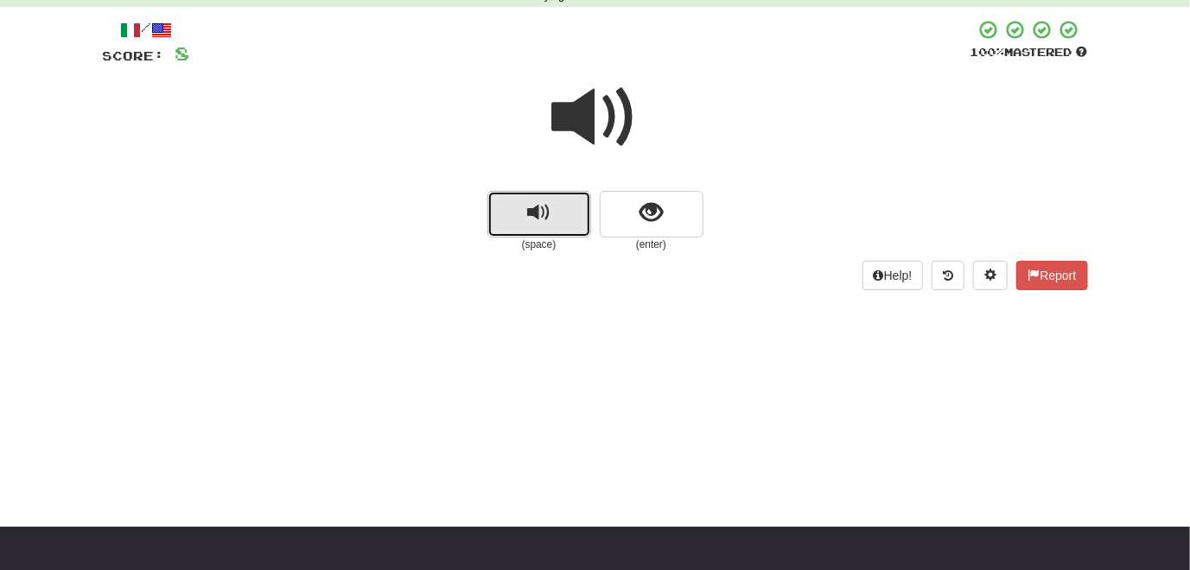
click at [529, 213] on span "replay audio" at bounding box center [538, 212] width 23 height 23
click at [536, 214] on span "replay audio" at bounding box center [538, 212] width 23 height 23
click at [534, 219] on span "replay audio" at bounding box center [538, 212] width 23 height 23
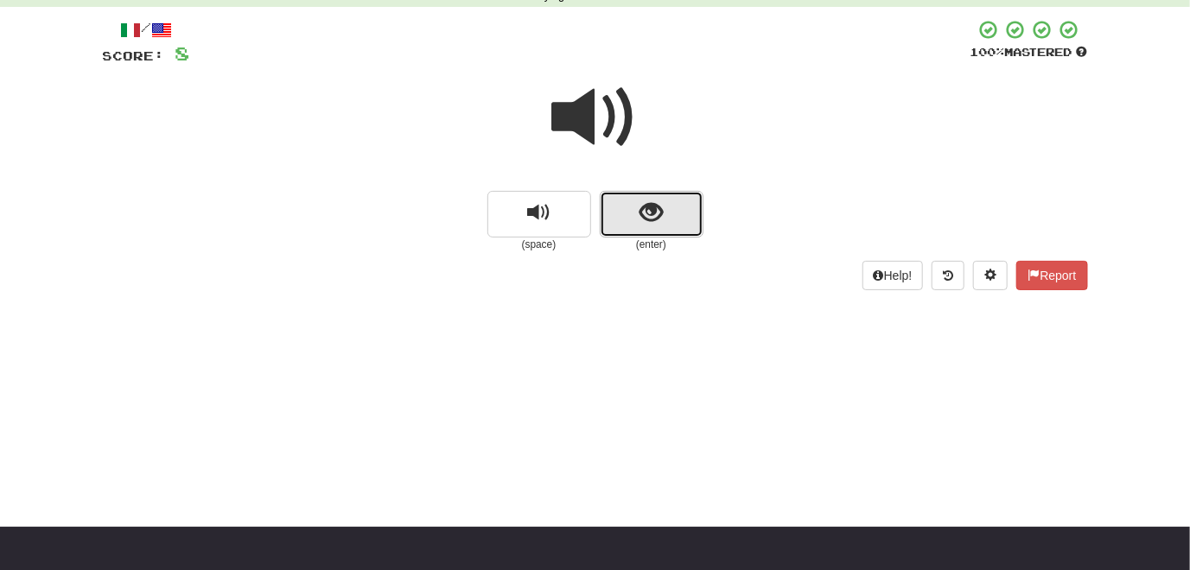
click at [644, 232] on button "show sentence" at bounding box center [652, 214] width 104 height 47
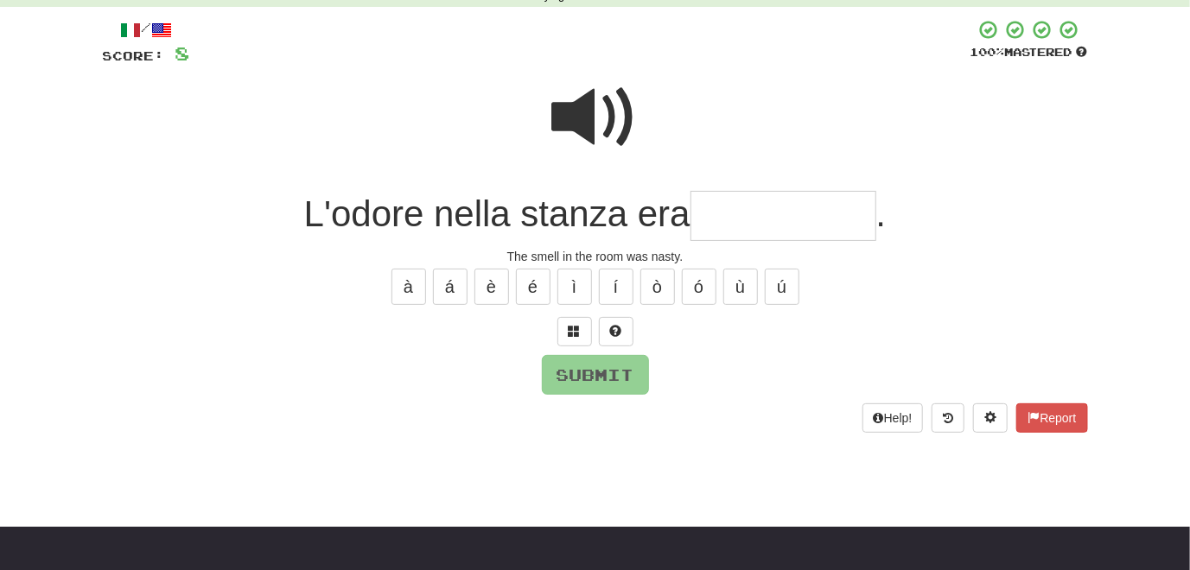
click at [576, 124] on span at bounding box center [595, 117] width 86 height 86
click at [575, 331] on span at bounding box center [574, 331] width 12 height 12
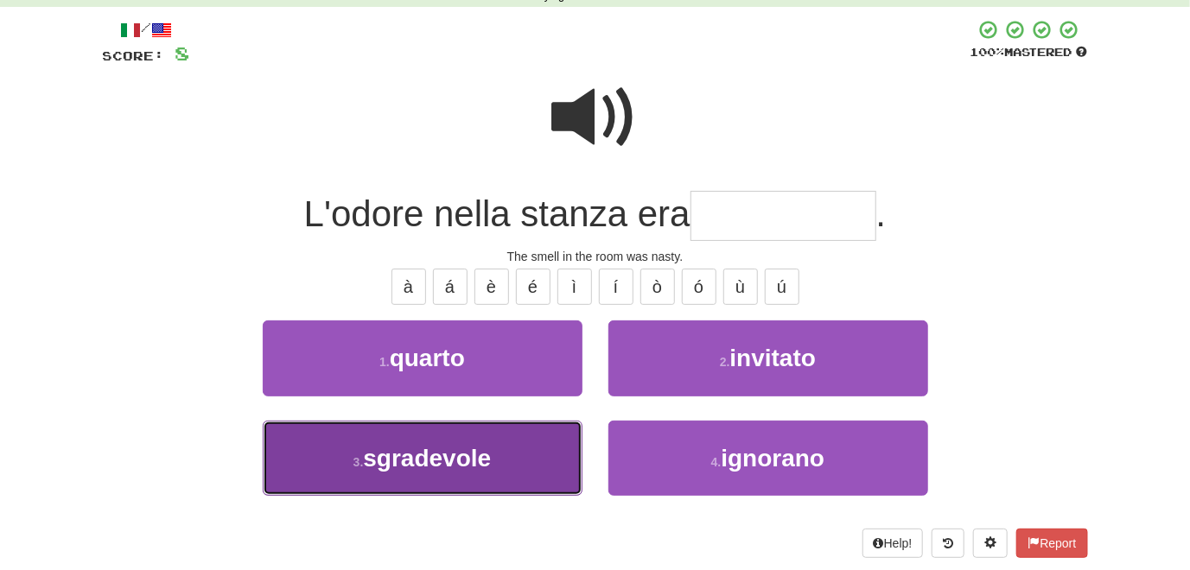
click at [537, 454] on button "3 . sgradevole" at bounding box center [423, 458] width 320 height 75
type input "**********"
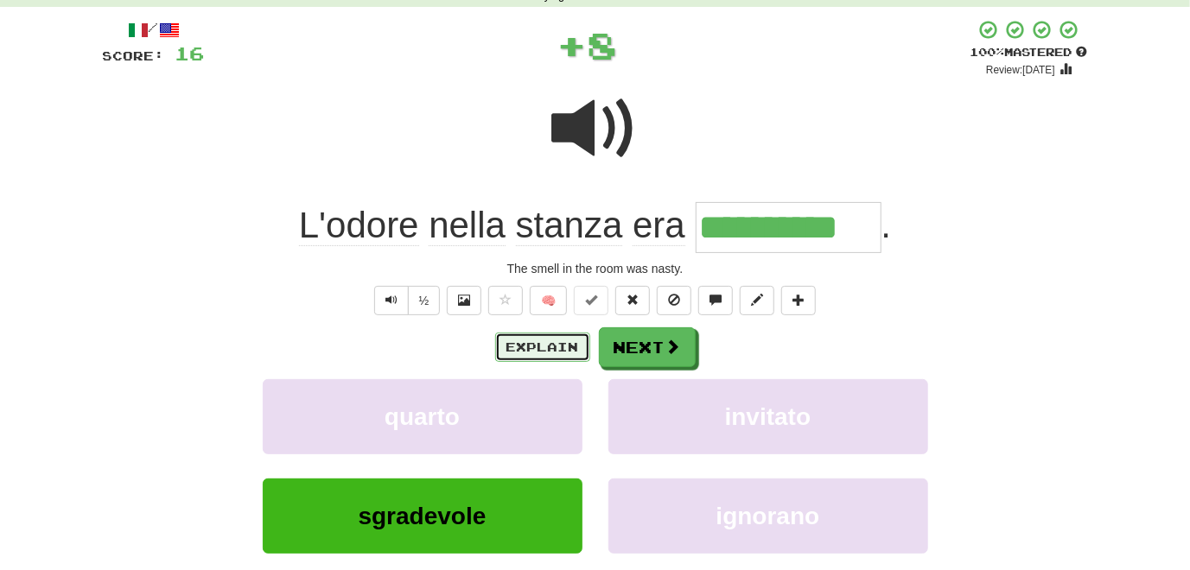
click at [549, 348] on button "Explain" at bounding box center [542, 347] width 95 height 29
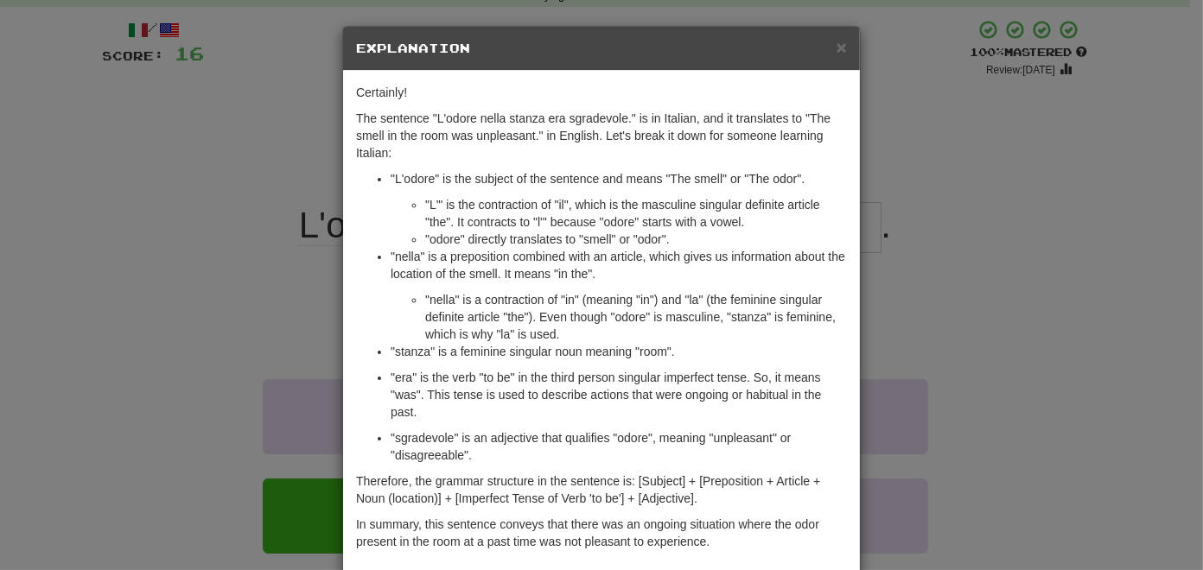
click at [140, 423] on div "× Explanation Certainly! The sentence "L'odore nella stanza era sgradevole." is…" at bounding box center [601, 285] width 1203 height 570
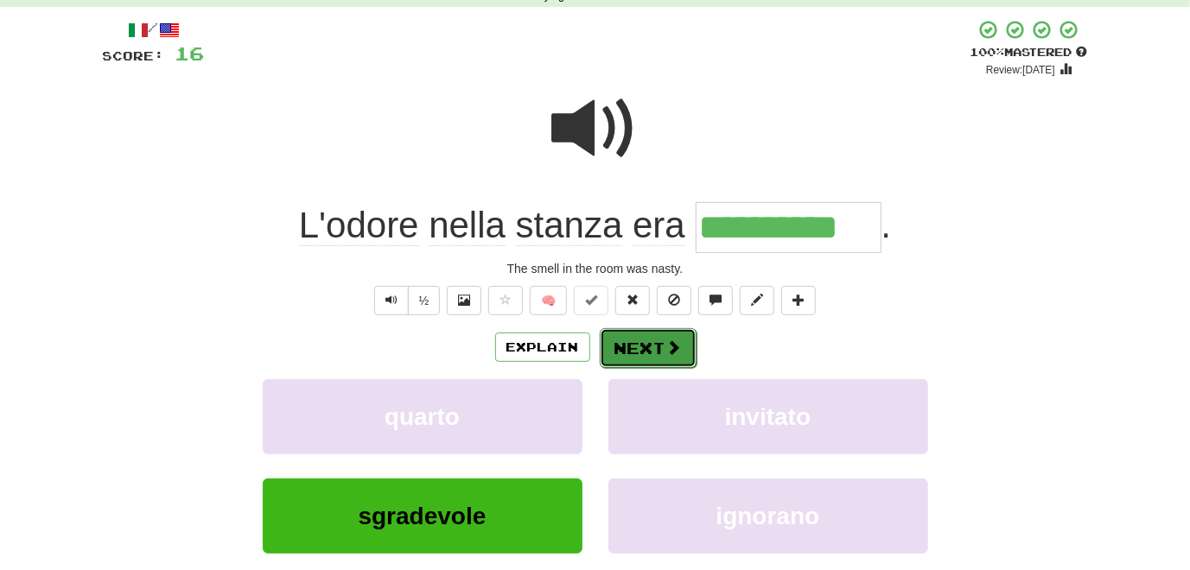
click at [644, 354] on button "Next" at bounding box center [648, 348] width 97 height 40
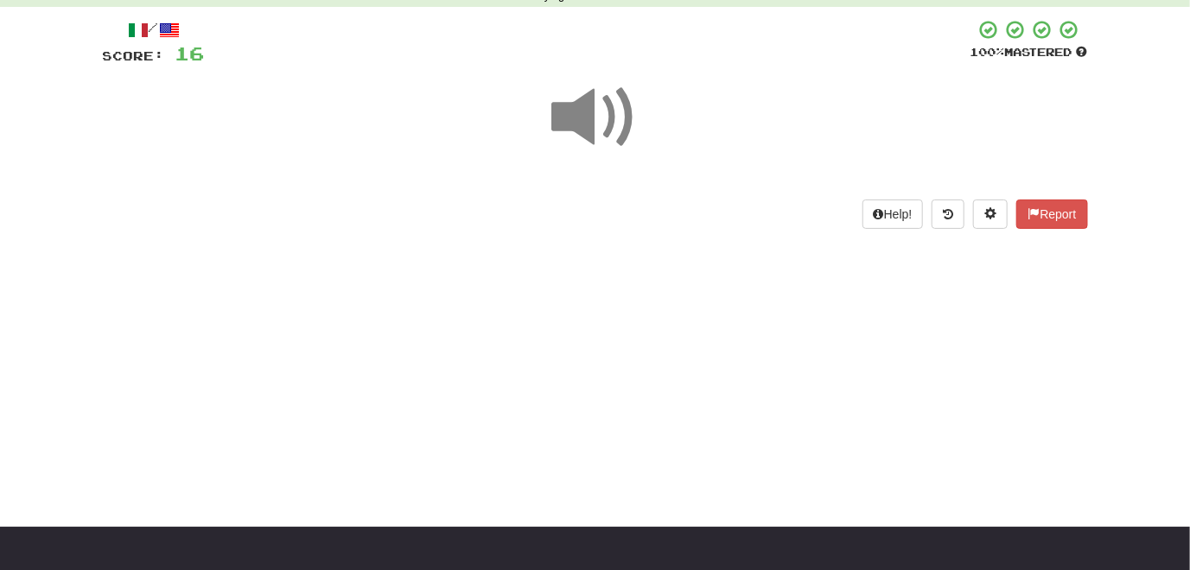
click at [585, 124] on span at bounding box center [595, 117] width 86 height 86
click at [580, 124] on span at bounding box center [595, 117] width 86 height 86
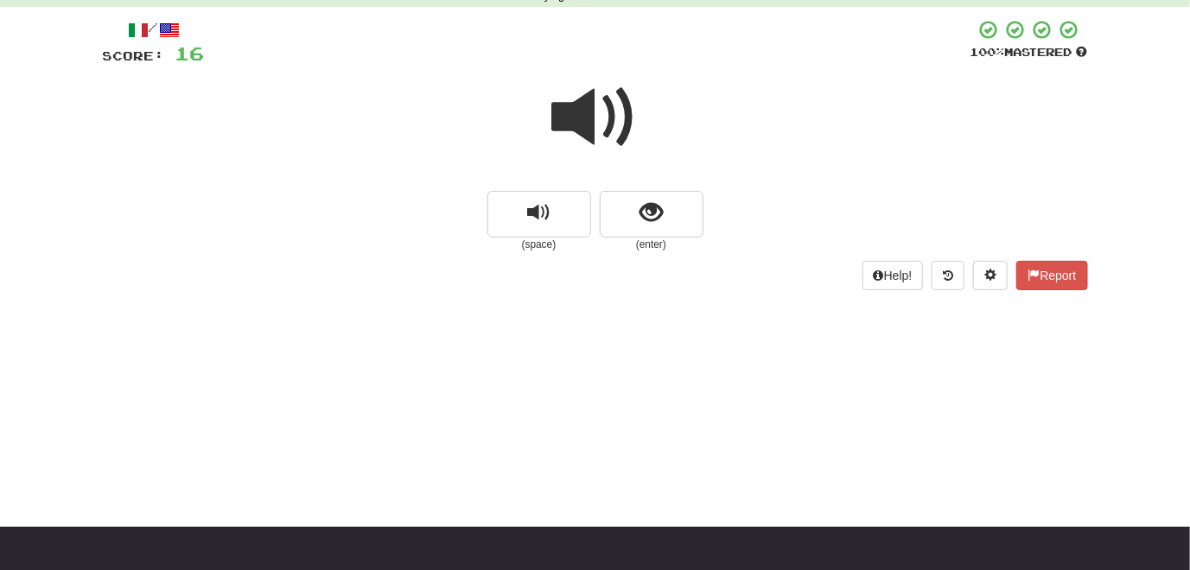
click at [579, 121] on span at bounding box center [595, 117] width 86 height 86
click at [645, 224] on span "show sentence" at bounding box center [650, 212] width 23 height 23
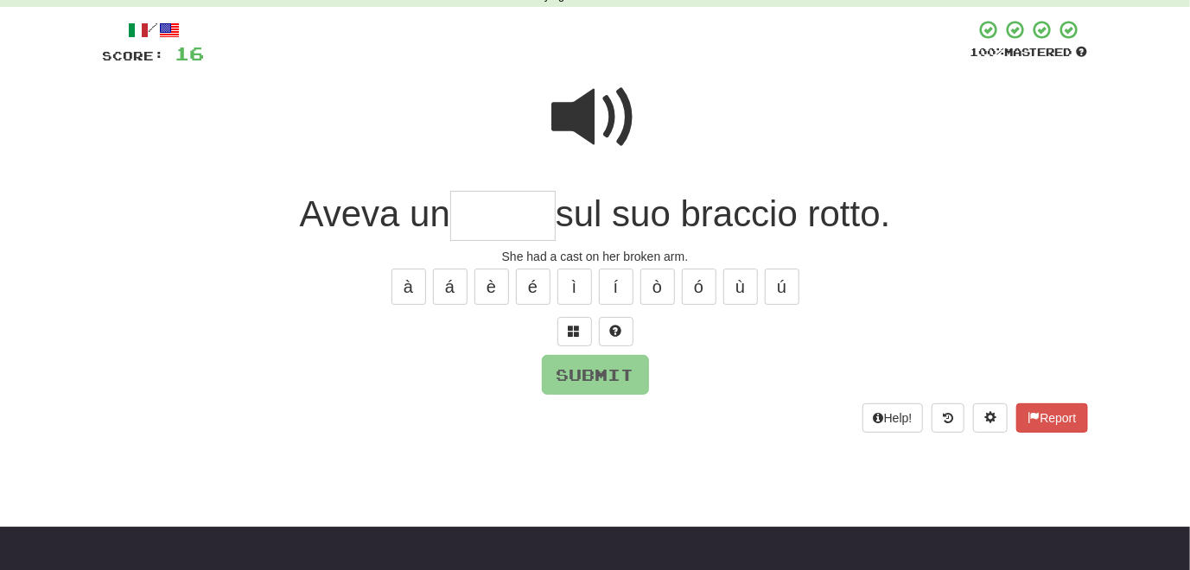
click at [563, 129] on span at bounding box center [595, 117] width 86 height 86
click at [584, 336] on button at bounding box center [574, 331] width 35 height 29
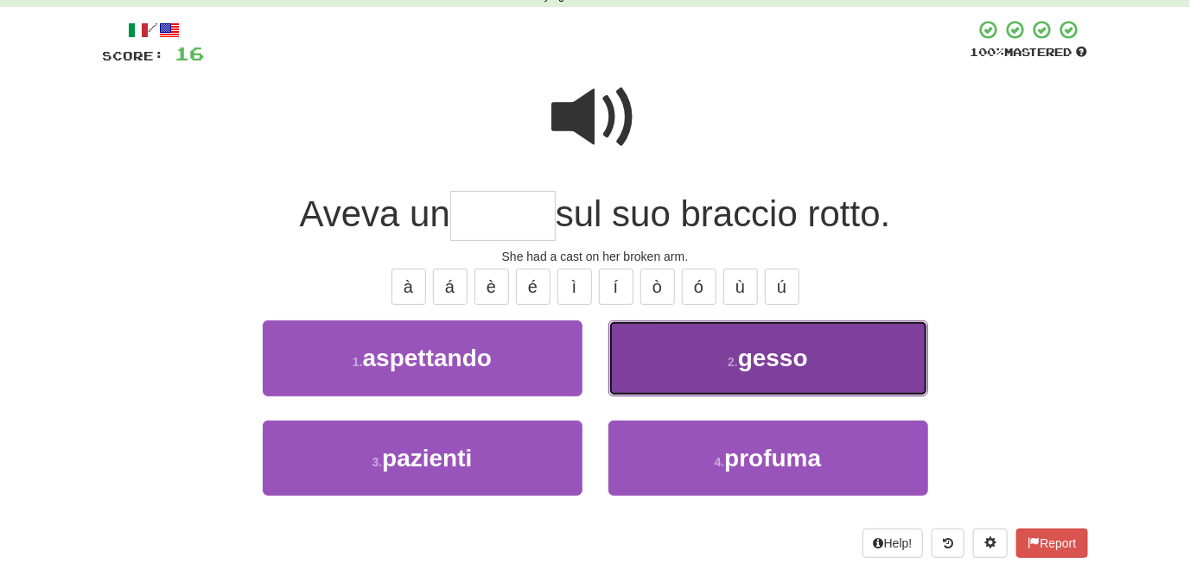
click at [657, 367] on button "2 . gesso" at bounding box center [768, 358] width 320 height 75
type input "*****"
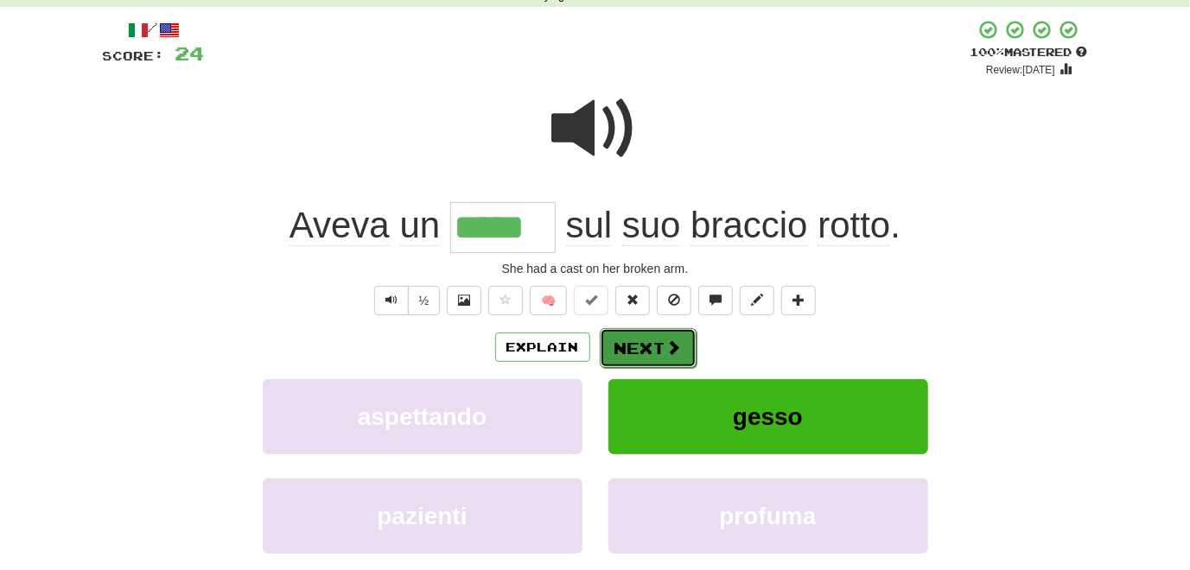
click at [644, 350] on button "Next" at bounding box center [648, 348] width 97 height 40
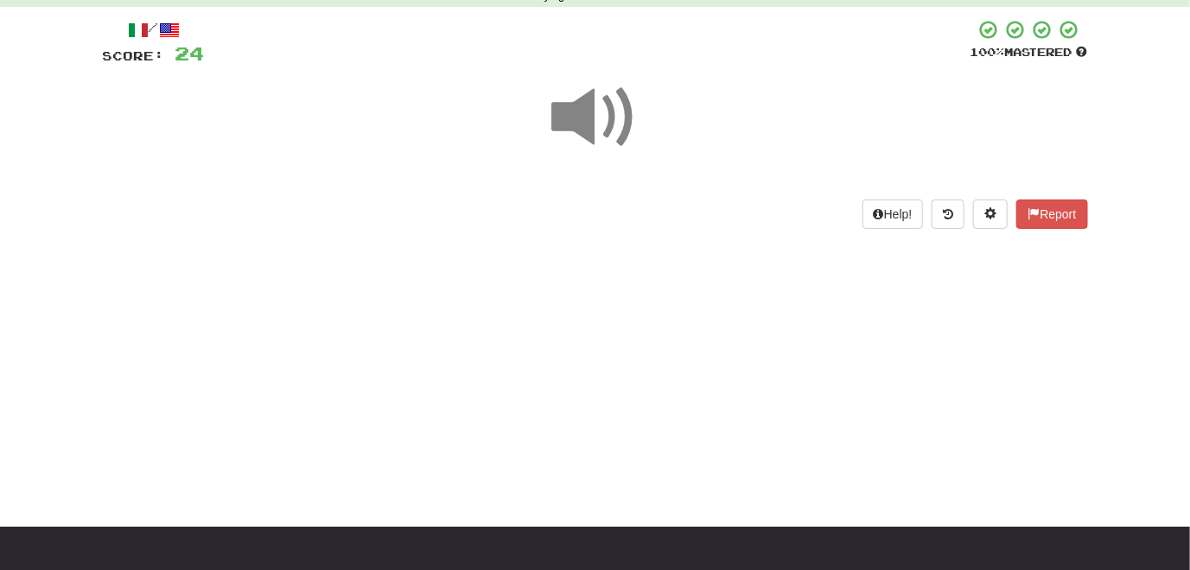
click at [566, 124] on span at bounding box center [595, 117] width 86 height 86
click at [594, 122] on span at bounding box center [595, 117] width 86 height 86
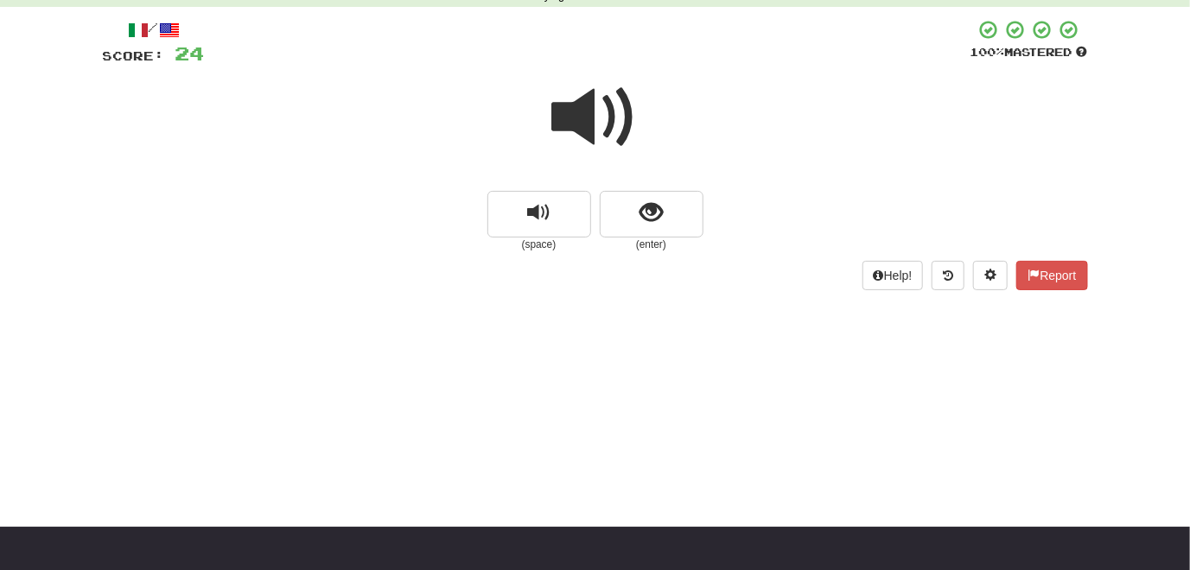
click at [558, 125] on span at bounding box center [595, 117] width 86 height 86
click at [651, 231] on button "show sentence" at bounding box center [652, 214] width 104 height 47
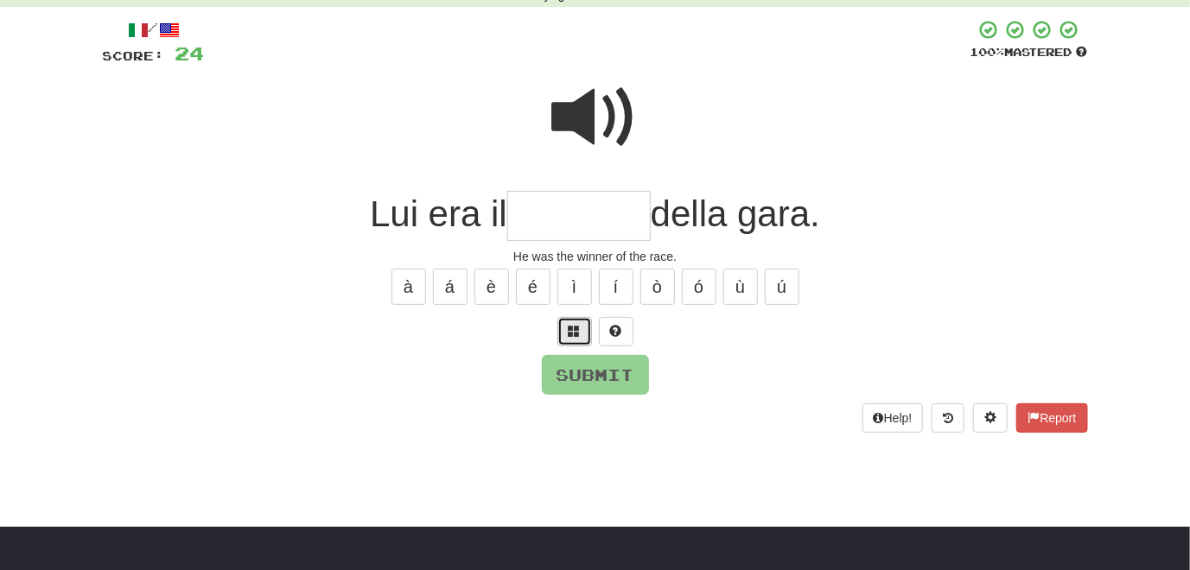
click at [572, 328] on span at bounding box center [574, 331] width 12 height 12
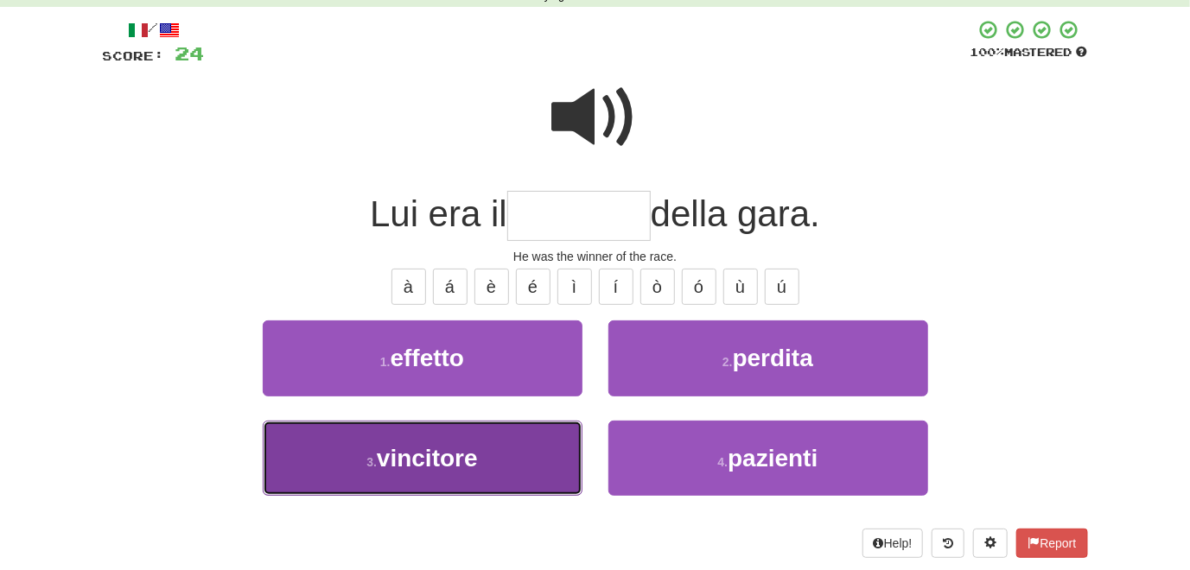
click at [496, 441] on button "3 . vincitore" at bounding box center [423, 458] width 320 height 75
type input "*********"
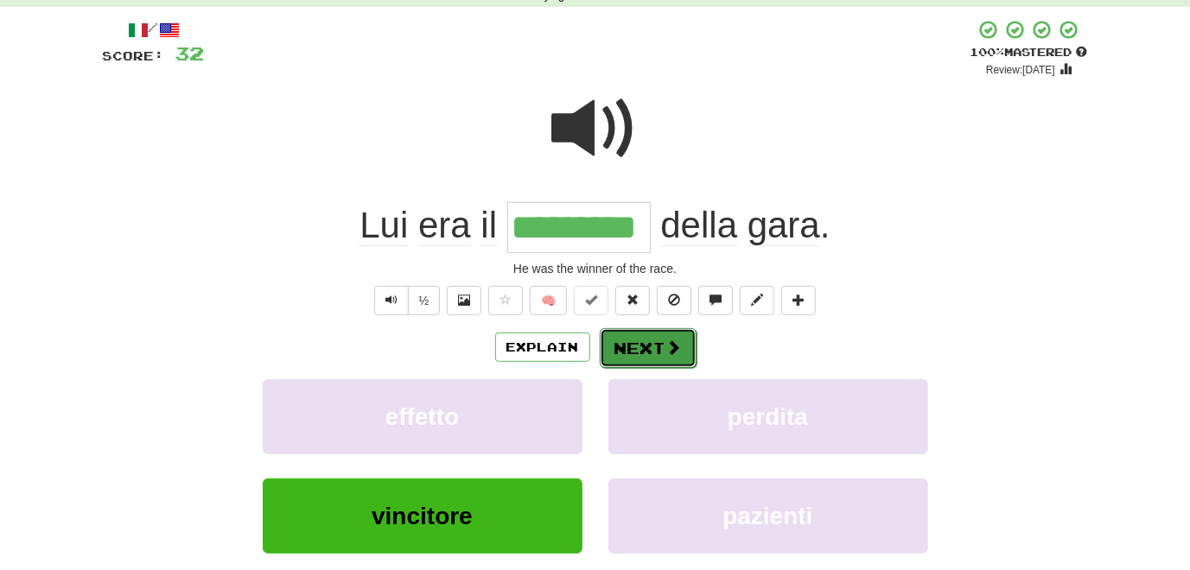
click at [639, 346] on button "Next" at bounding box center [648, 348] width 97 height 40
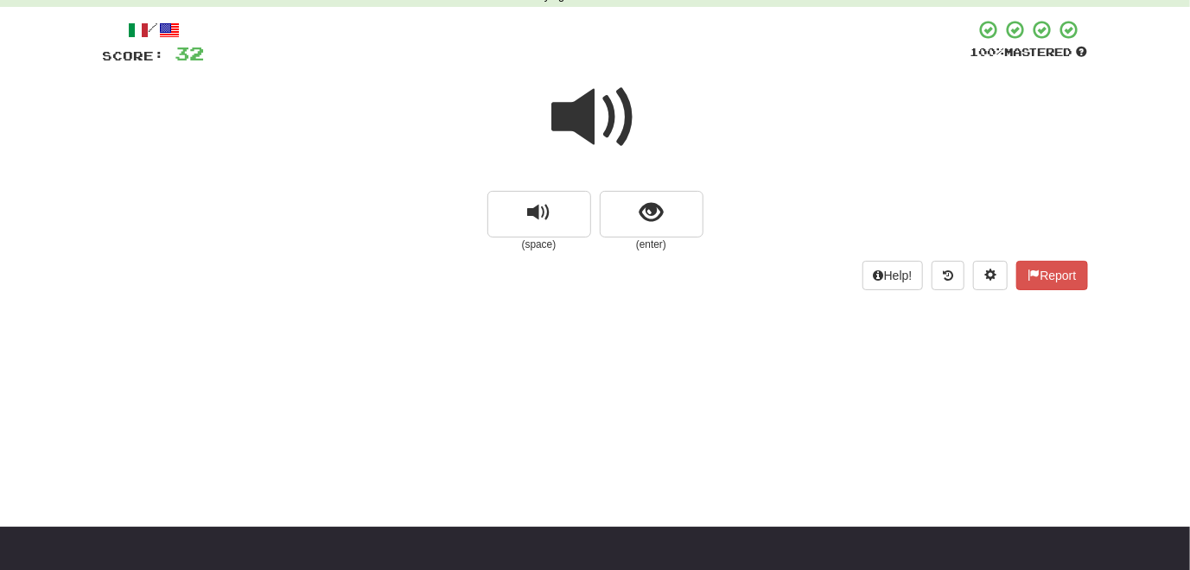
click at [585, 123] on span at bounding box center [595, 117] width 86 height 86
click at [641, 222] on span "show sentence" at bounding box center [650, 212] width 23 height 23
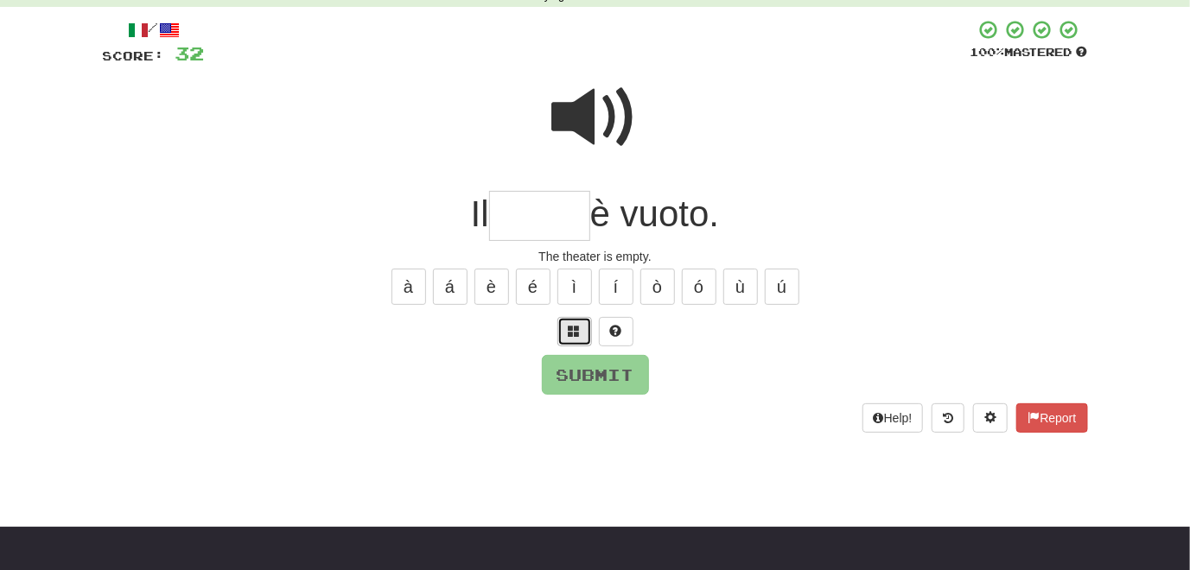
click at [573, 340] on button at bounding box center [574, 331] width 35 height 29
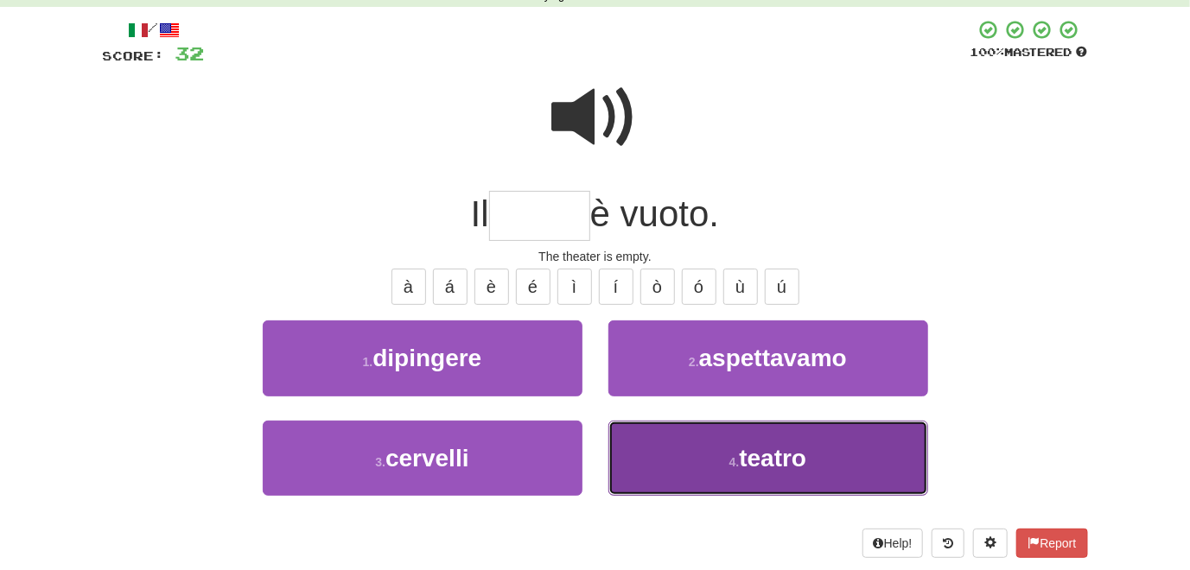
click at [685, 459] on button "4 . teatro" at bounding box center [768, 458] width 320 height 75
type input "******"
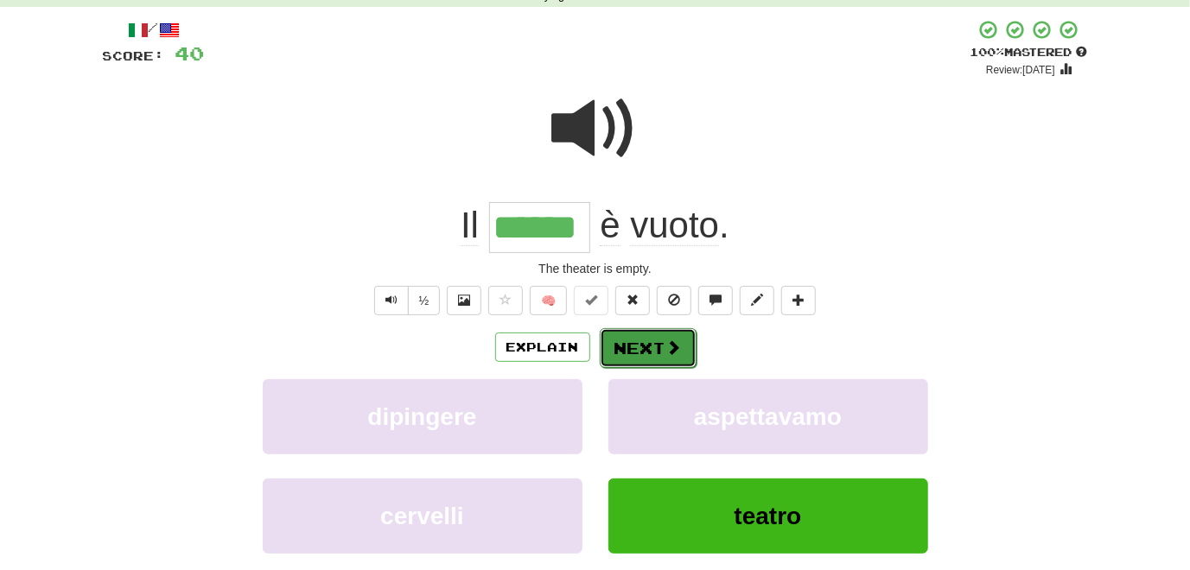
click at [635, 348] on button "Next" at bounding box center [648, 348] width 97 height 40
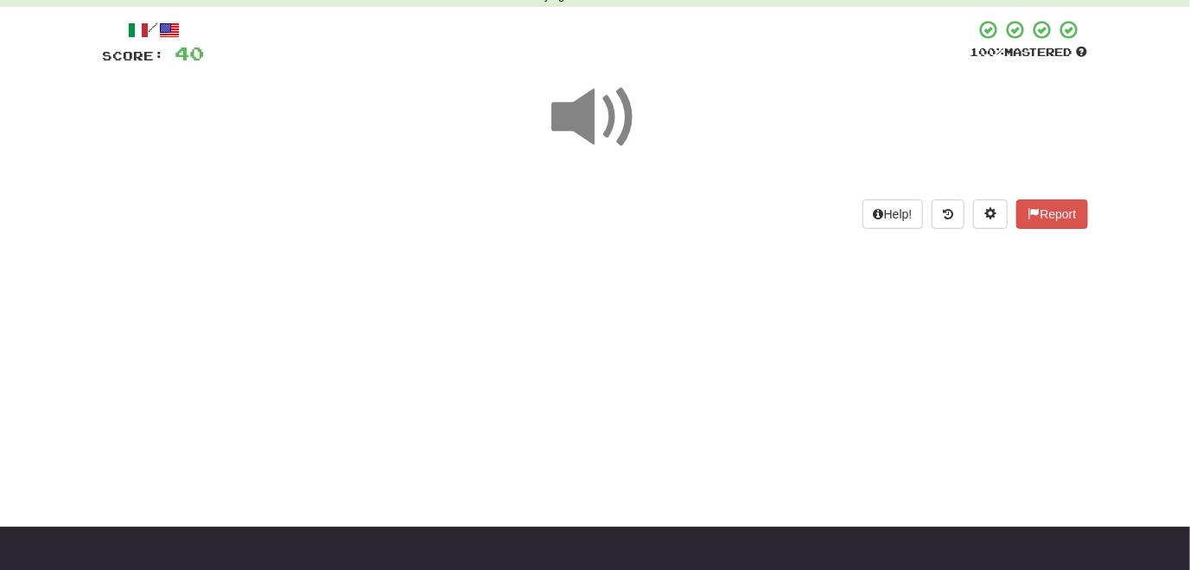
click at [560, 121] on span at bounding box center [595, 117] width 86 height 86
click at [581, 127] on span at bounding box center [595, 117] width 86 height 86
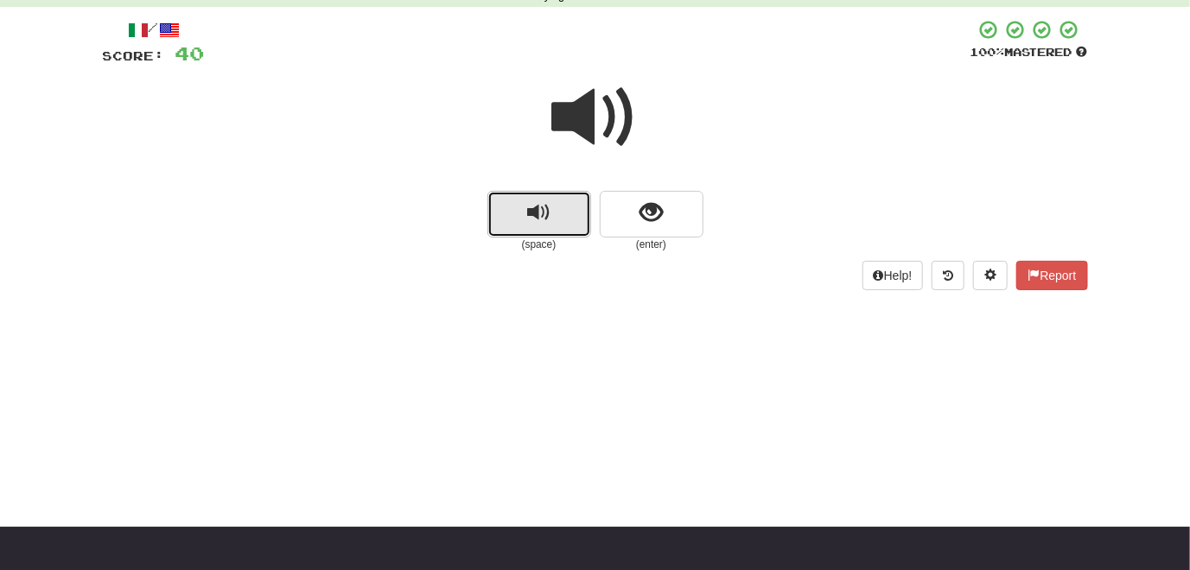
click at [546, 221] on span "replay audio" at bounding box center [538, 212] width 23 height 23
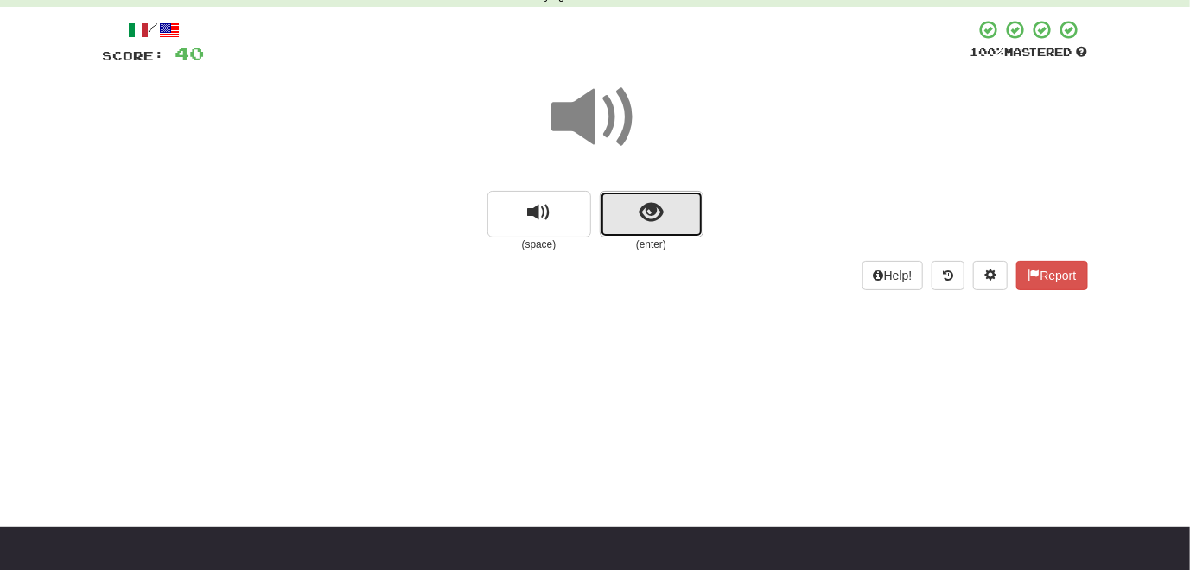
click at [650, 227] on button "show sentence" at bounding box center [652, 214] width 104 height 47
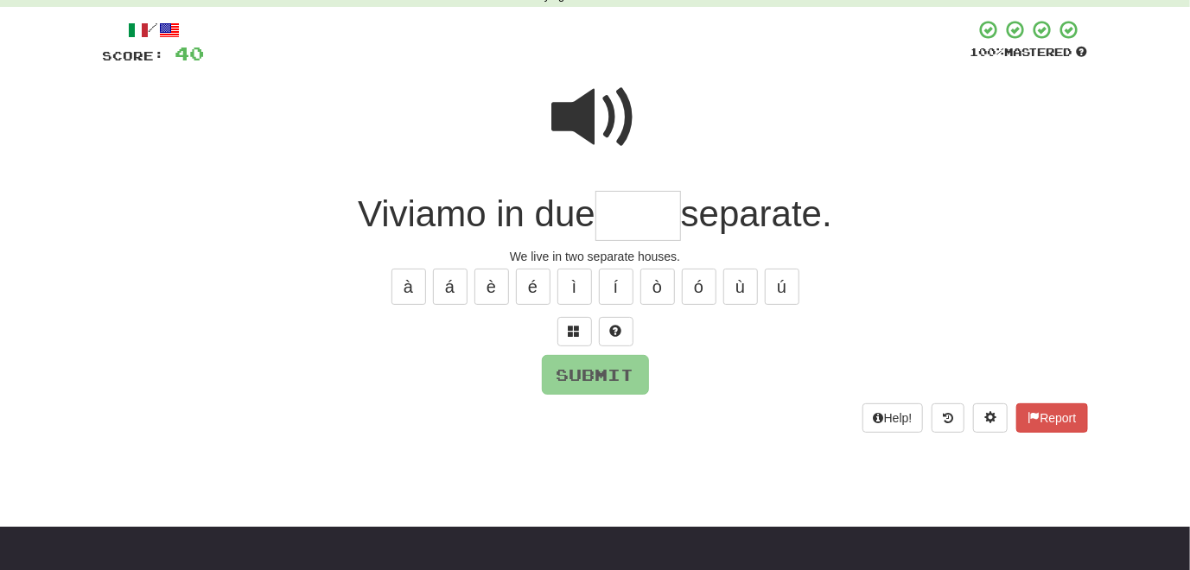
click at [610, 108] on span at bounding box center [595, 117] width 86 height 86
click at [567, 332] on button at bounding box center [574, 331] width 35 height 29
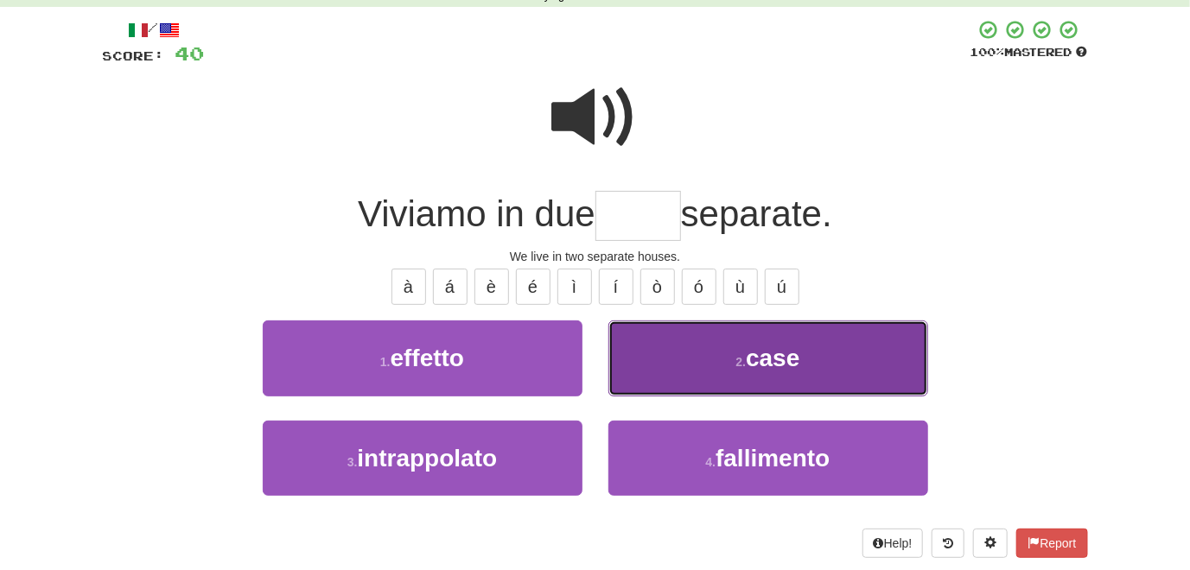
click at [644, 377] on button "2 . case" at bounding box center [768, 358] width 320 height 75
type input "****"
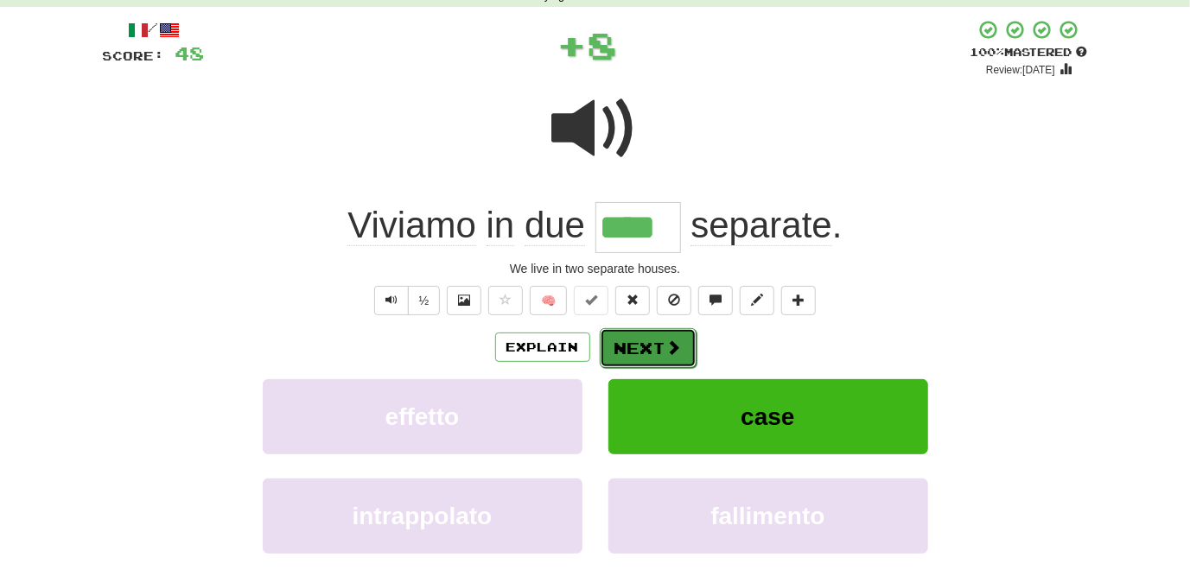
click at [666, 346] on span at bounding box center [674, 348] width 16 height 16
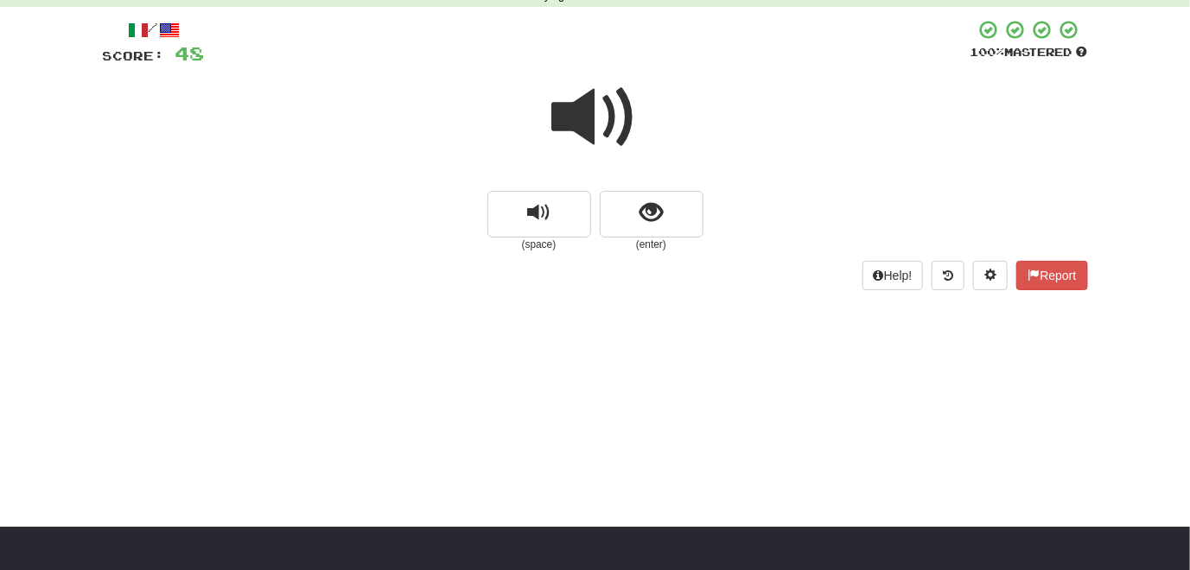
click at [569, 121] on span at bounding box center [595, 117] width 86 height 86
click at [570, 121] on span at bounding box center [595, 117] width 86 height 86
click at [518, 223] on button "replay audio" at bounding box center [539, 214] width 104 height 47
click at [541, 213] on span "replay audio" at bounding box center [538, 212] width 23 height 23
click at [658, 217] on span "show sentence" at bounding box center [650, 212] width 23 height 23
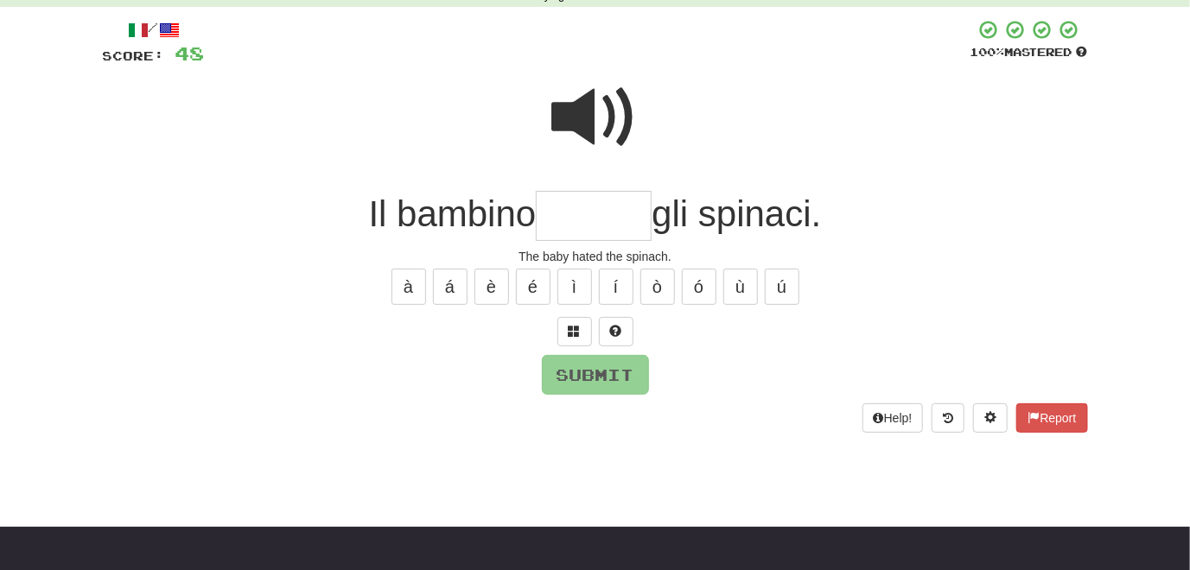
click at [575, 125] on span at bounding box center [595, 117] width 86 height 86
click at [574, 332] on span at bounding box center [574, 331] width 12 height 12
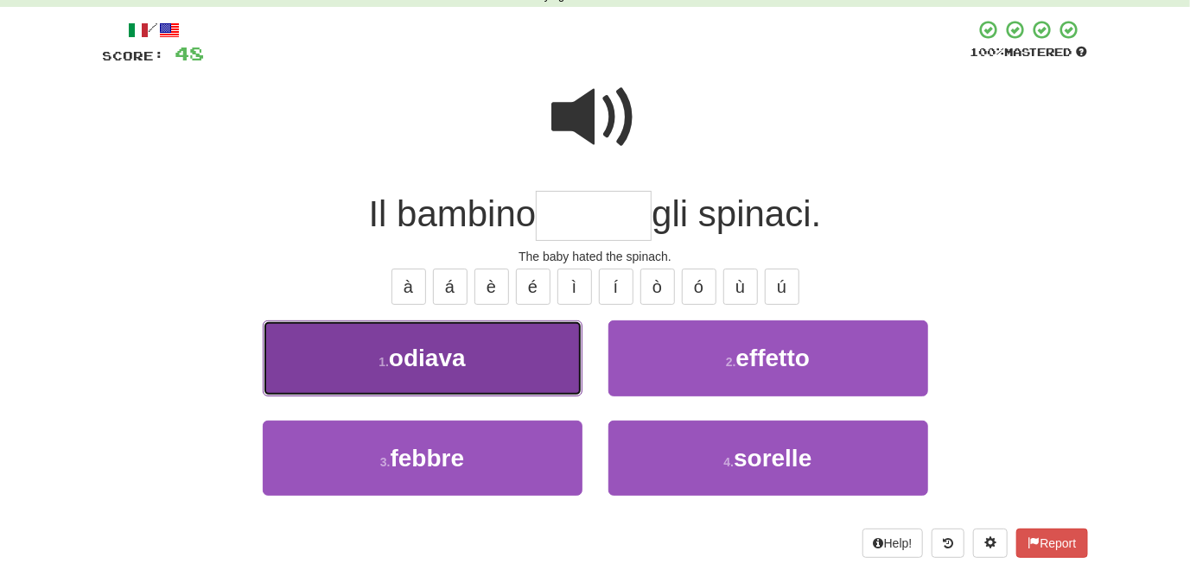
click at [552, 349] on button "1 . odiava" at bounding box center [423, 358] width 320 height 75
type input "******"
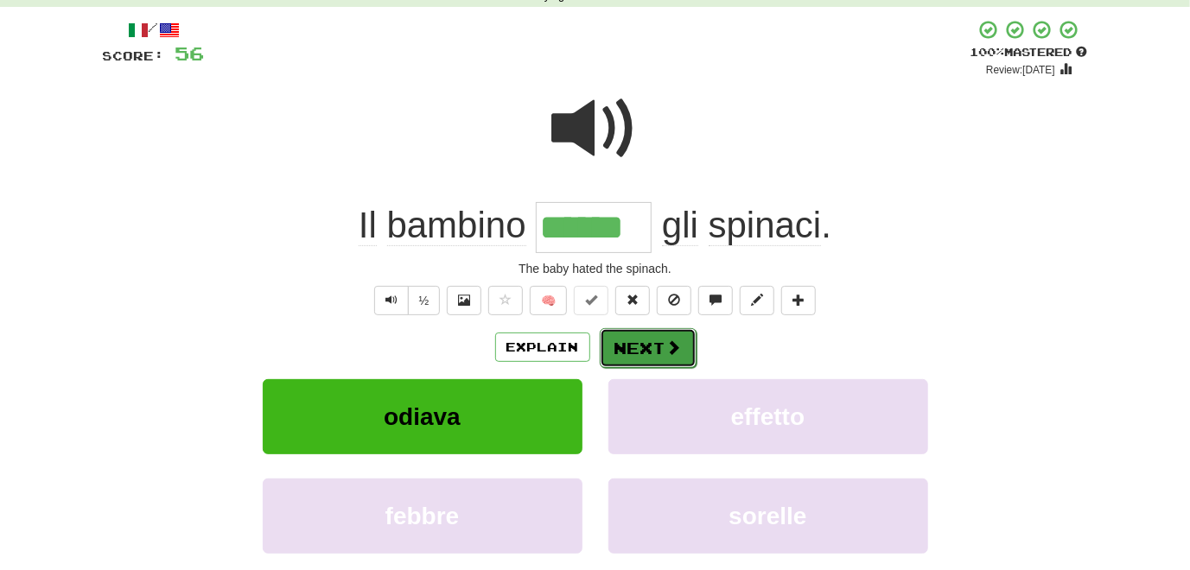
click at [632, 350] on button "Next" at bounding box center [648, 348] width 97 height 40
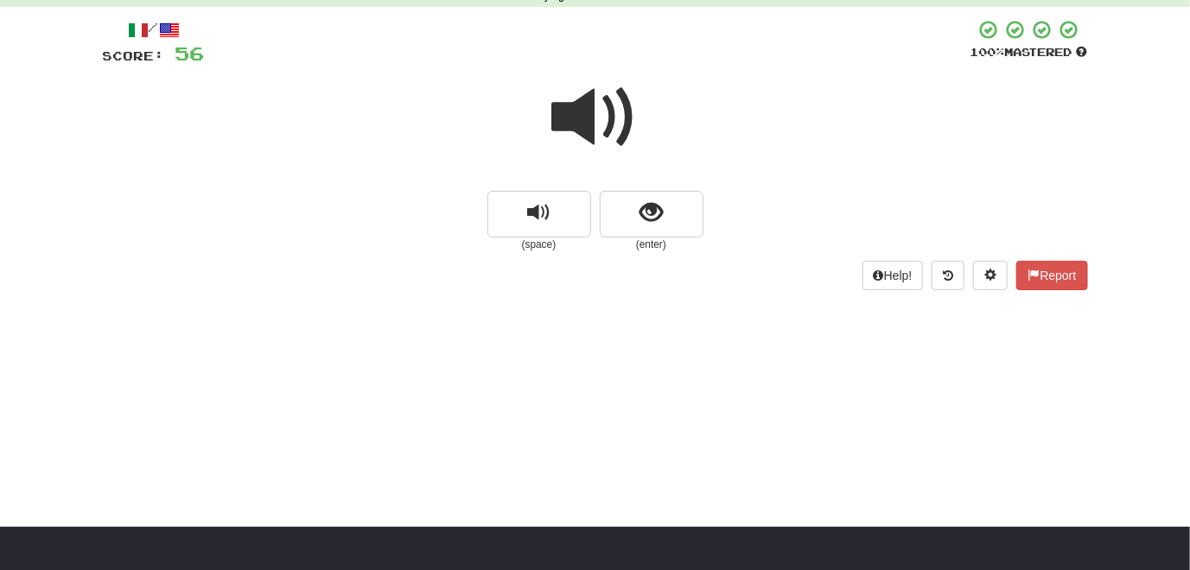
click at [580, 120] on span at bounding box center [595, 117] width 86 height 86
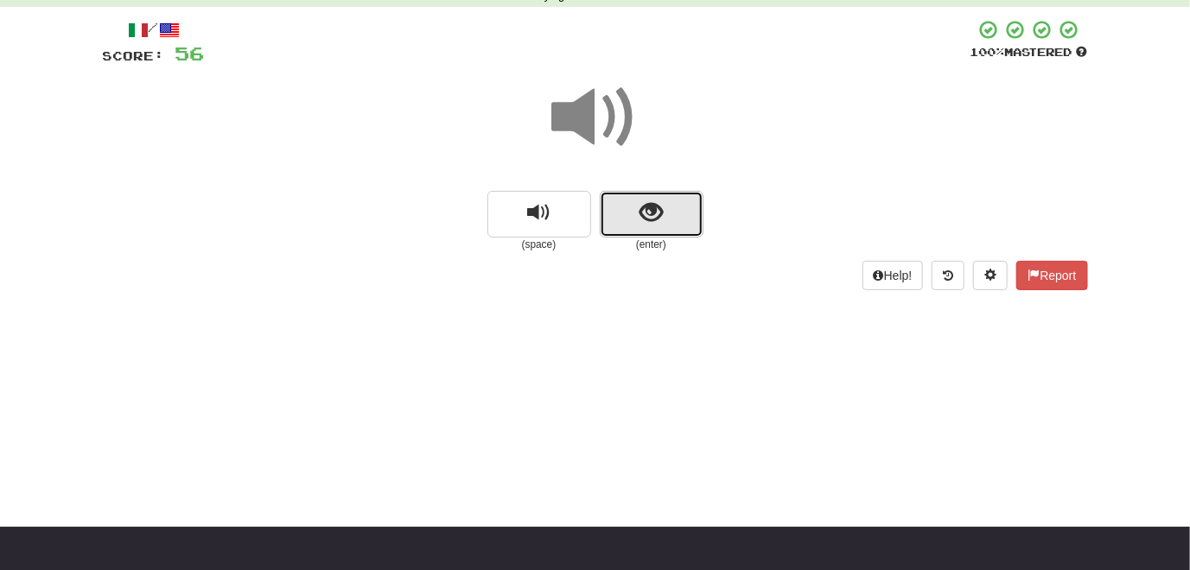
click at [644, 228] on button "show sentence" at bounding box center [652, 214] width 104 height 47
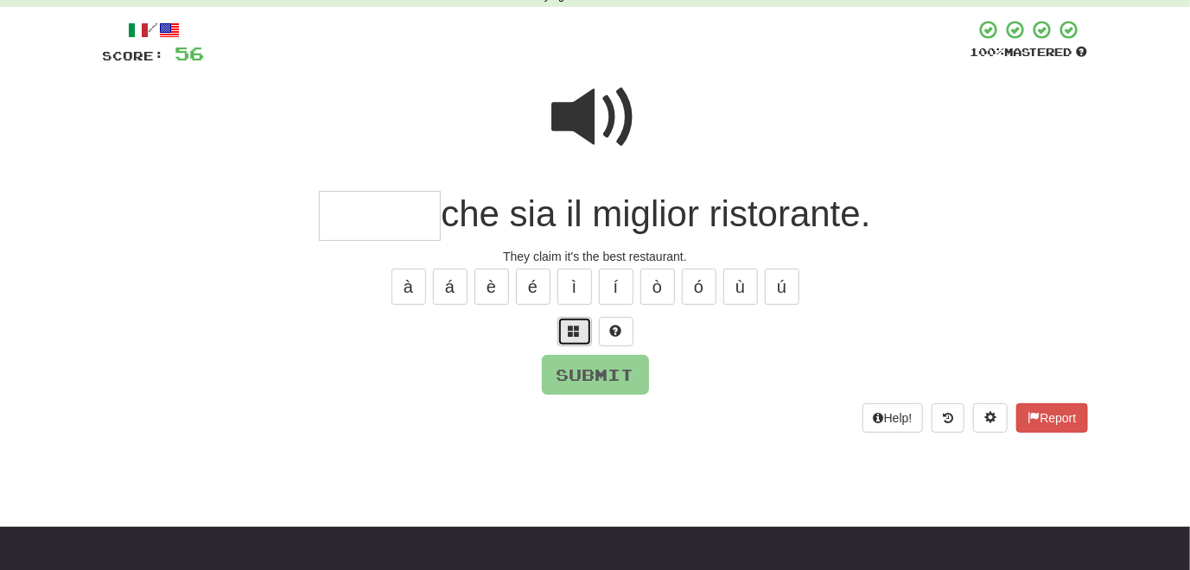
click at [577, 325] on span at bounding box center [574, 331] width 12 height 12
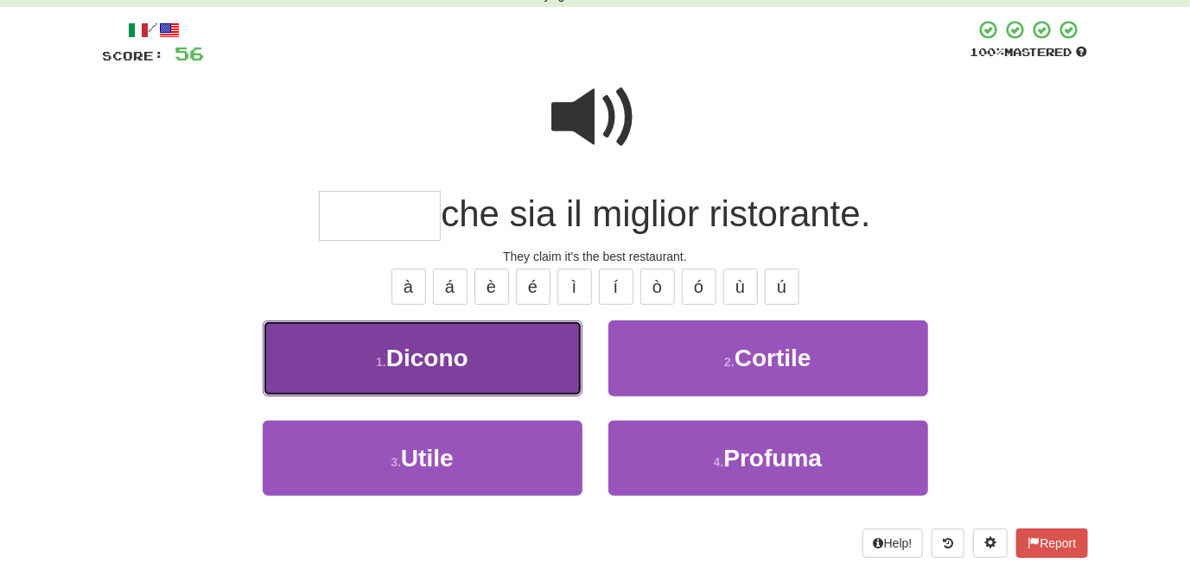
click at [524, 384] on button "1 . Dicono" at bounding box center [423, 358] width 320 height 75
type input "******"
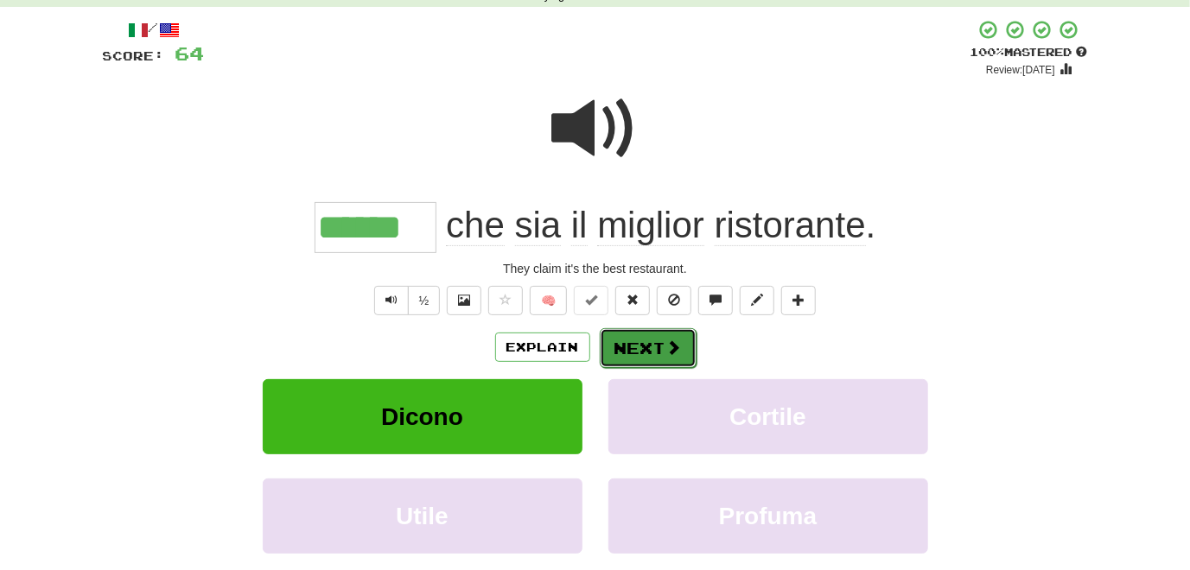
click at [641, 351] on button "Next" at bounding box center [648, 348] width 97 height 40
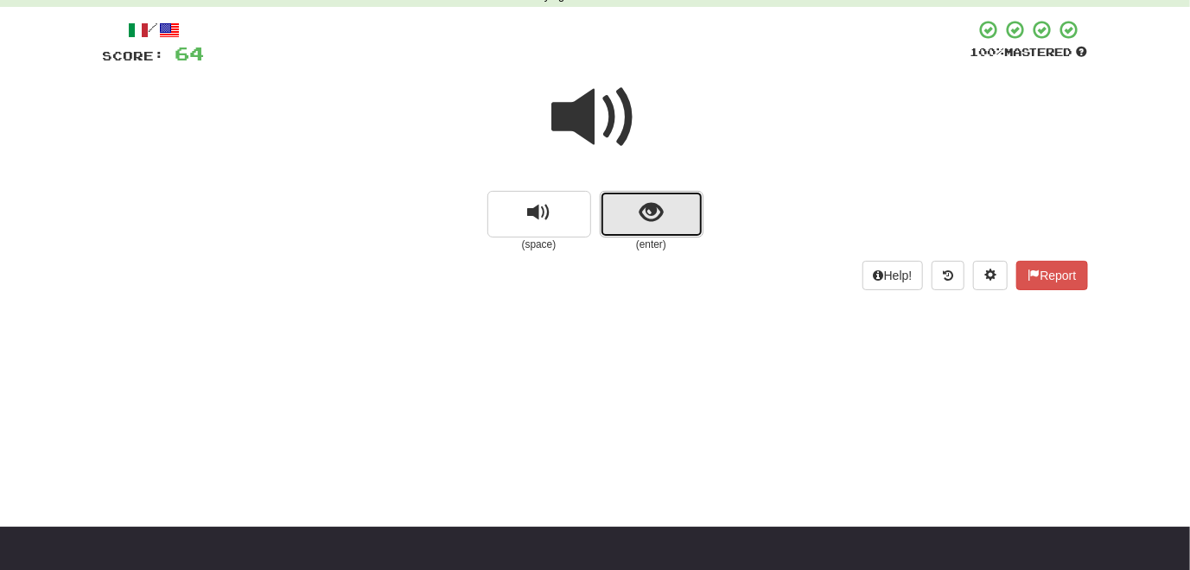
click at [651, 222] on span "show sentence" at bounding box center [650, 212] width 23 height 23
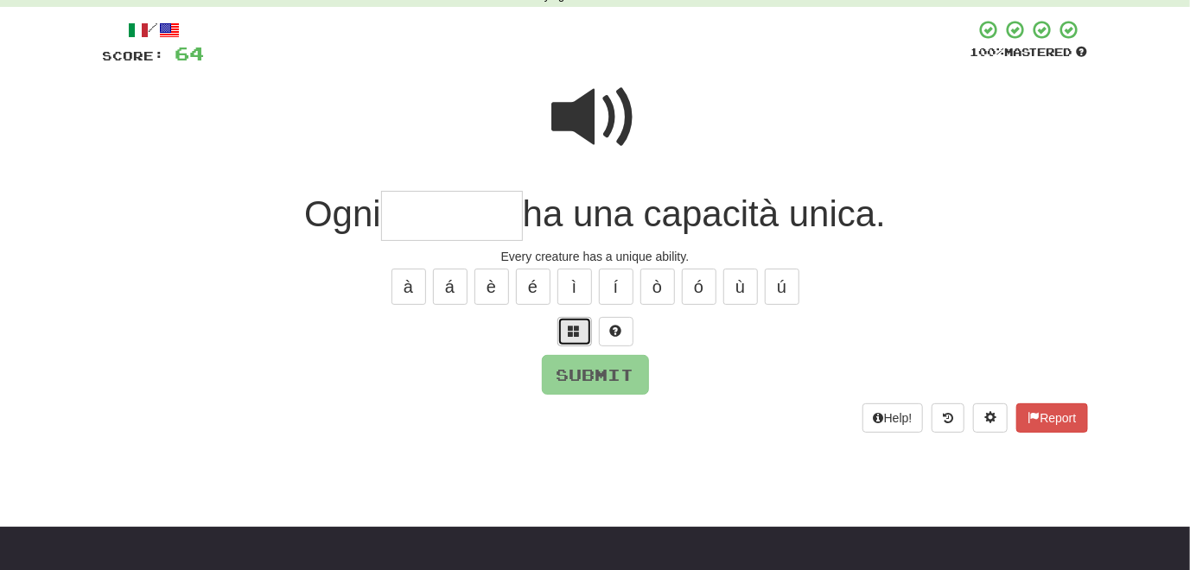
click at [568, 327] on span at bounding box center [574, 331] width 12 height 12
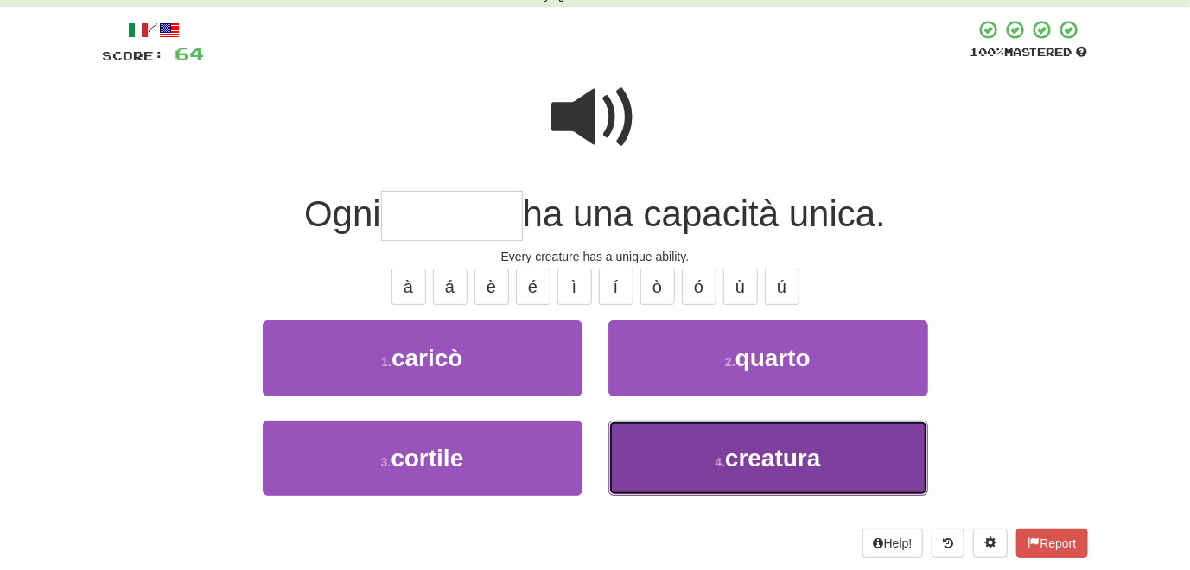
click at [653, 436] on button "4 . creatura" at bounding box center [768, 458] width 320 height 75
type input "********"
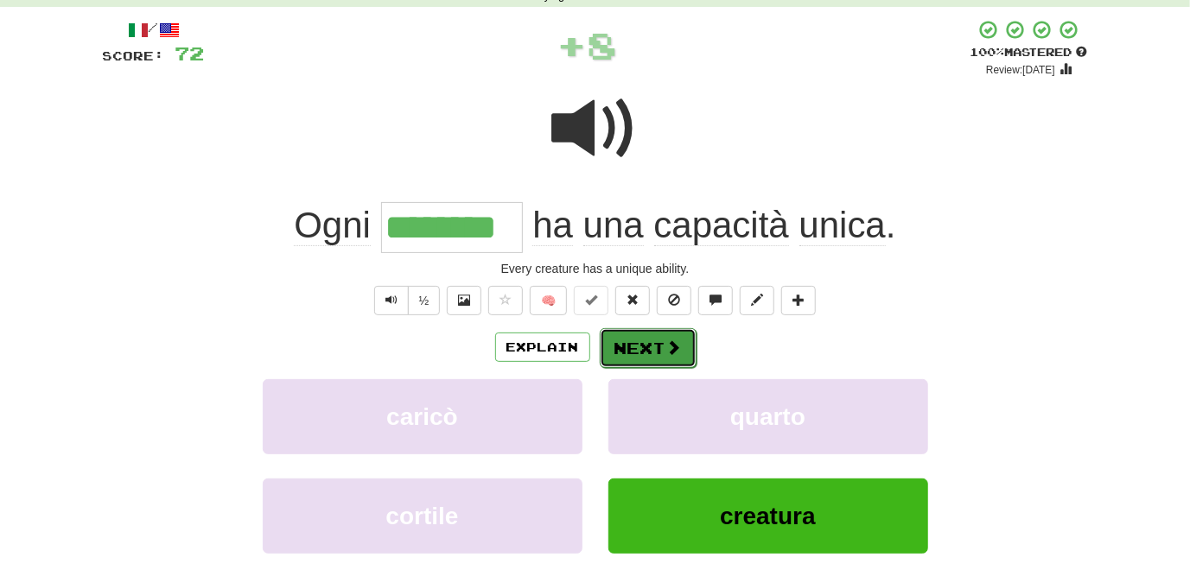
click at [629, 354] on button "Next" at bounding box center [648, 348] width 97 height 40
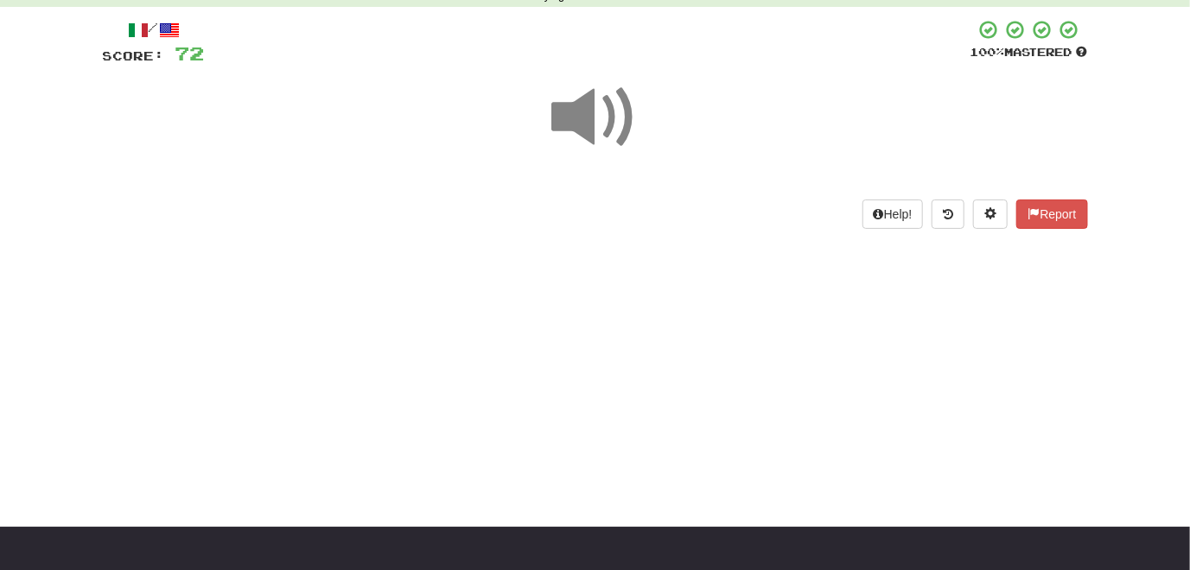
click at [581, 115] on span at bounding box center [595, 117] width 86 height 86
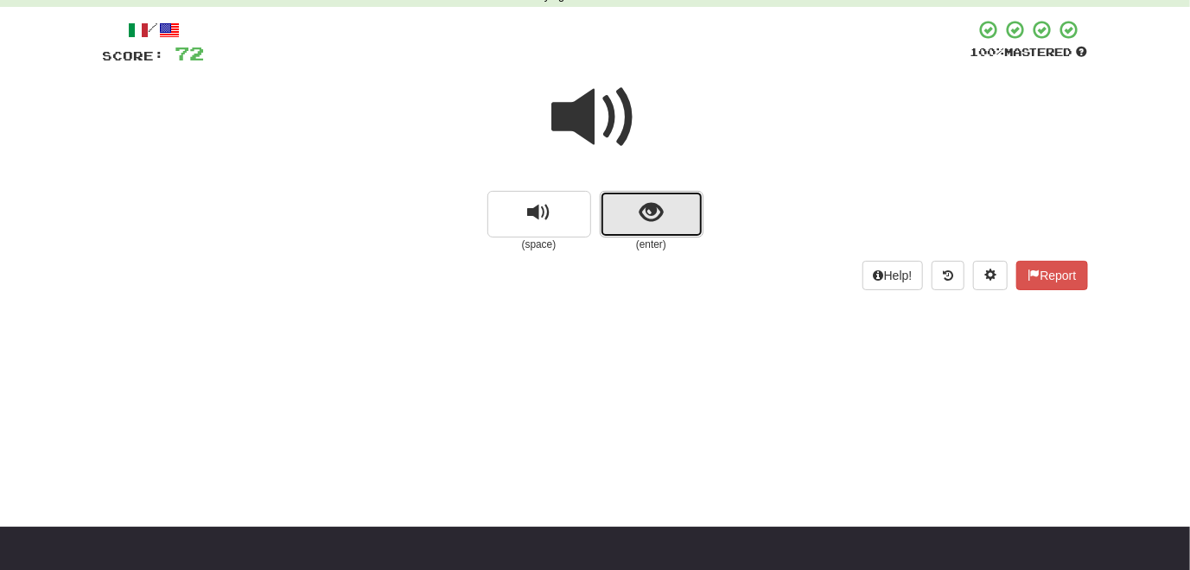
click at [658, 229] on button "show sentence" at bounding box center [652, 214] width 104 height 47
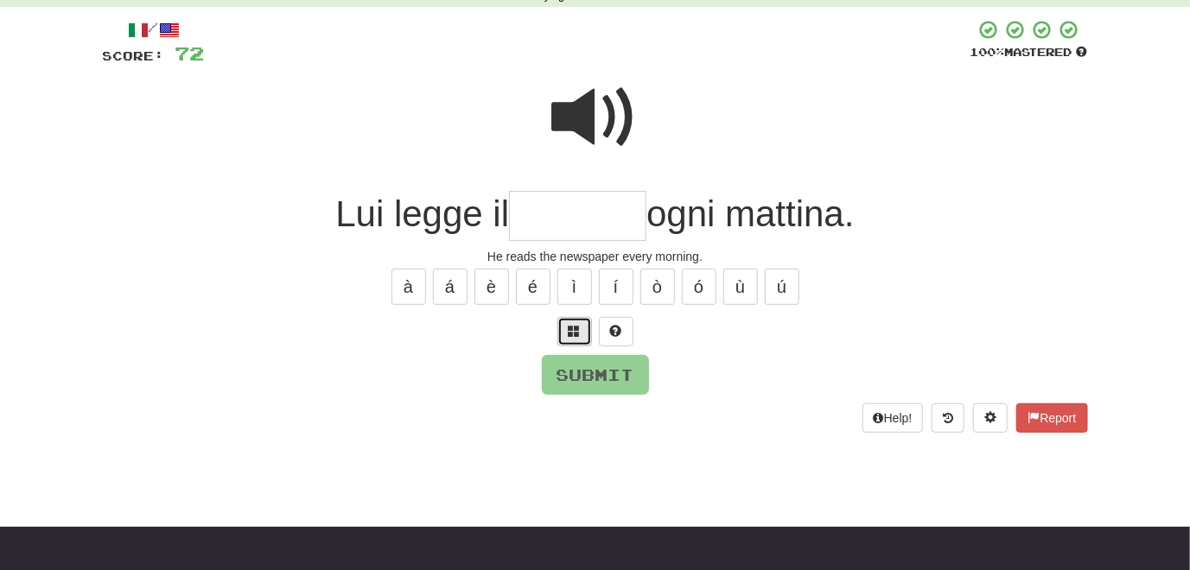
click at [570, 335] on span at bounding box center [574, 331] width 12 height 12
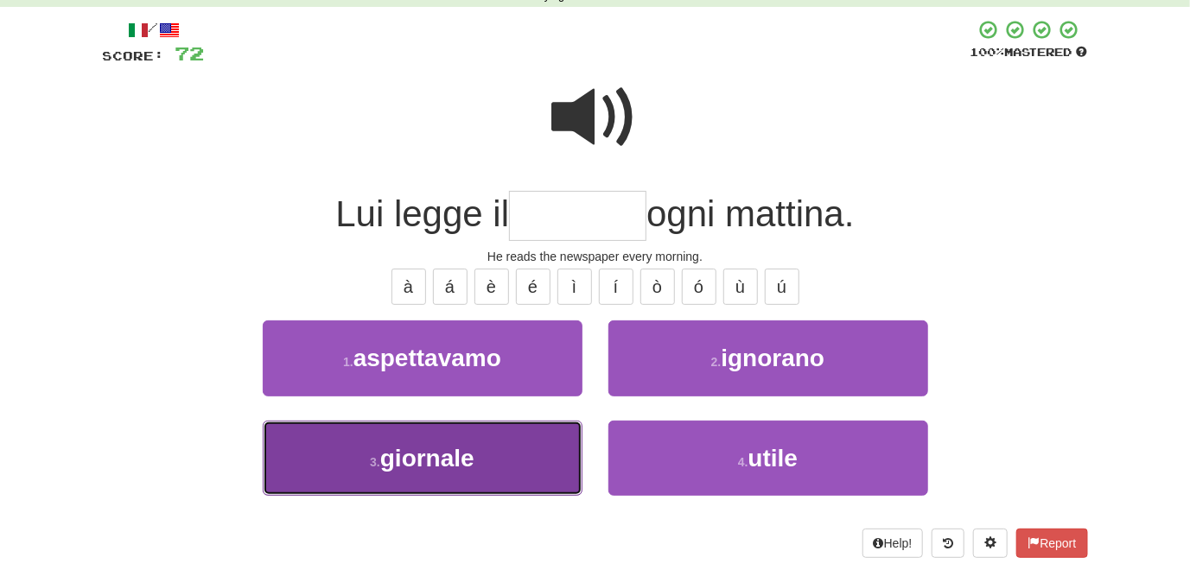
click at [545, 450] on button "3 . giornale" at bounding box center [423, 458] width 320 height 75
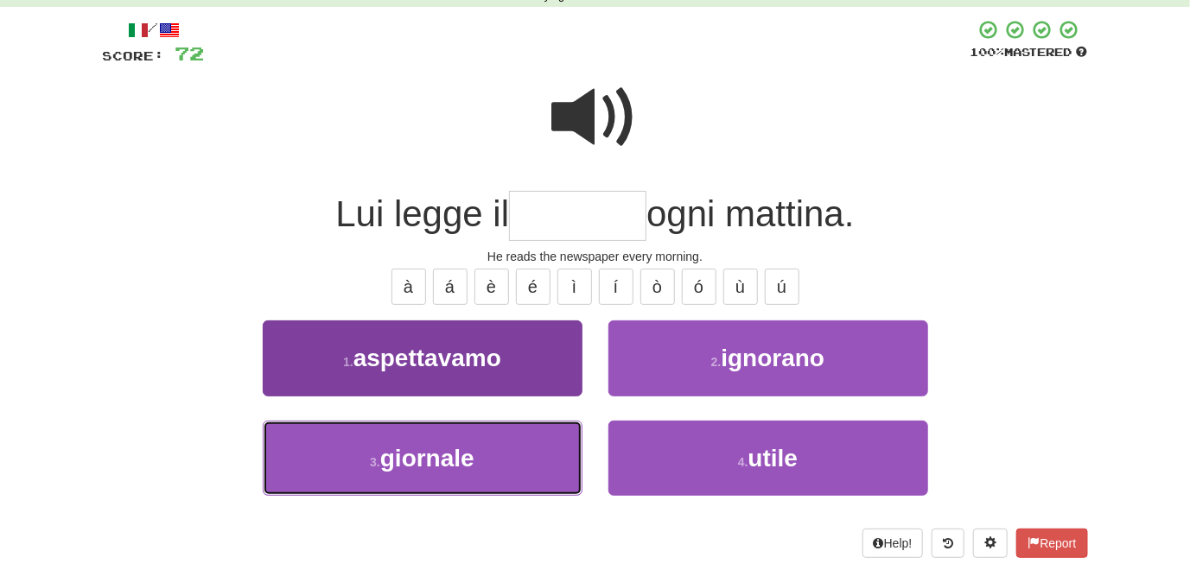
type input "********"
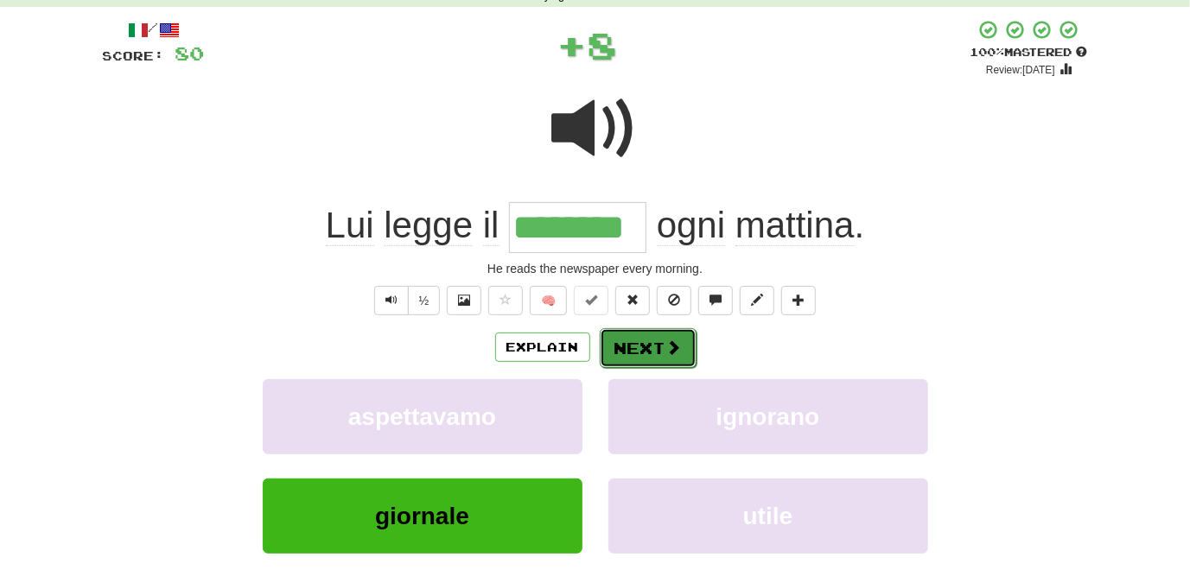
click at [630, 344] on button "Next" at bounding box center [648, 348] width 97 height 40
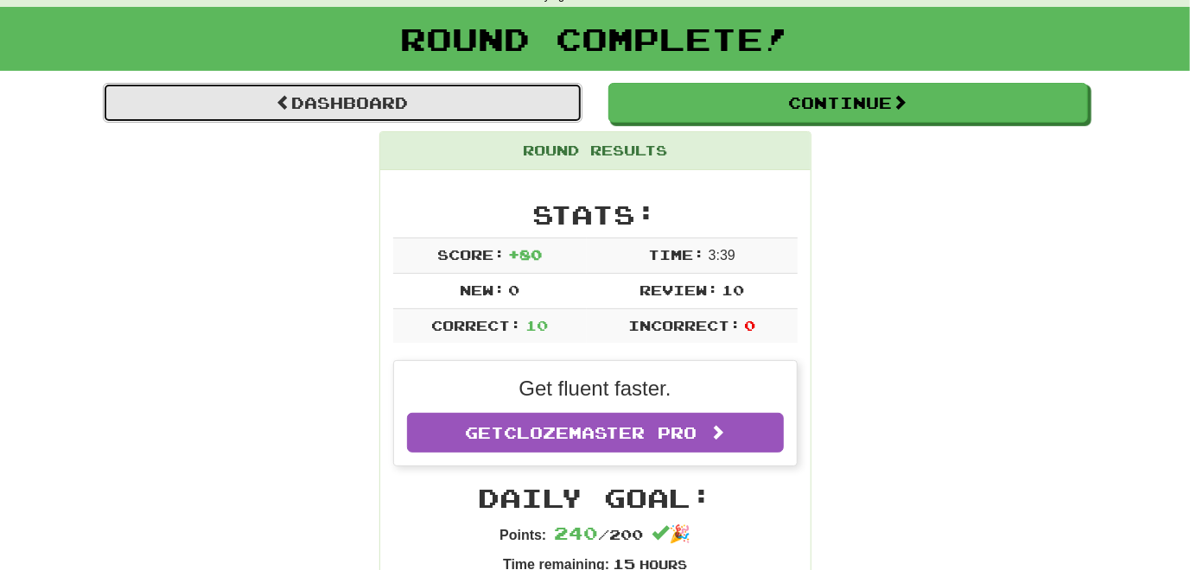
click at [390, 112] on link "Dashboard" at bounding box center [342, 103] width 479 height 40
